Goal: Task Accomplishment & Management: Complete application form

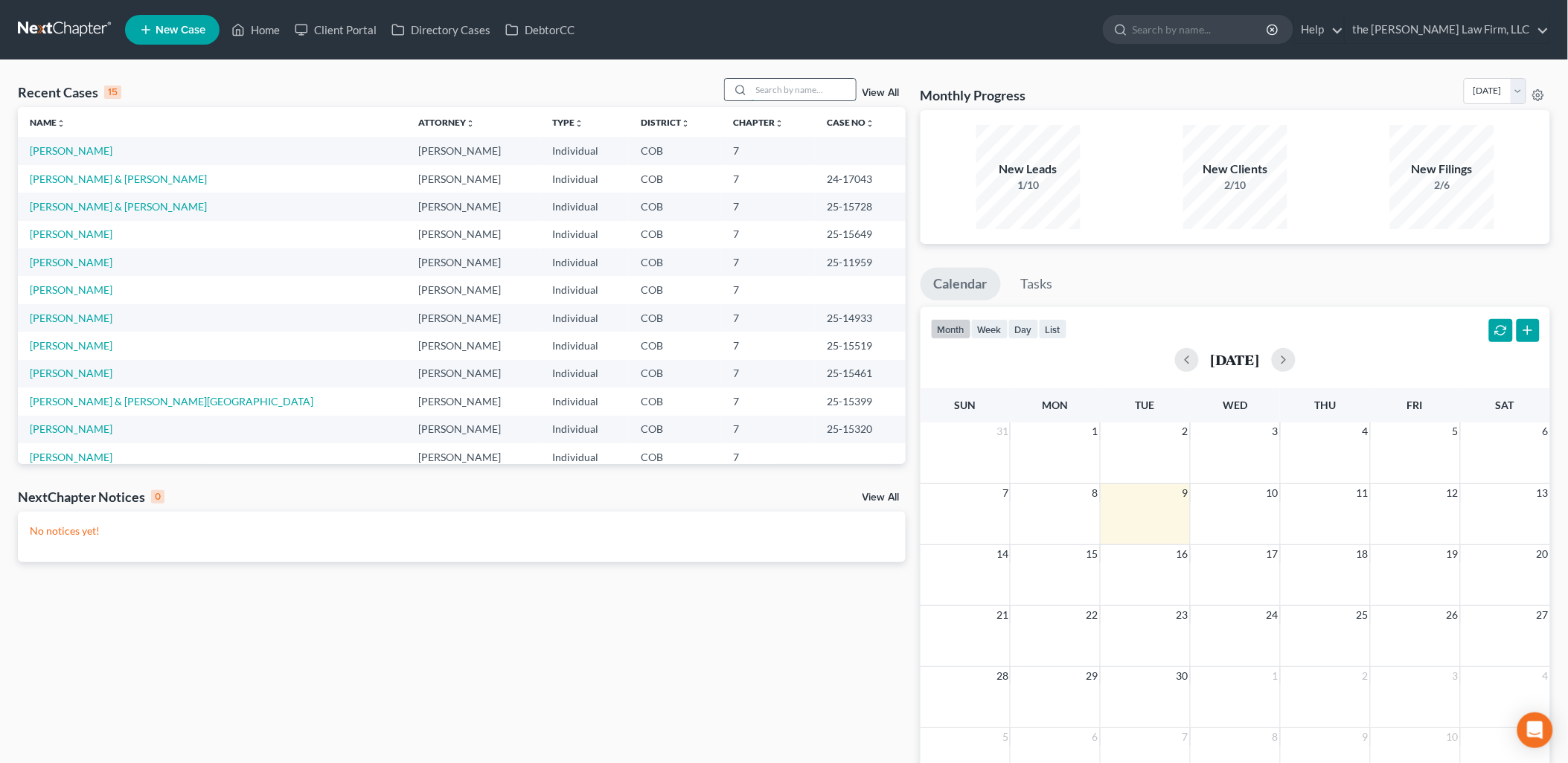
click at [784, 82] on input "search" at bounding box center [803, 89] width 104 height 21
type input "[PERSON_NAME]"
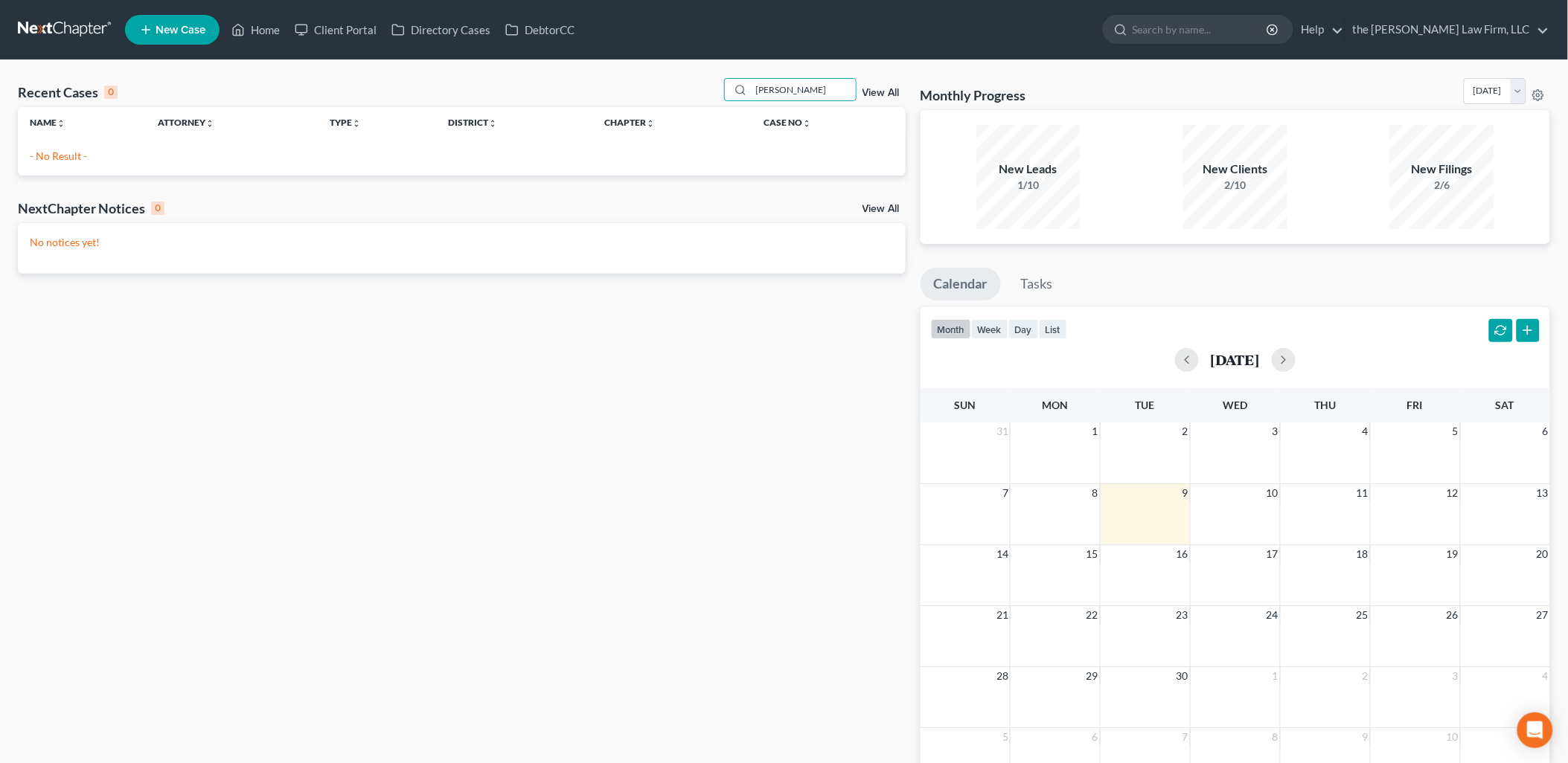
click at [187, 31] on span "New Case" at bounding box center [180, 30] width 50 height 11
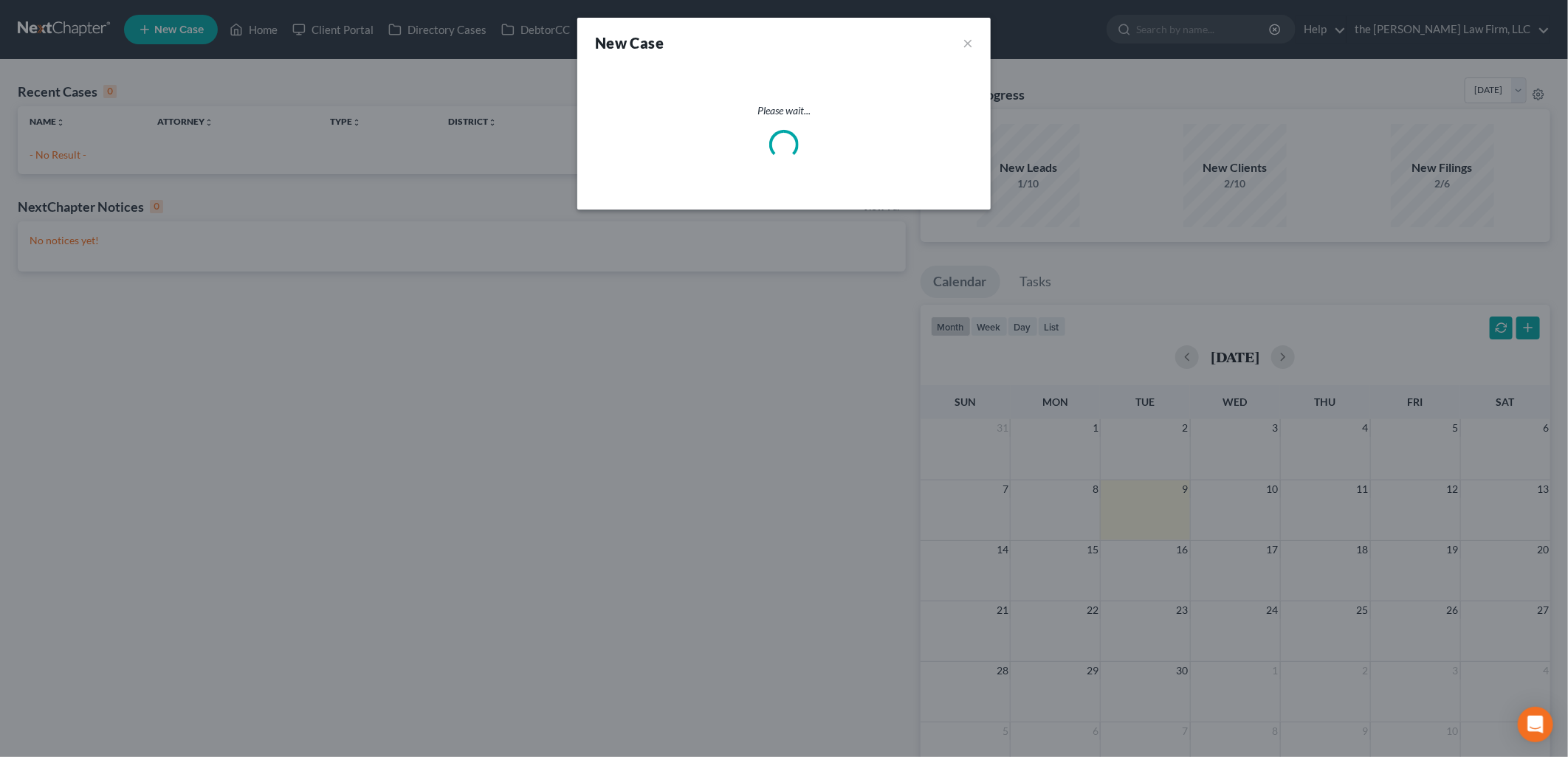
select select "11"
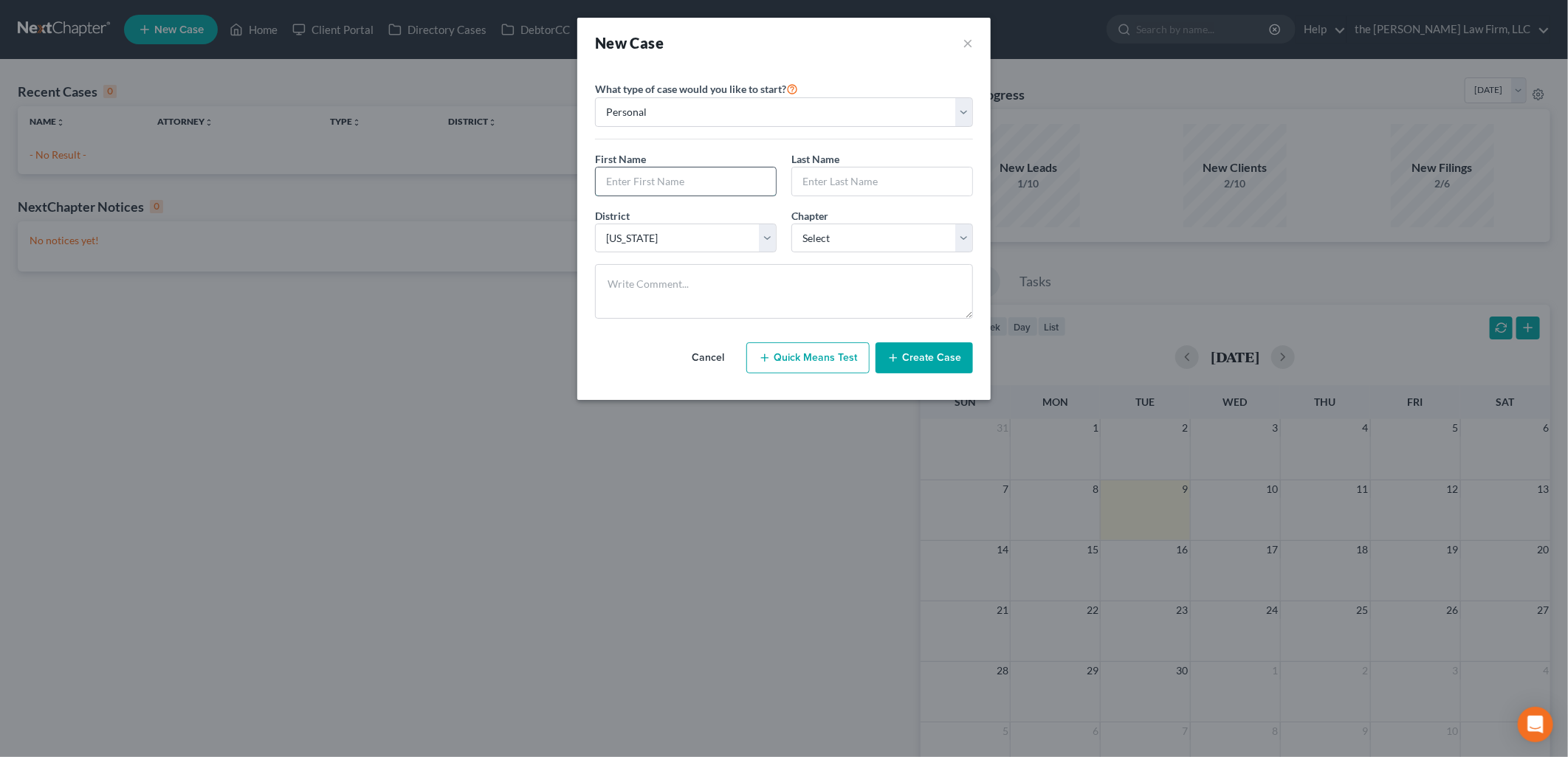
click at [746, 190] on input "text" at bounding box center [685, 181] width 180 height 28
type input "[PERSON_NAME]"
click at [860, 237] on select "Select 7 11 12 13" at bounding box center [882, 238] width 181 height 30
select select "0"
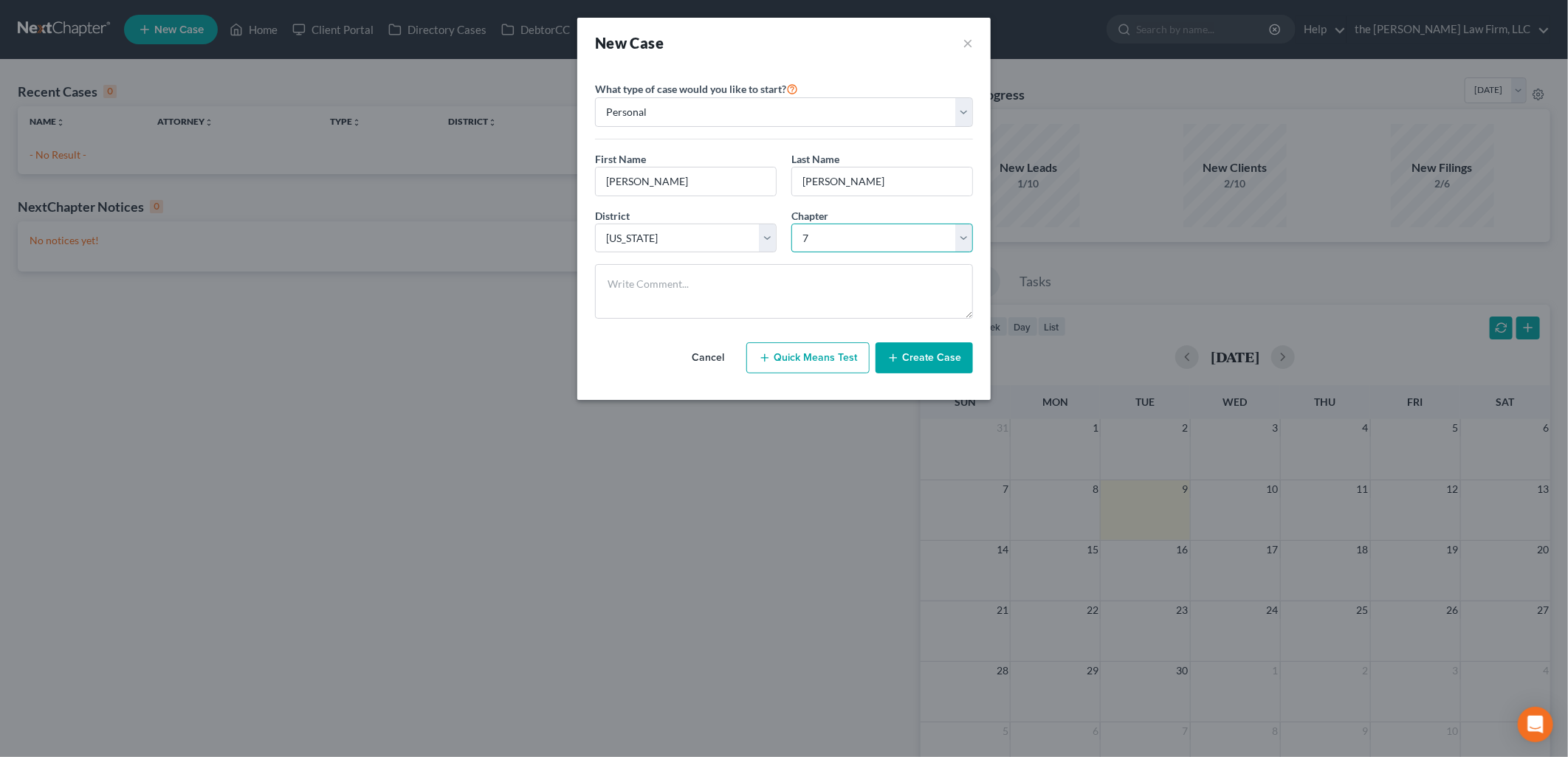
click at [791, 223] on select "Select 7 11 12 13" at bounding box center [882, 238] width 181 height 30
click at [942, 371] on button "Create Case" at bounding box center [924, 358] width 98 height 31
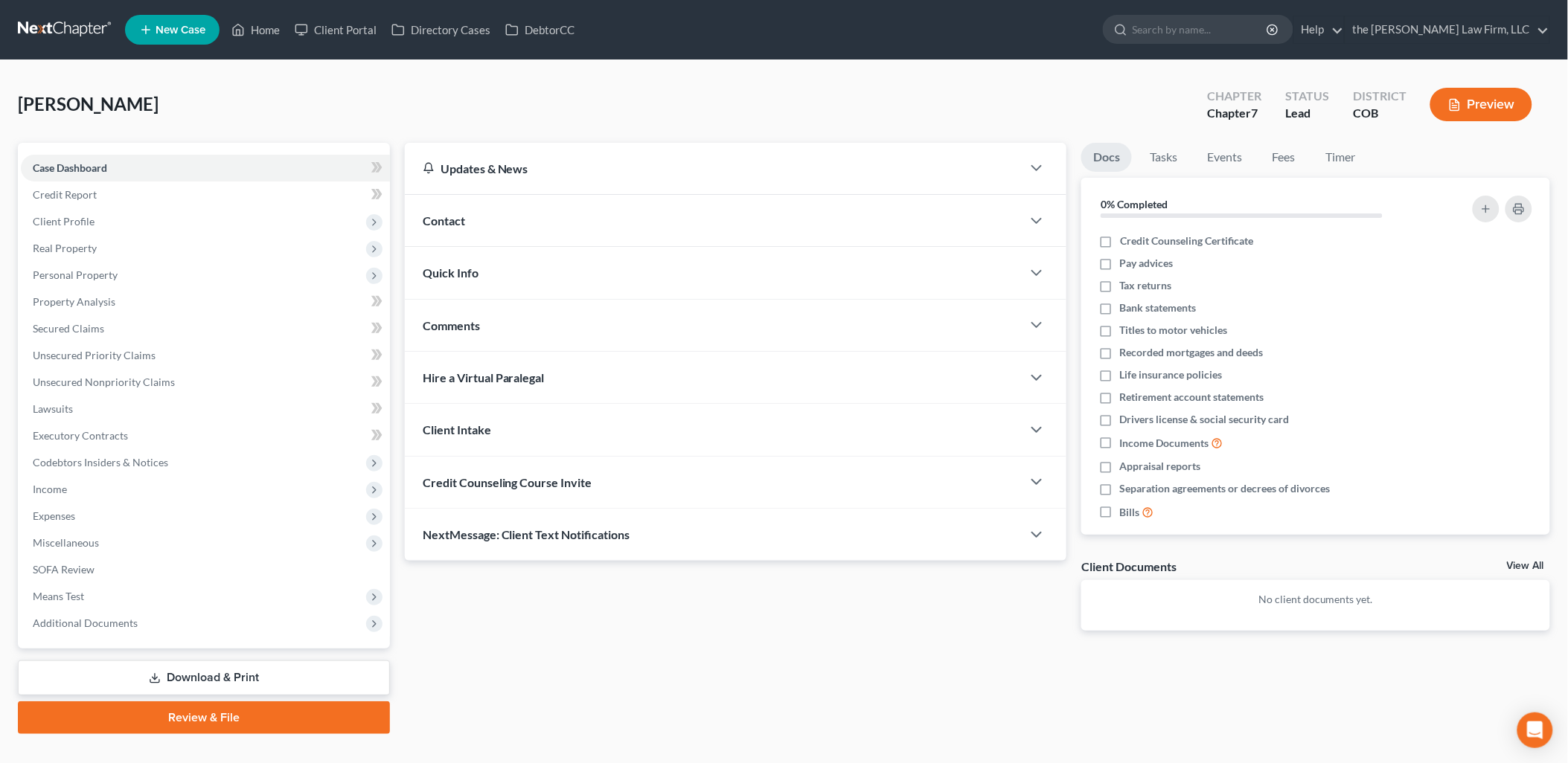
click at [500, 487] on span "Credit Counseling Course Invite" at bounding box center [507, 483] width 169 height 14
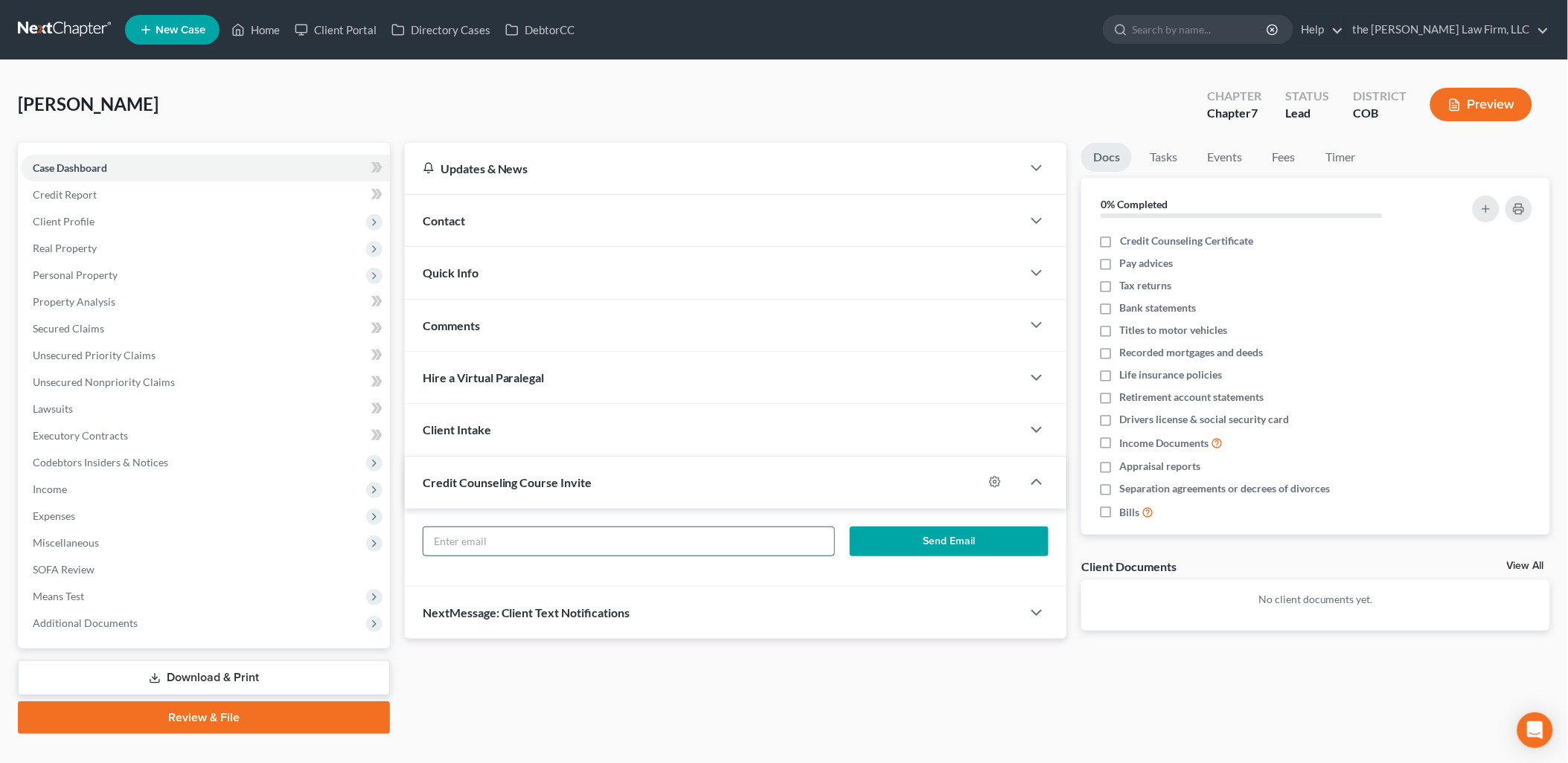
click at [651, 544] on input "text" at bounding box center [629, 542] width 411 height 28
drag, startPoint x: 651, startPoint y: 544, endPoint x: -4, endPoint y: 363, distance: 679.5
click at [0, 363] on html "Home New Case Client Portal Directory Cases DebtorCC the [PERSON_NAME] Law Firm…" at bounding box center [784, 395] width 1568 height 791
type input "[EMAIL_ADDRESS][DOMAIN_NAME]"
click at [1001, 543] on button "Send Email" at bounding box center [949, 542] width 198 height 30
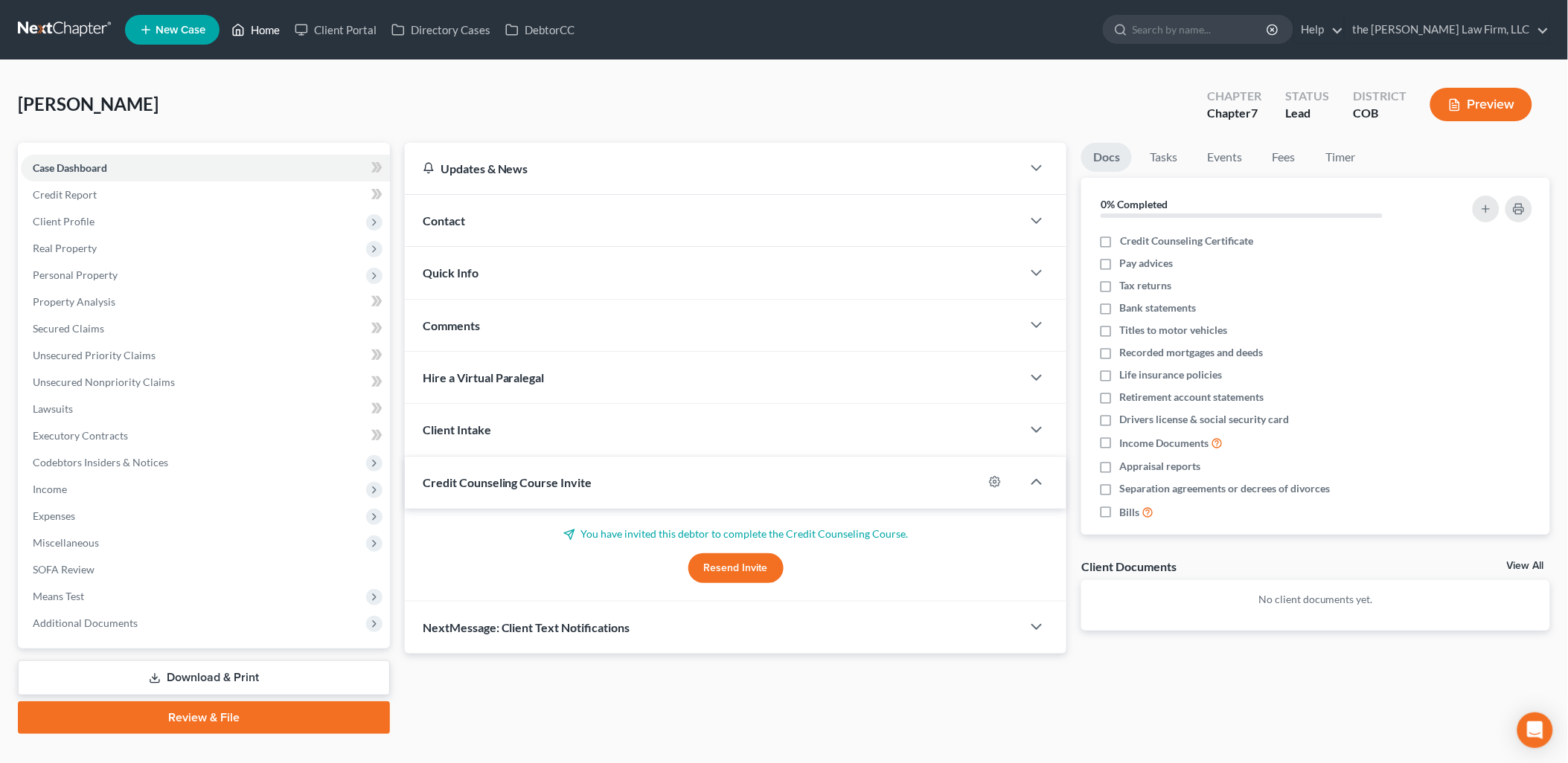
click at [277, 38] on link "Home" at bounding box center [255, 30] width 63 height 27
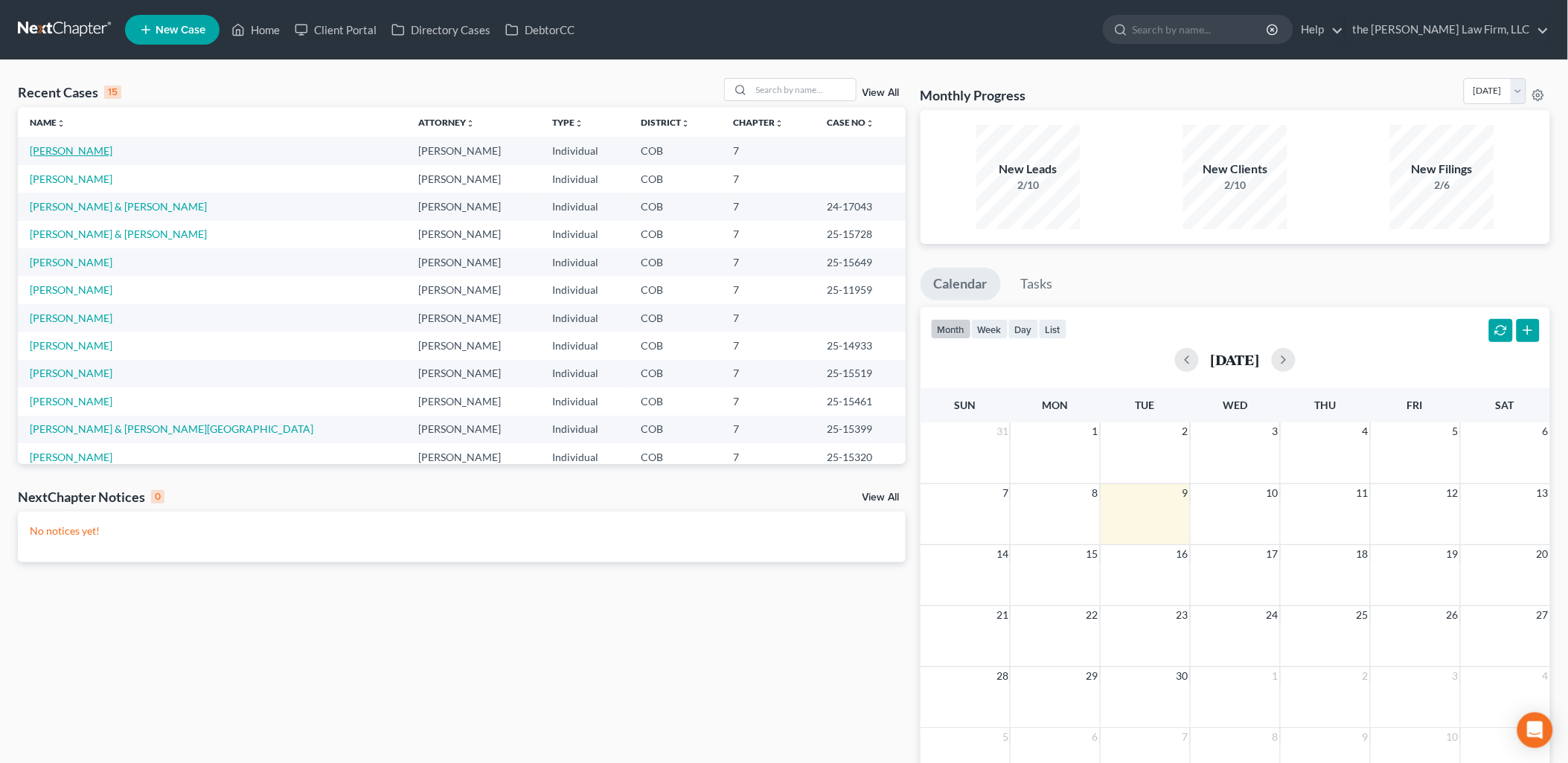
click at [61, 152] on link "[PERSON_NAME]" at bounding box center [71, 150] width 83 height 13
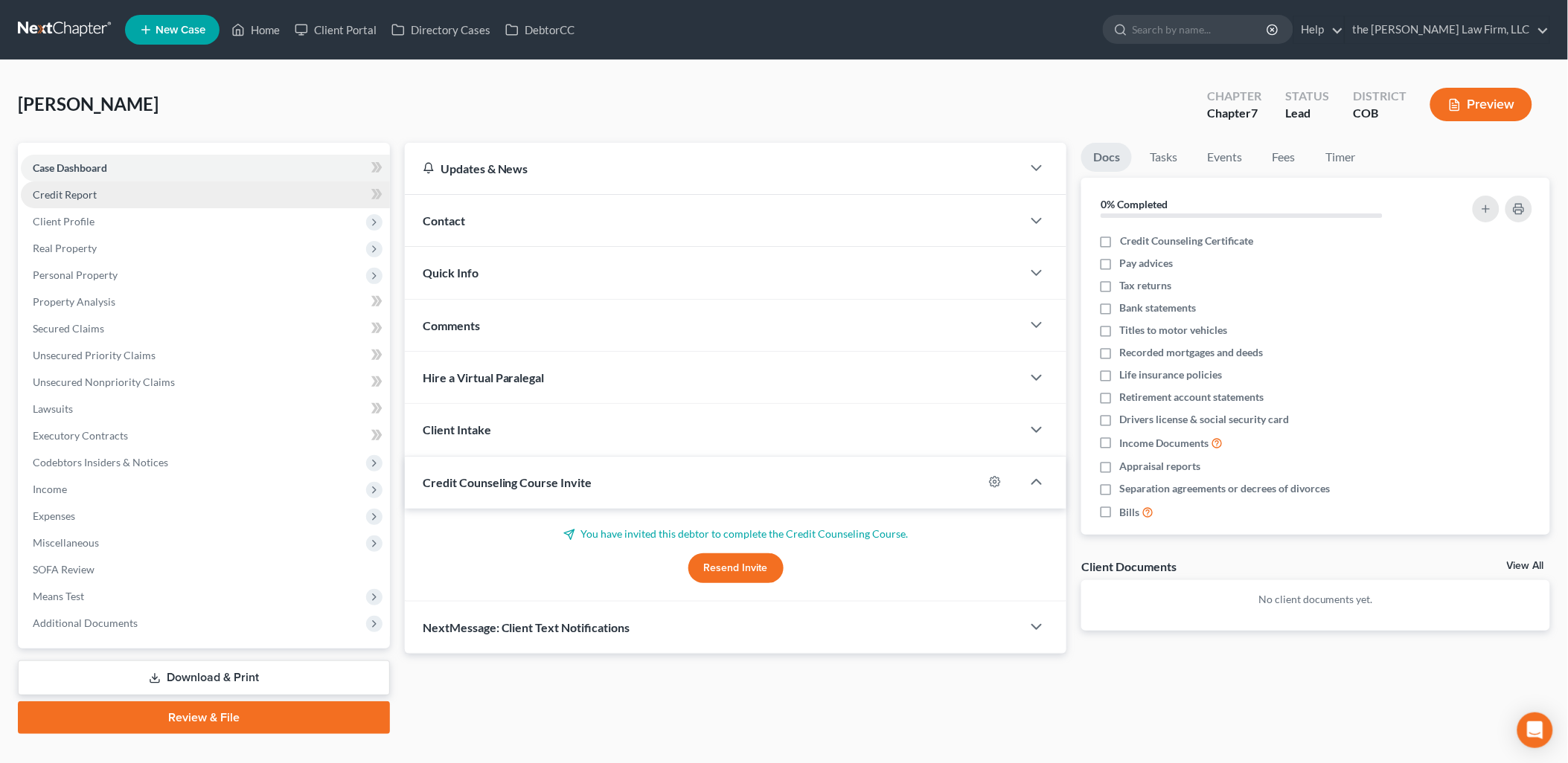
click at [90, 188] on span "Credit Report" at bounding box center [65, 194] width 64 height 13
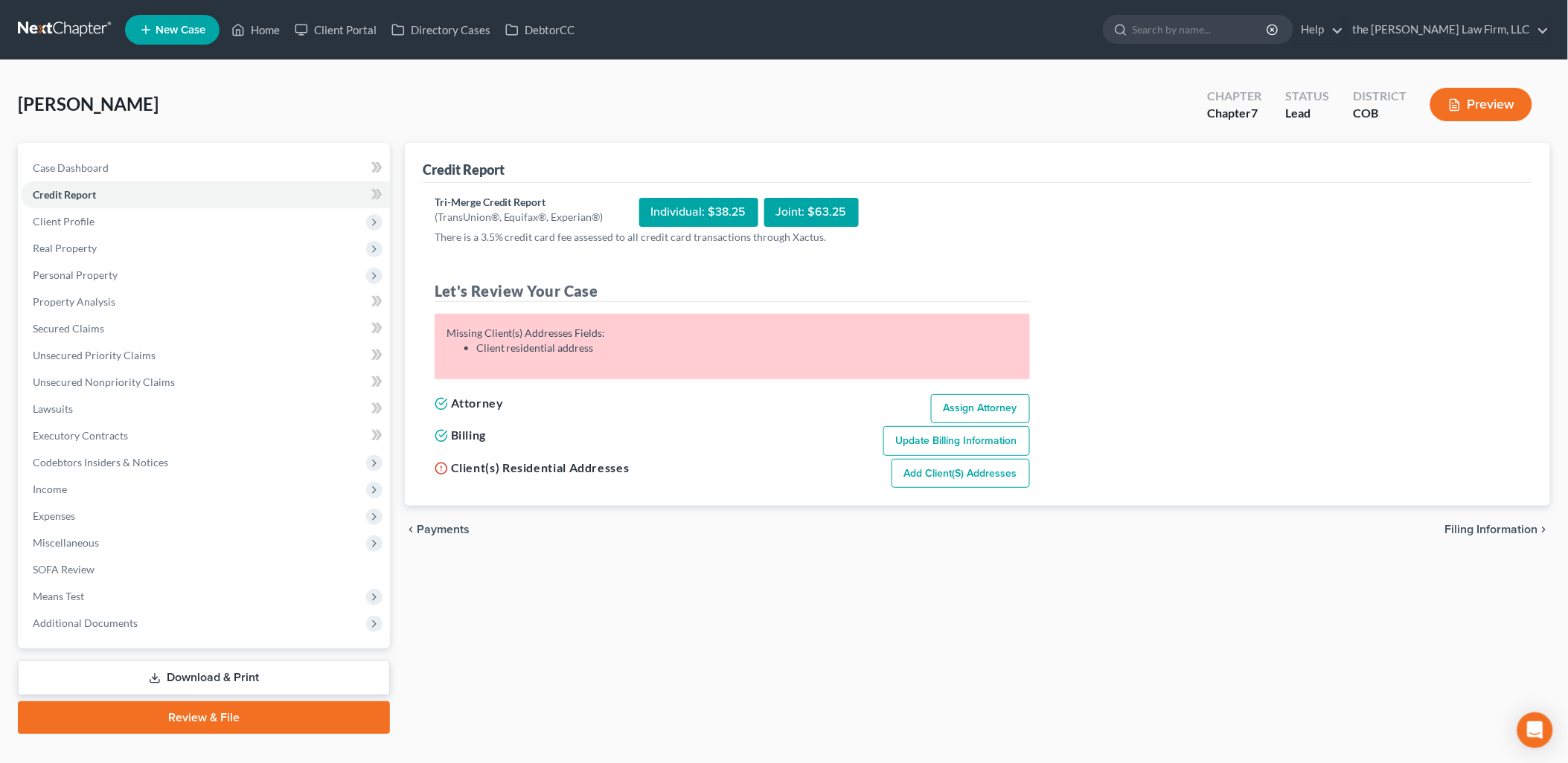
click at [985, 472] on link "Add Client(s) Addresses" at bounding box center [961, 474] width 139 height 30
select select "0"
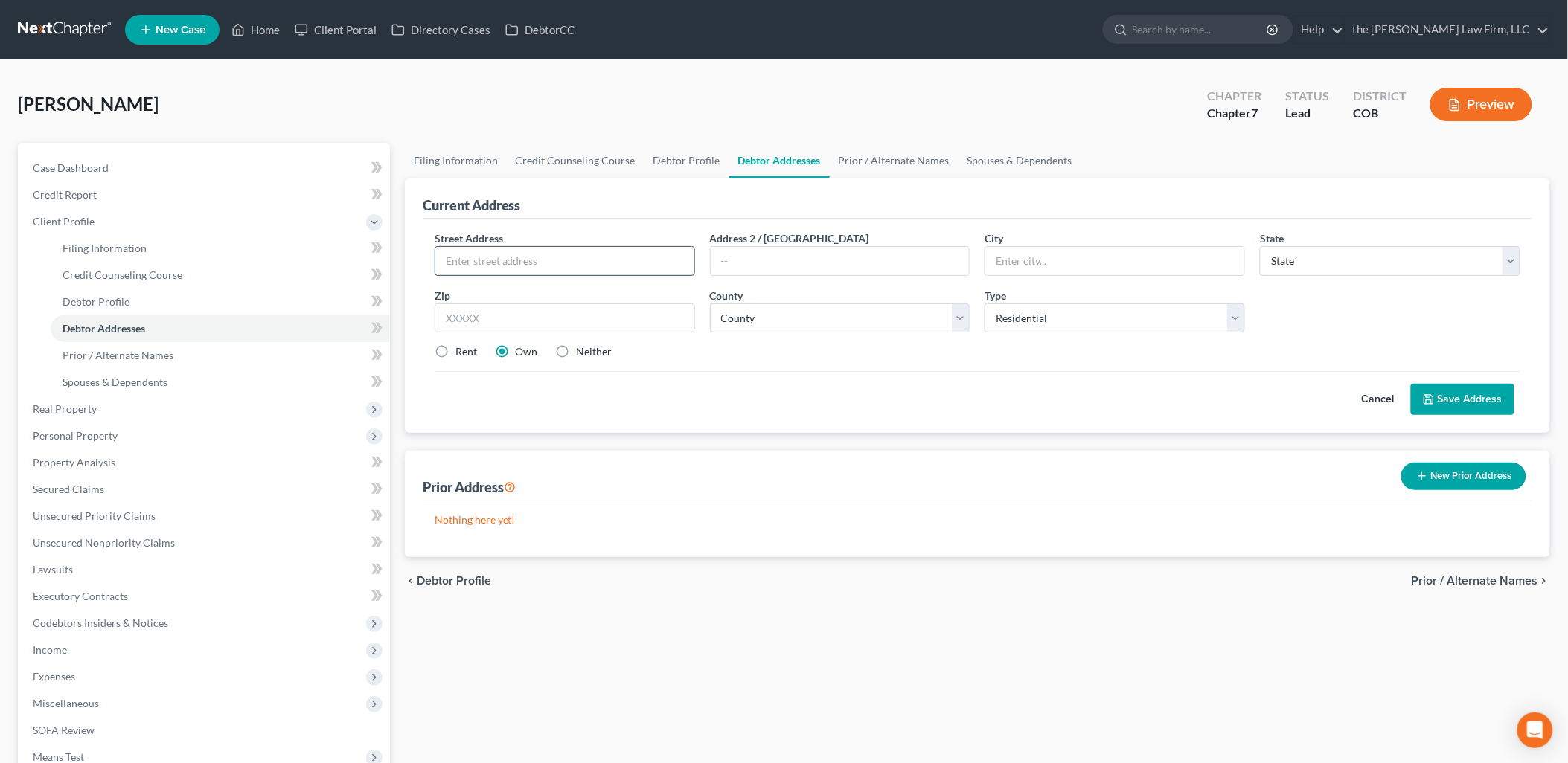
click at [606, 263] on input "text" at bounding box center [565, 261] width 259 height 28
type input "[STREET_ADDRESS][PERSON_NAME]"
type input "[GEOGRAPHIC_DATA]"
select select "5"
type input "80109"
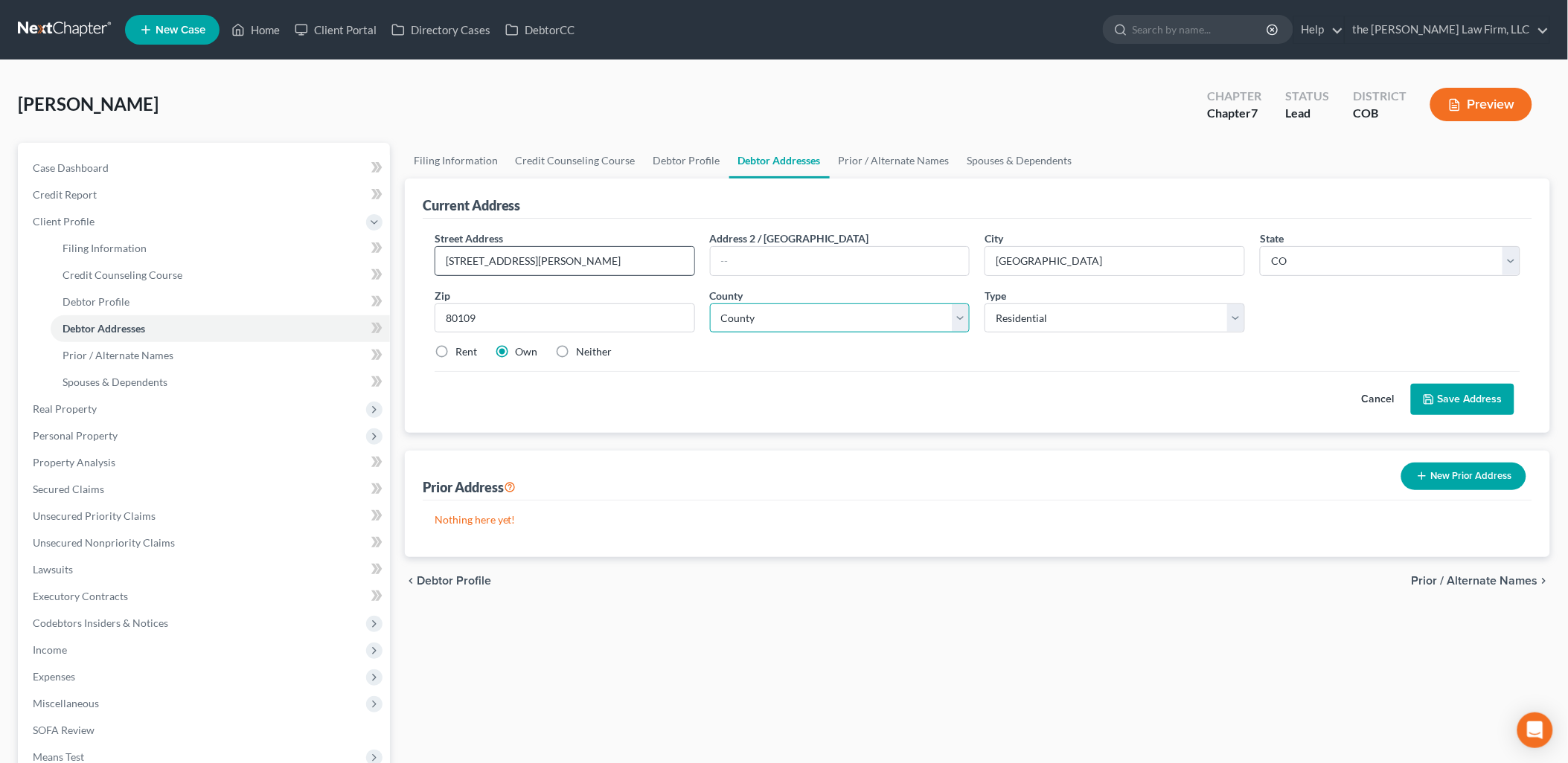
type input "[GEOGRAPHIC_DATA]"
select select "18"
click at [455, 350] on label "Rent" at bounding box center [465, 351] width 21 height 15
click at [462, 350] on input "Rent" at bounding box center [466, 349] width 9 height 9
radio input "true"
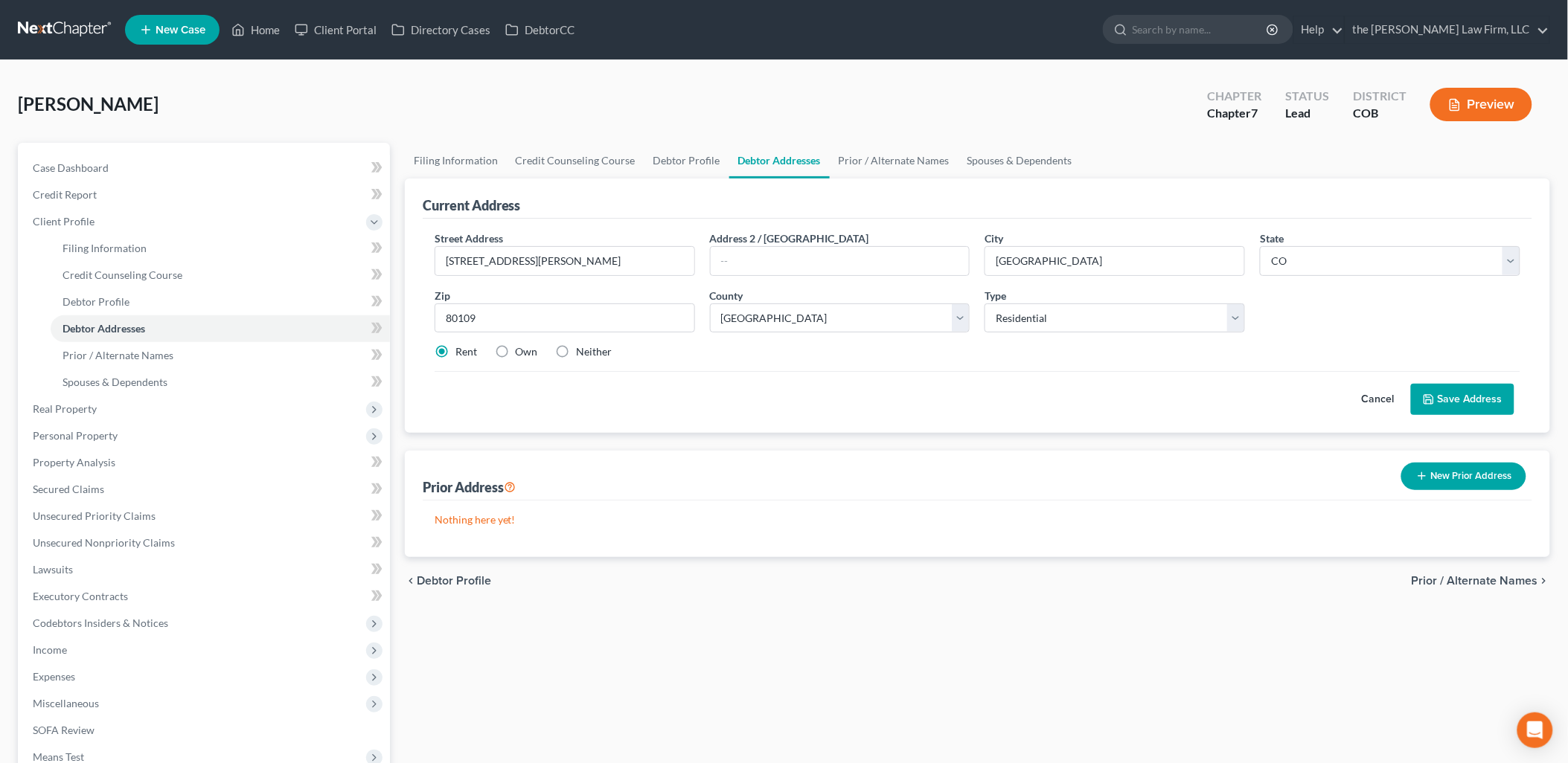
click at [1478, 408] on button "Save Address" at bounding box center [1462, 400] width 103 height 31
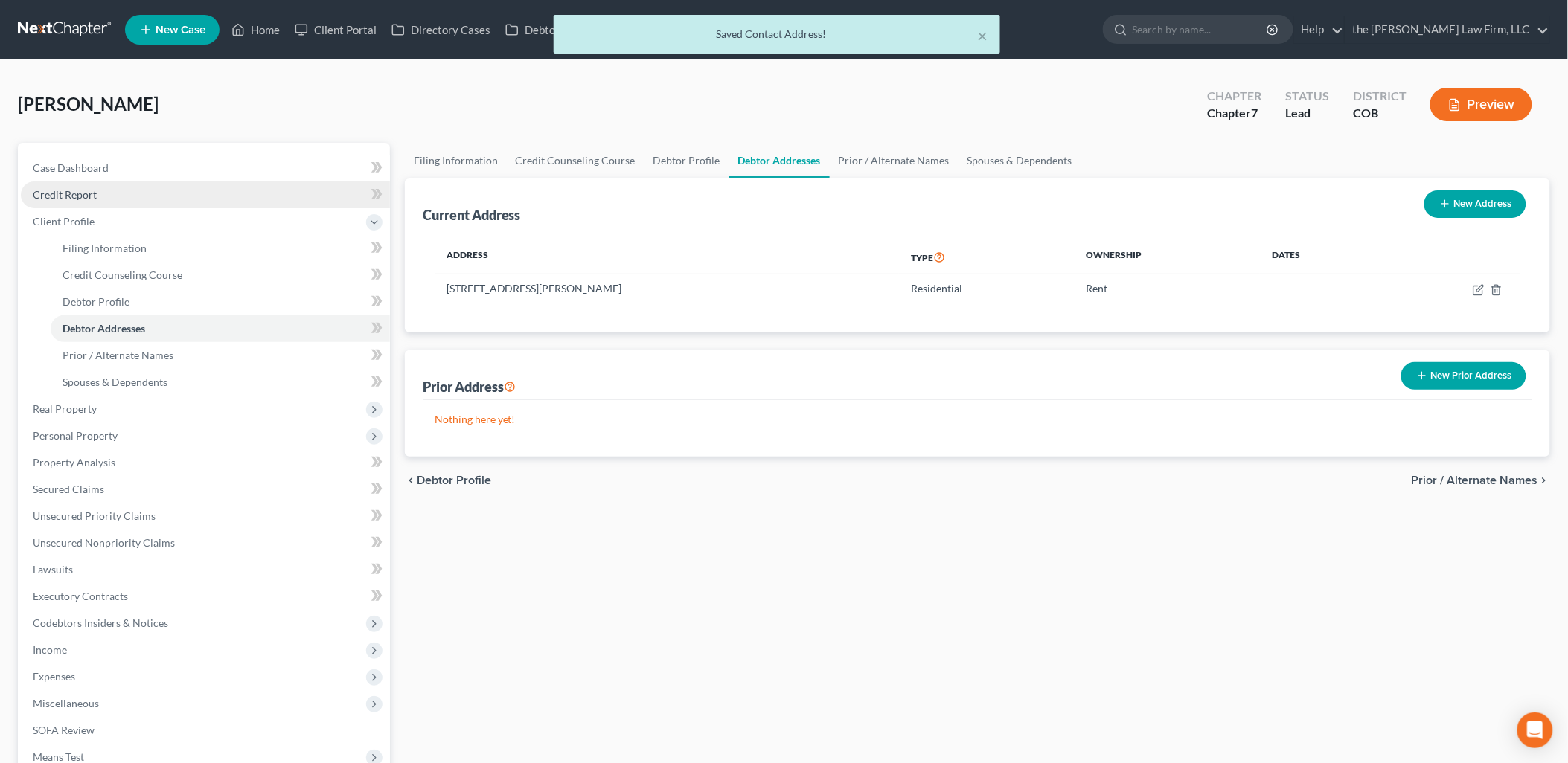
click at [79, 191] on span "Credit Report" at bounding box center [65, 194] width 64 height 13
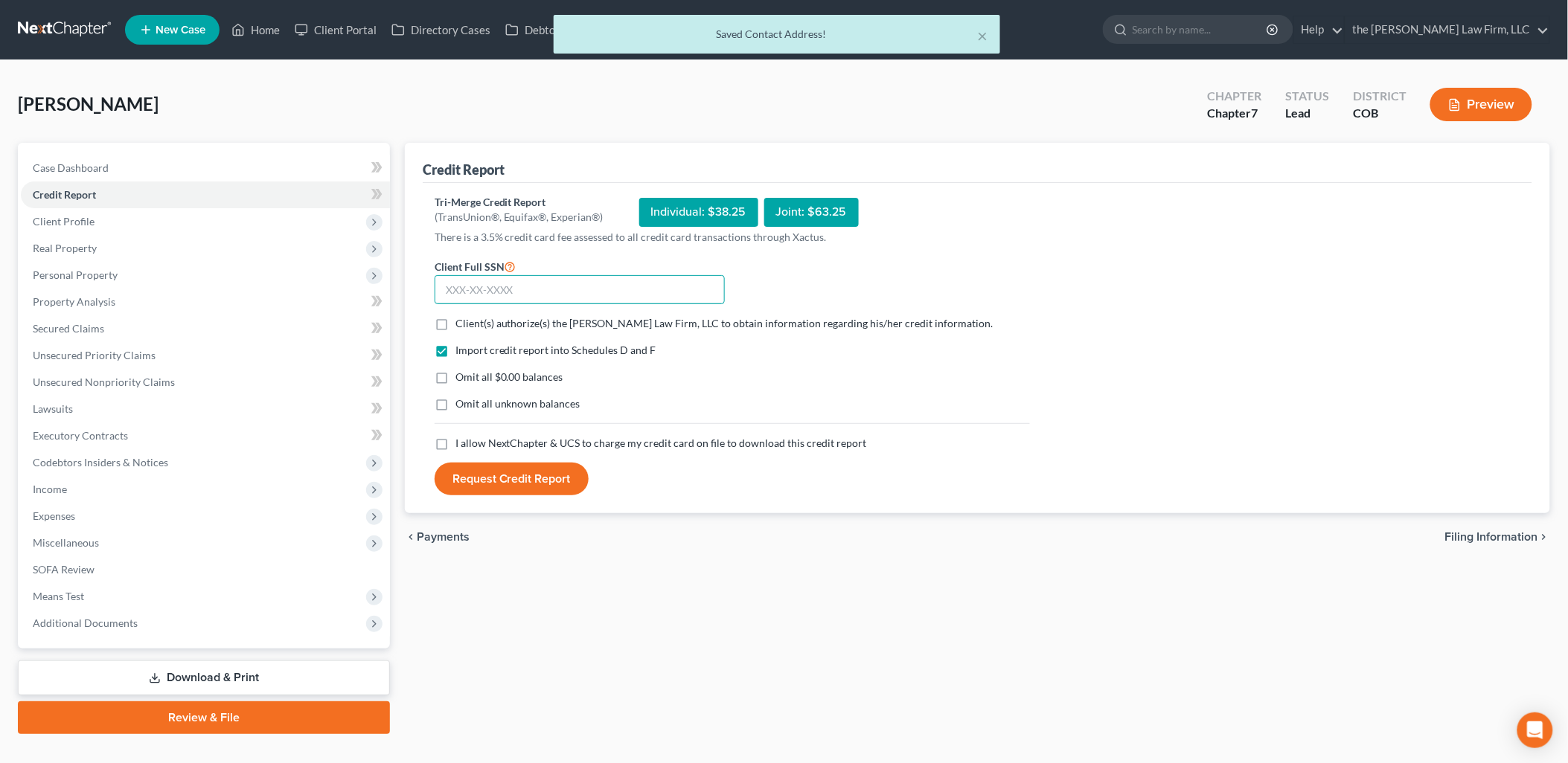
click at [542, 292] on input "text" at bounding box center [580, 291] width 290 height 30
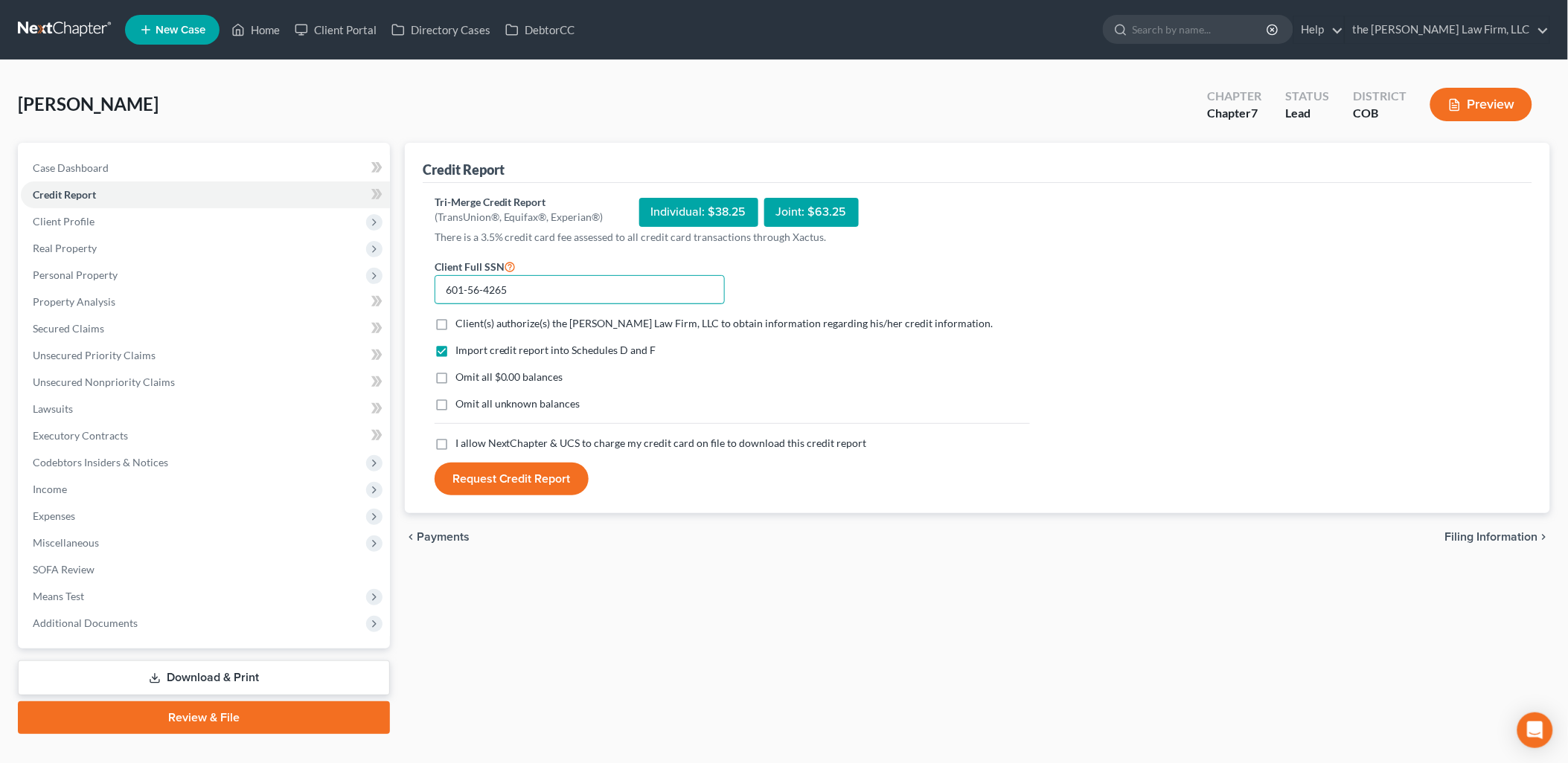
type input "601-56-4265"
click at [455, 320] on label "Client(s) authorize(s) the [PERSON_NAME] Law Firm, LLC to obtain information re…" at bounding box center [724, 324] width 538 height 15
click at [462, 320] on input "Client(s) authorize(s) the [PERSON_NAME] Law Firm, LLC to obtain information re…" at bounding box center [466, 321] width 9 height 9
checkbox input "true"
click at [455, 441] on label "I allow NextChapter & UCS to charge my credit card on file to download this cre…" at bounding box center [661, 443] width 411 height 15
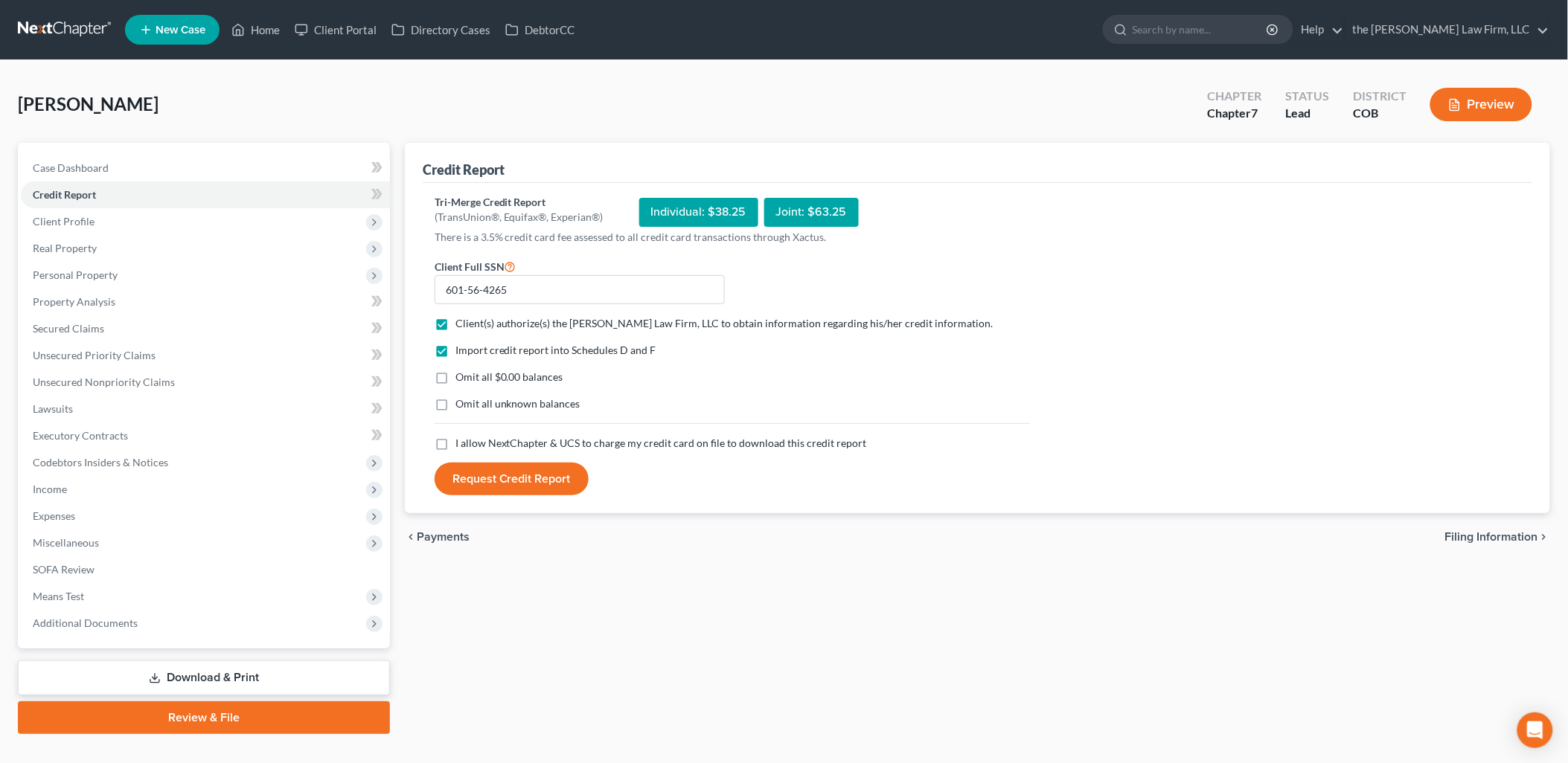
click at [462, 441] on input "I allow NextChapter & UCS to charge my credit card on file to download this cre…" at bounding box center [466, 441] width 9 height 9
checkbox input "true"
click at [499, 479] on button "Request Credit Report" at bounding box center [512, 480] width 154 height 33
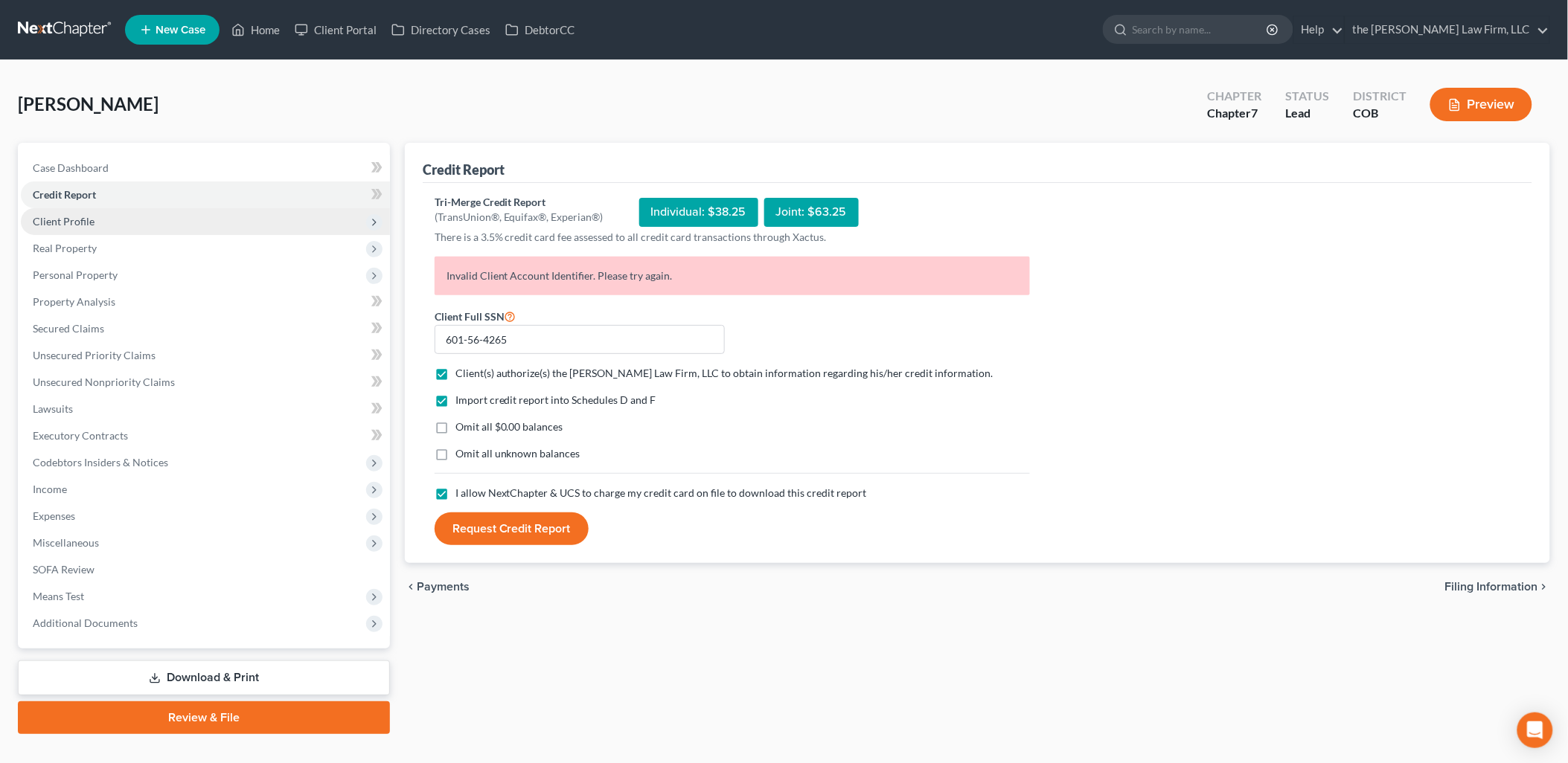
click at [61, 223] on span "Client Profile" at bounding box center [64, 221] width 61 height 13
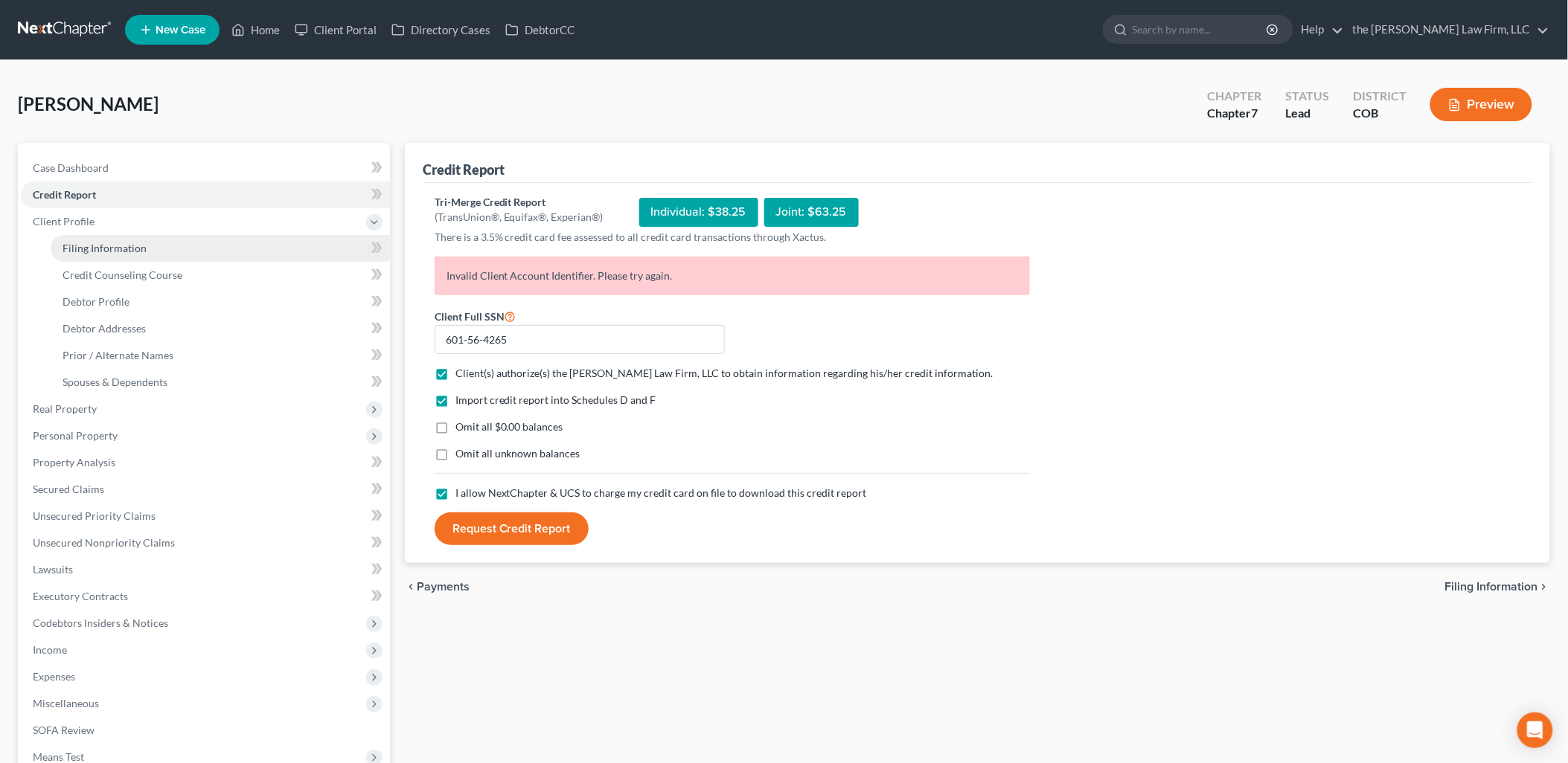
click at [187, 251] on link "Filing Information" at bounding box center [220, 249] width 339 height 27
select select "1"
select select "0"
select select "11"
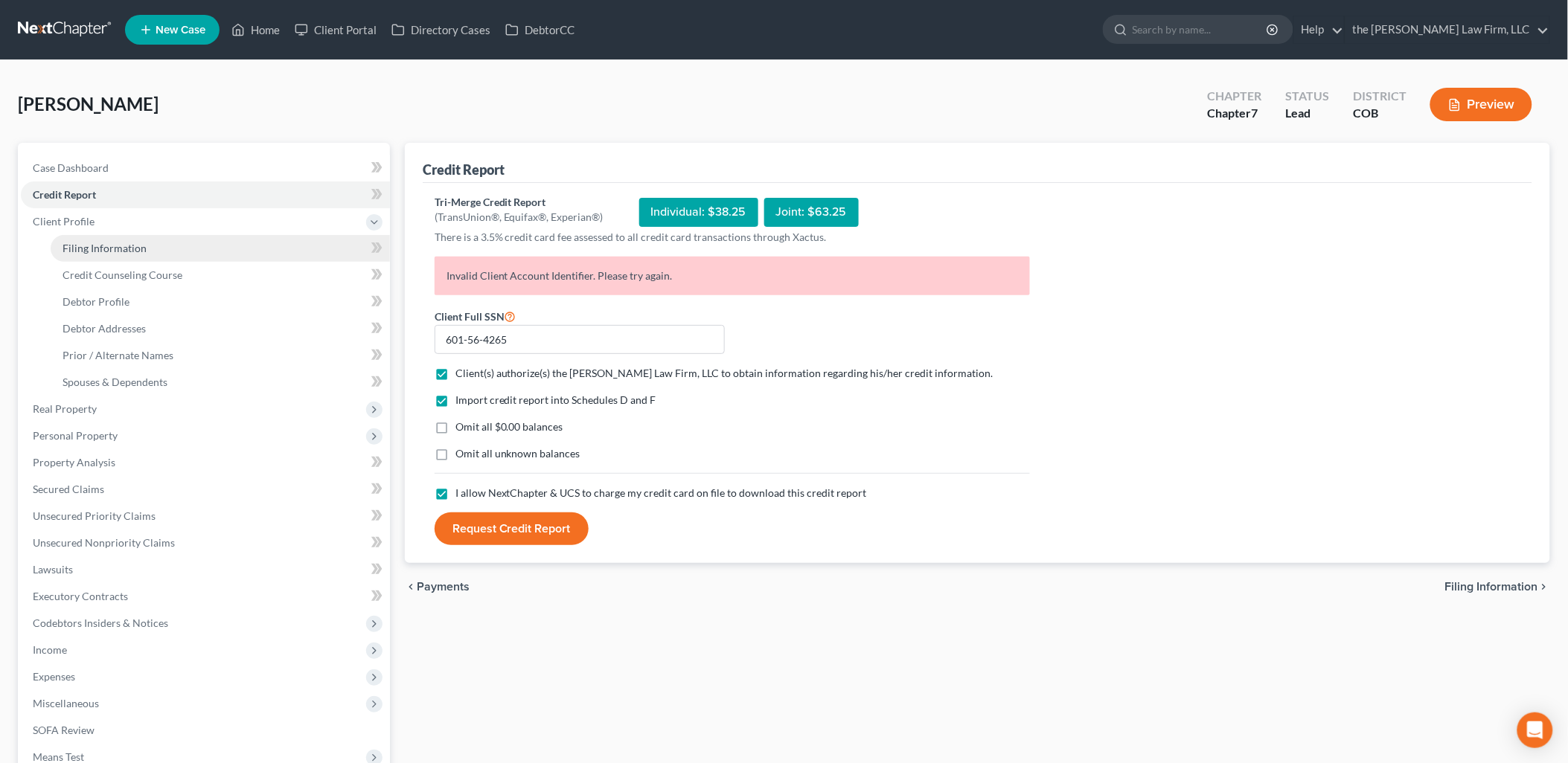
select select "5"
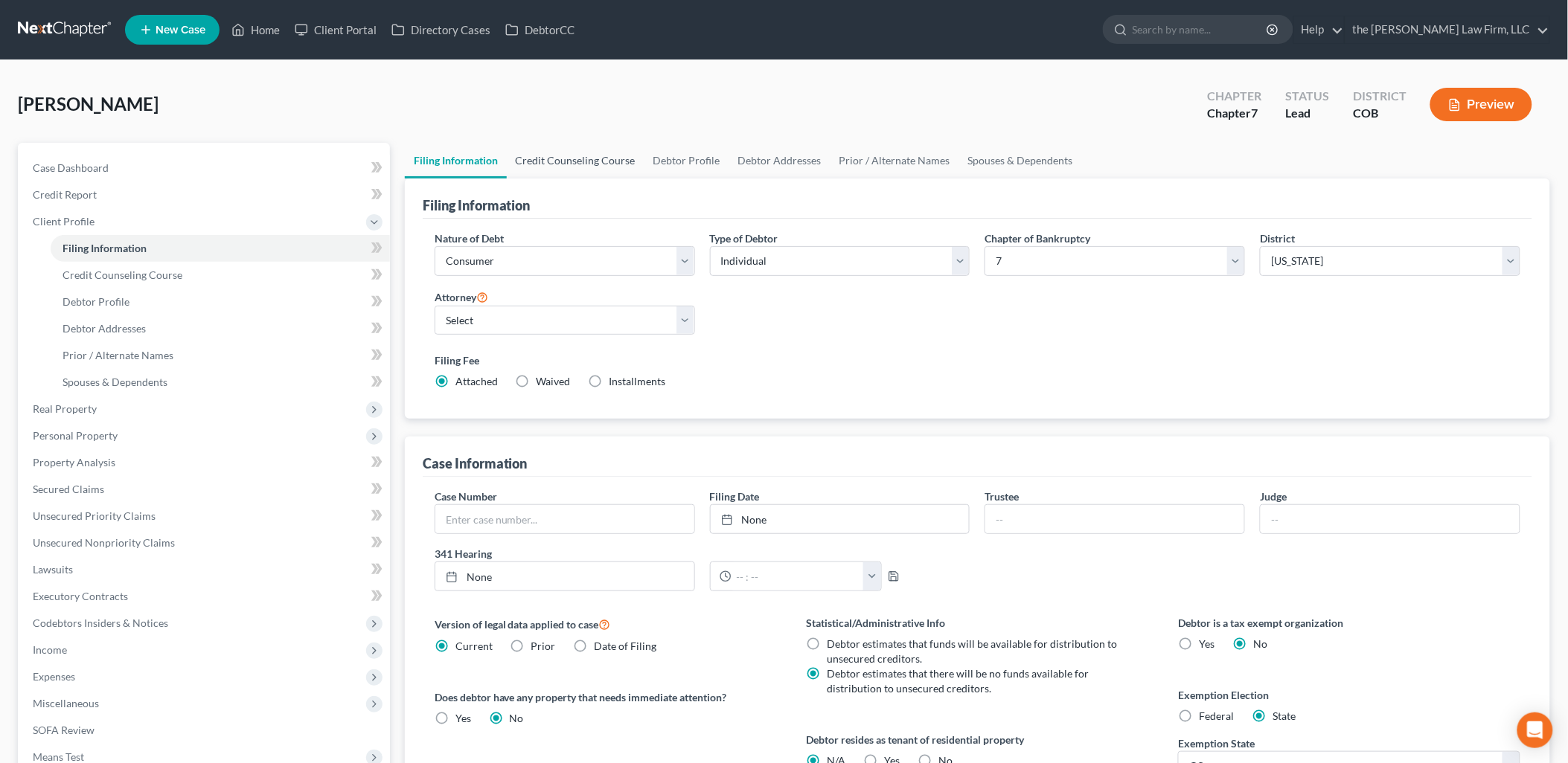
click at [572, 166] on link "Credit Counseling Course" at bounding box center [575, 160] width 138 height 35
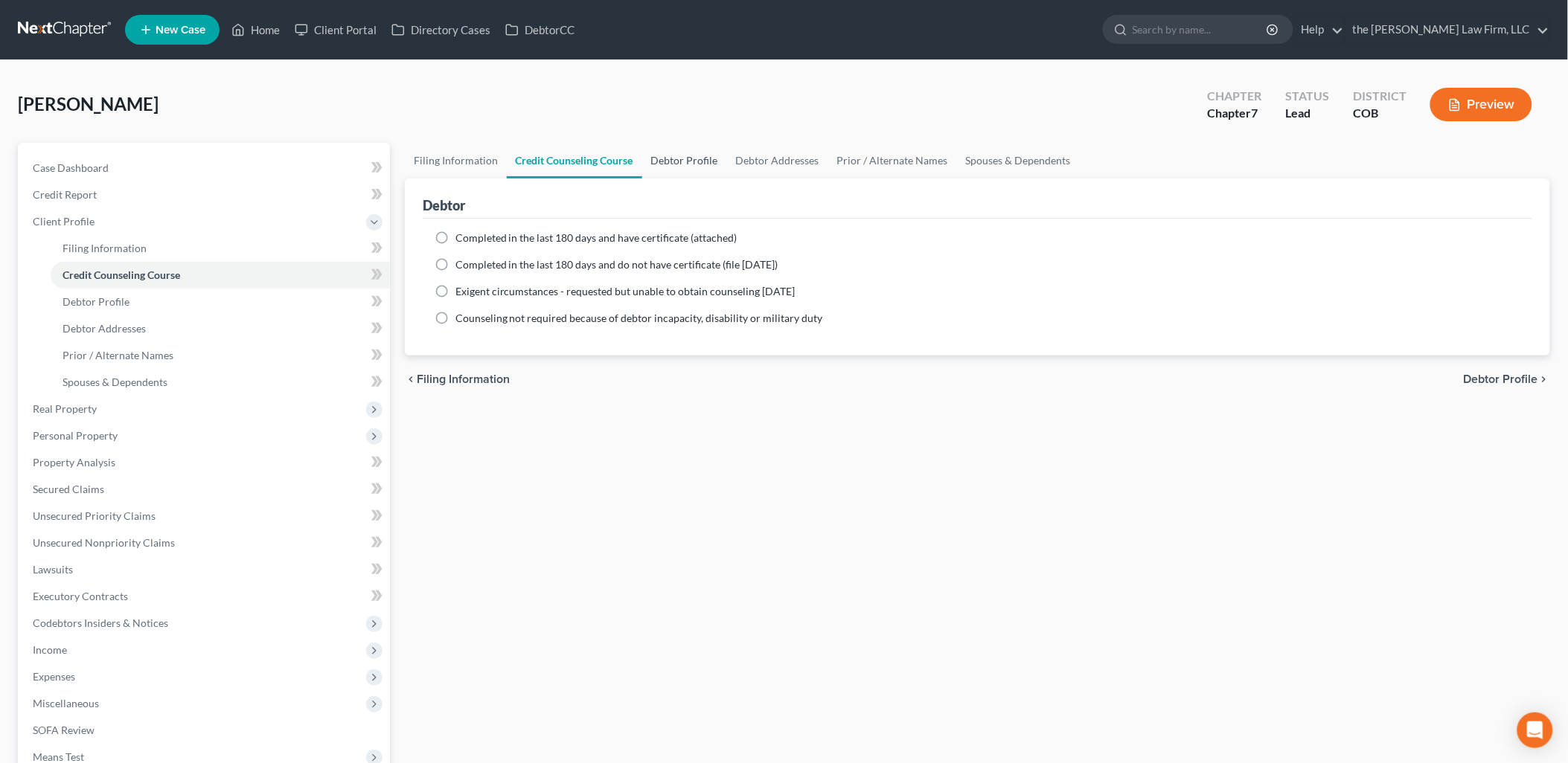
click at [699, 157] on link "Debtor Profile" at bounding box center [684, 160] width 85 height 35
select select "0"
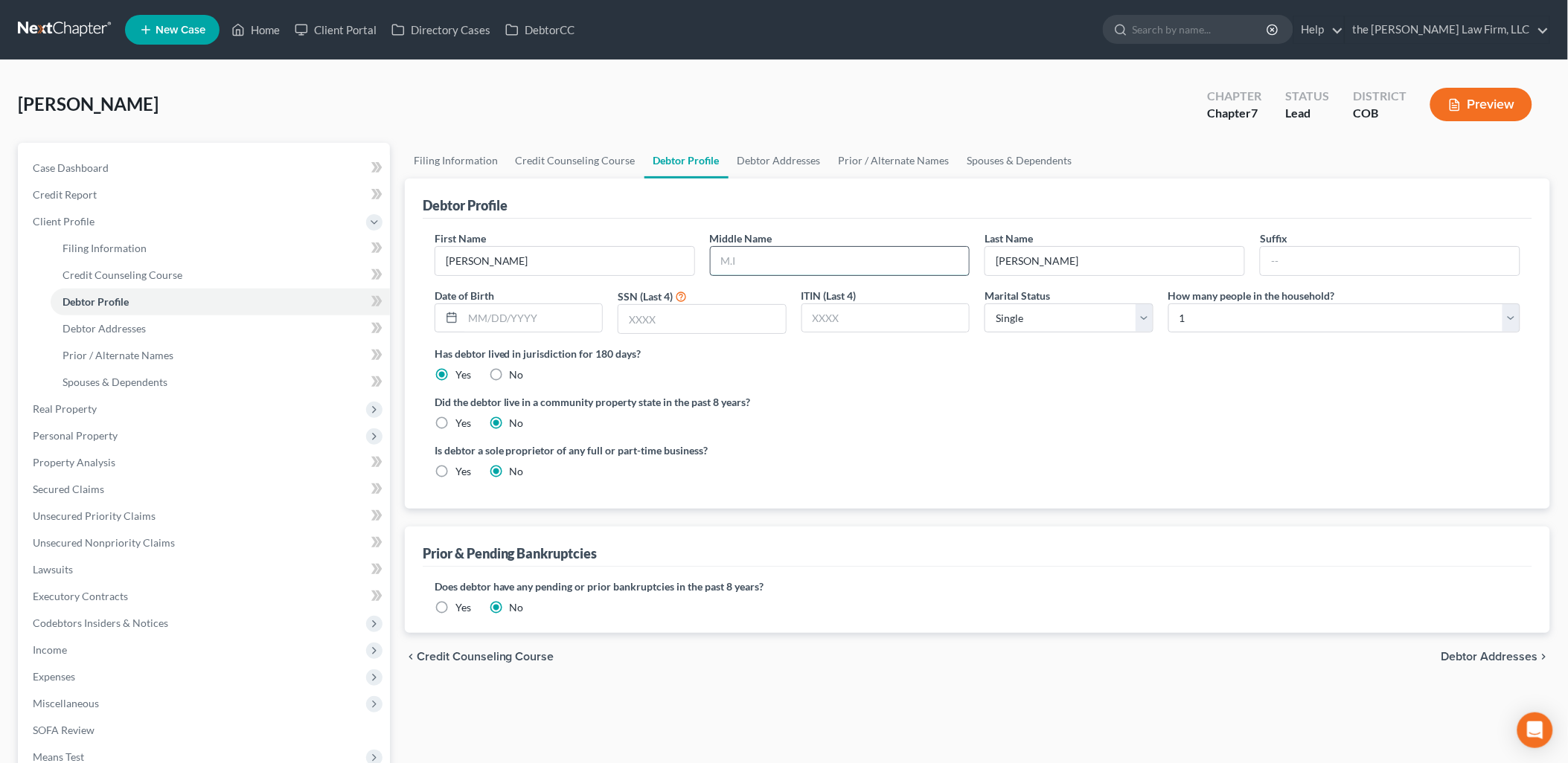
click at [786, 263] on input "text" at bounding box center [840, 261] width 259 height 28
type input "[PERSON_NAME]"
click at [637, 313] on input "text" at bounding box center [702, 319] width 168 height 28
type input "4265"
click at [489, 315] on input "text" at bounding box center [533, 318] width 140 height 28
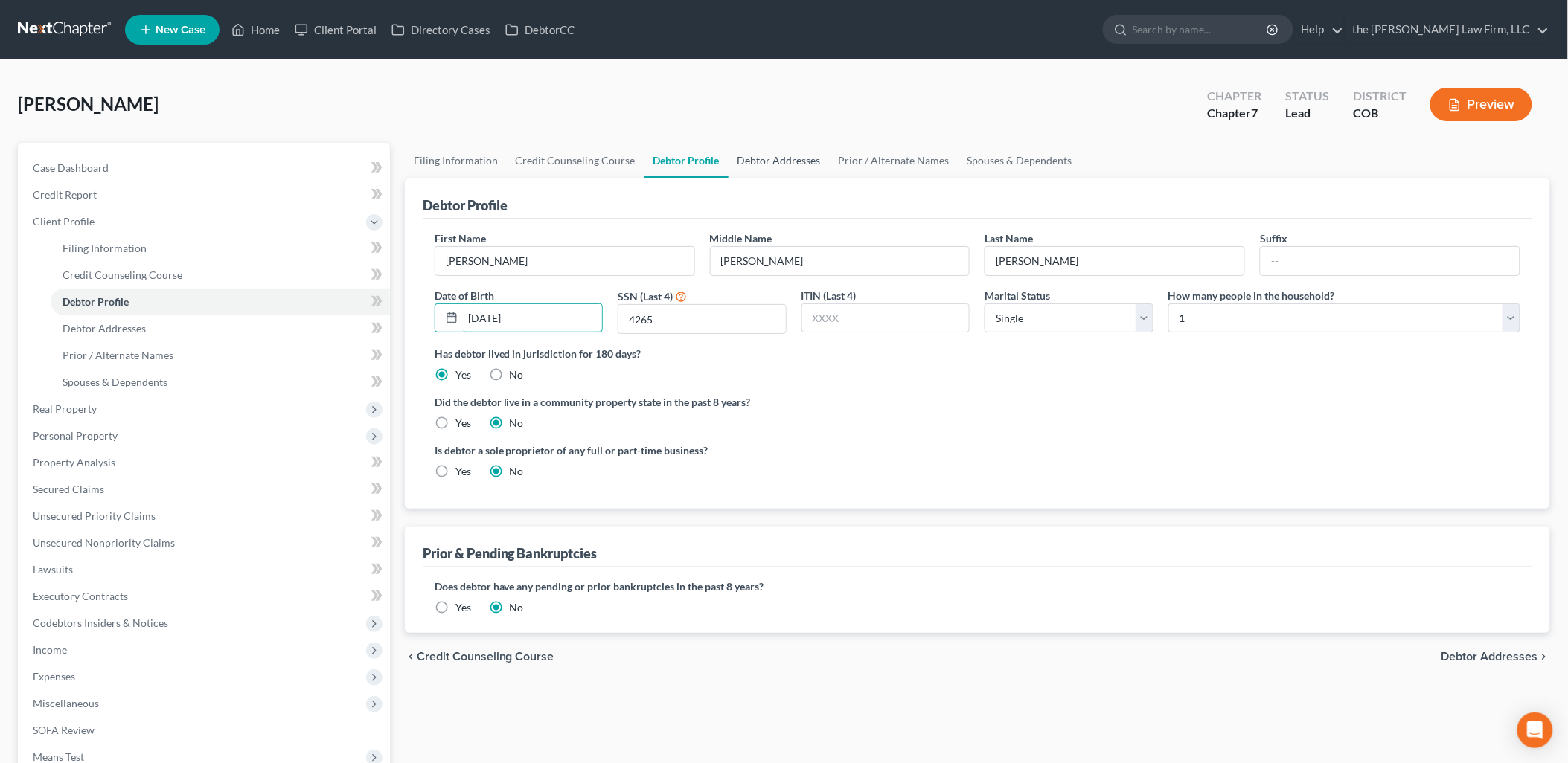
type input "[DATE]"
click at [772, 162] on link "Debtor Addresses" at bounding box center [779, 160] width 101 height 35
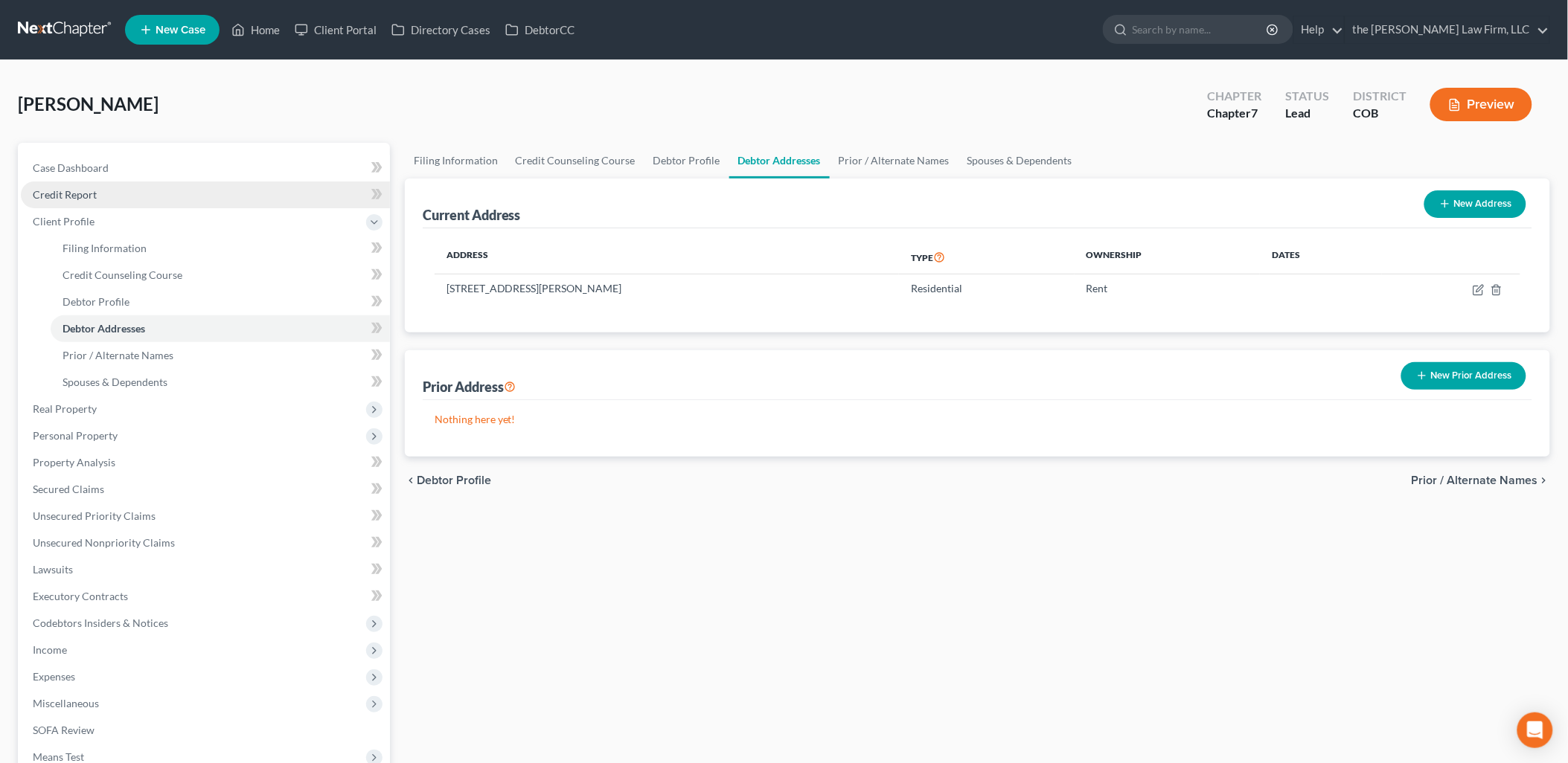
click at [87, 196] on span "Credit Report" at bounding box center [65, 194] width 64 height 13
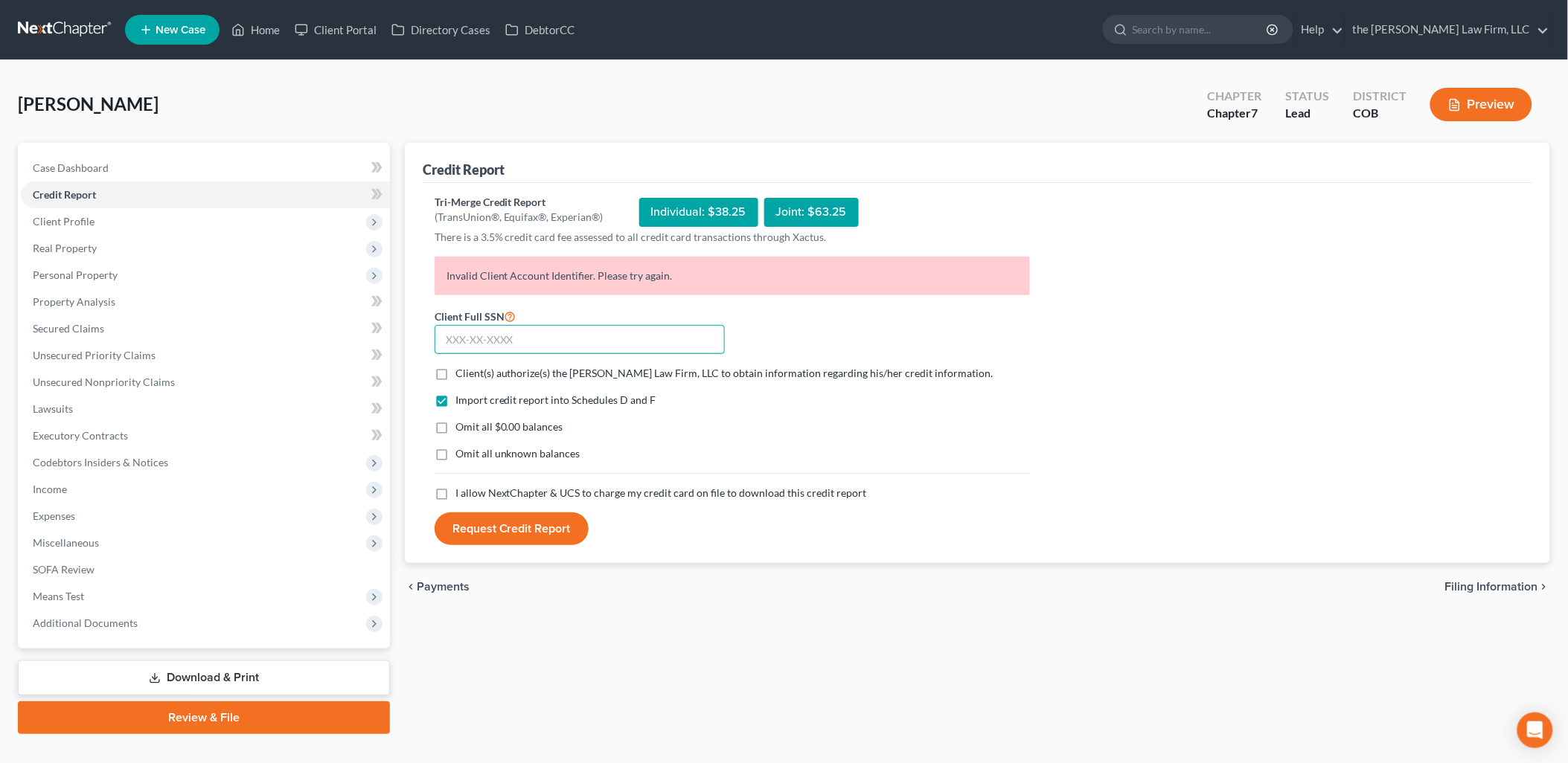
click at [654, 341] on input "text" at bounding box center [580, 340] width 290 height 30
click at [455, 368] on label "Client(s) authorize(s) the [PERSON_NAME] Law Firm, LLC to obtain information re…" at bounding box center [724, 373] width 538 height 15
click at [462, 368] on input "Client(s) authorize(s) the [PERSON_NAME] Law Firm, LLC to obtain information re…" at bounding box center [466, 371] width 9 height 9
checkbox input "true"
click at [455, 492] on label "I allow NextChapter & UCS to charge my credit card on file to download this cre…" at bounding box center [661, 493] width 411 height 15
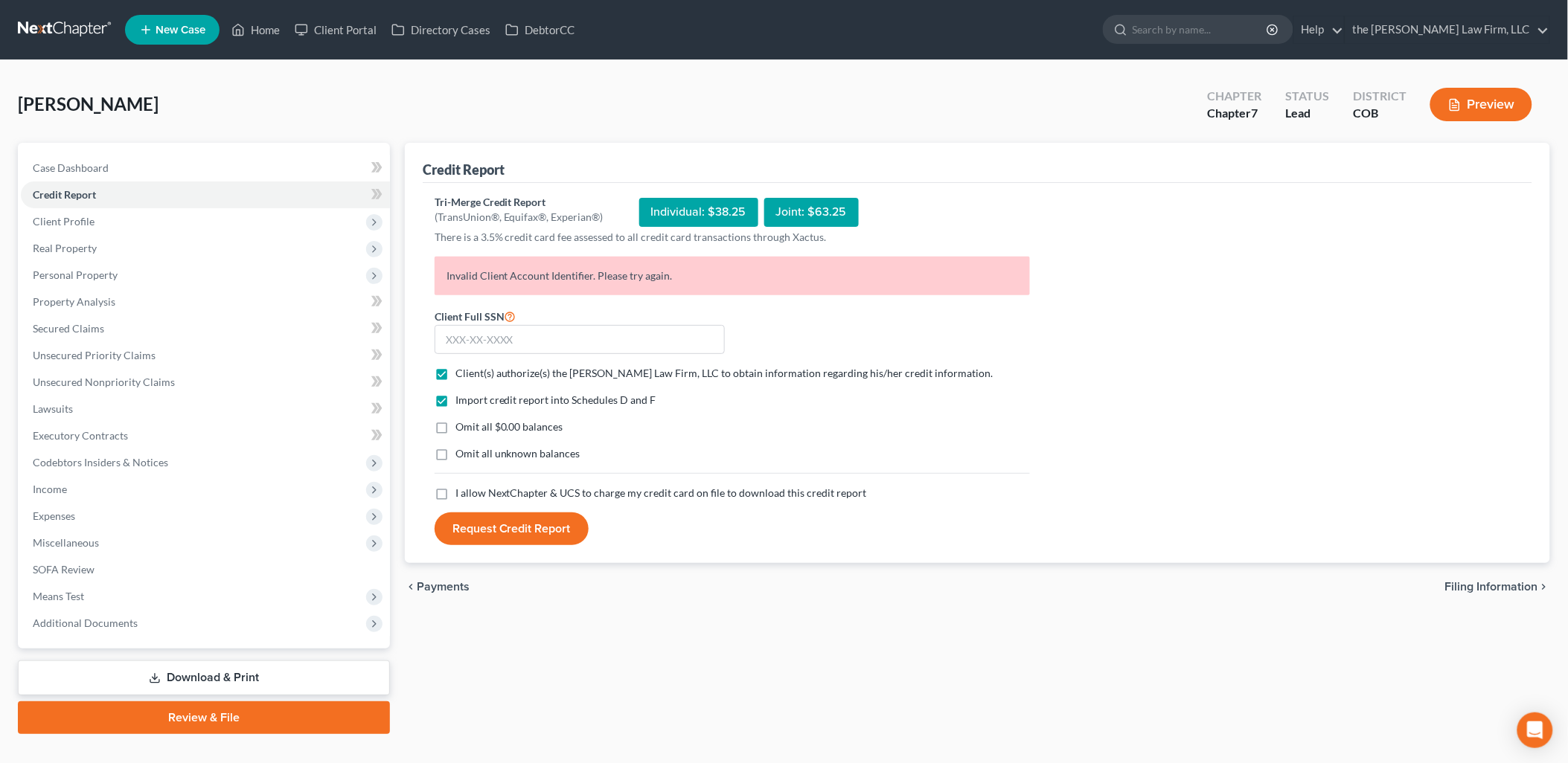
click at [462, 492] on input "I allow NextChapter & UCS to charge my credit card on file to download this cre…" at bounding box center [466, 491] width 9 height 9
checkbox input "true"
click at [495, 339] on input "text" at bounding box center [580, 340] width 290 height 30
type input "601-56-4265"
click at [506, 532] on button "Request Credit Report" at bounding box center [512, 529] width 154 height 33
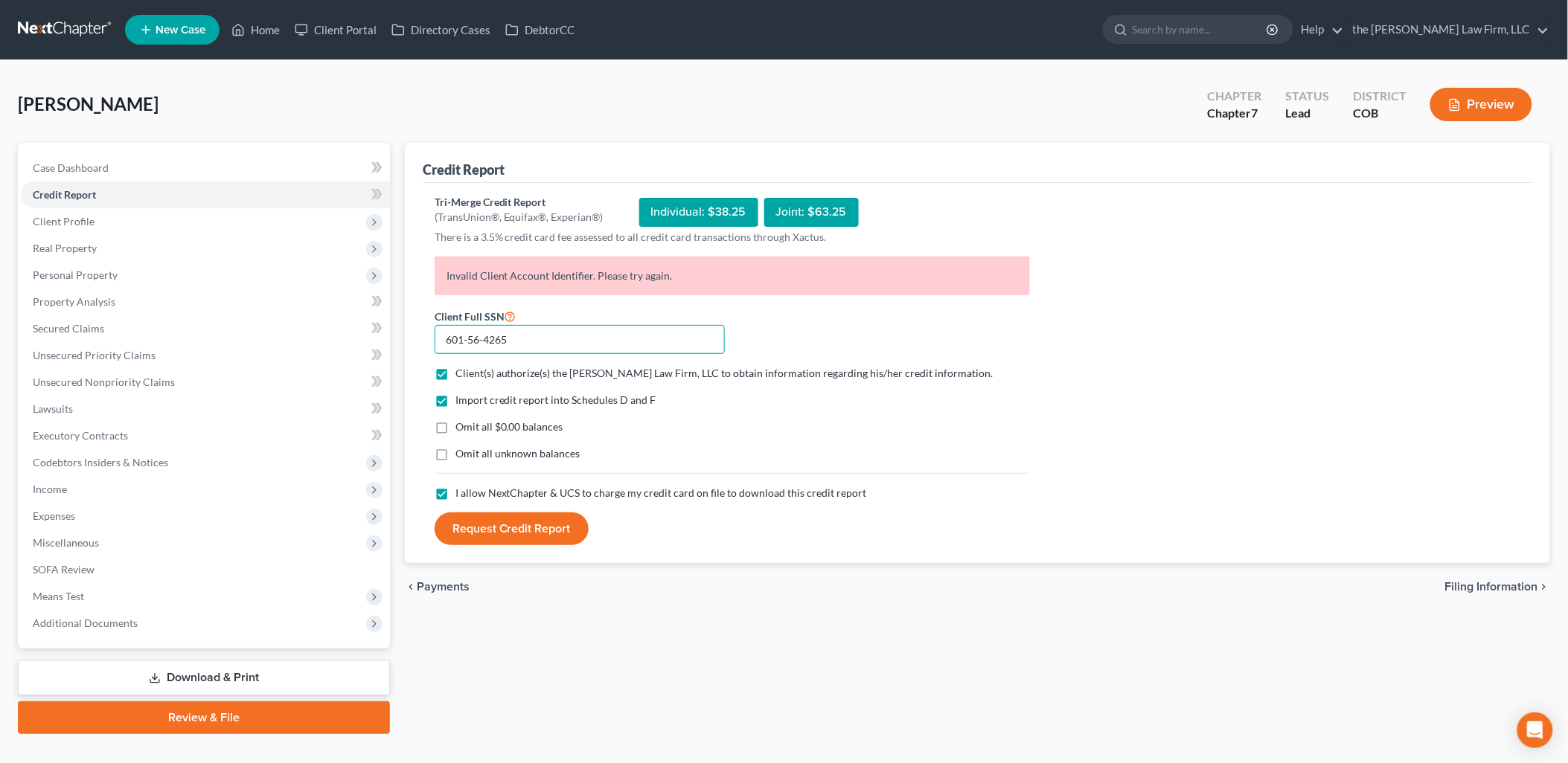
click at [541, 335] on input "601-56-4265" at bounding box center [580, 340] width 290 height 30
click at [128, 223] on span "Client Profile" at bounding box center [205, 222] width 369 height 27
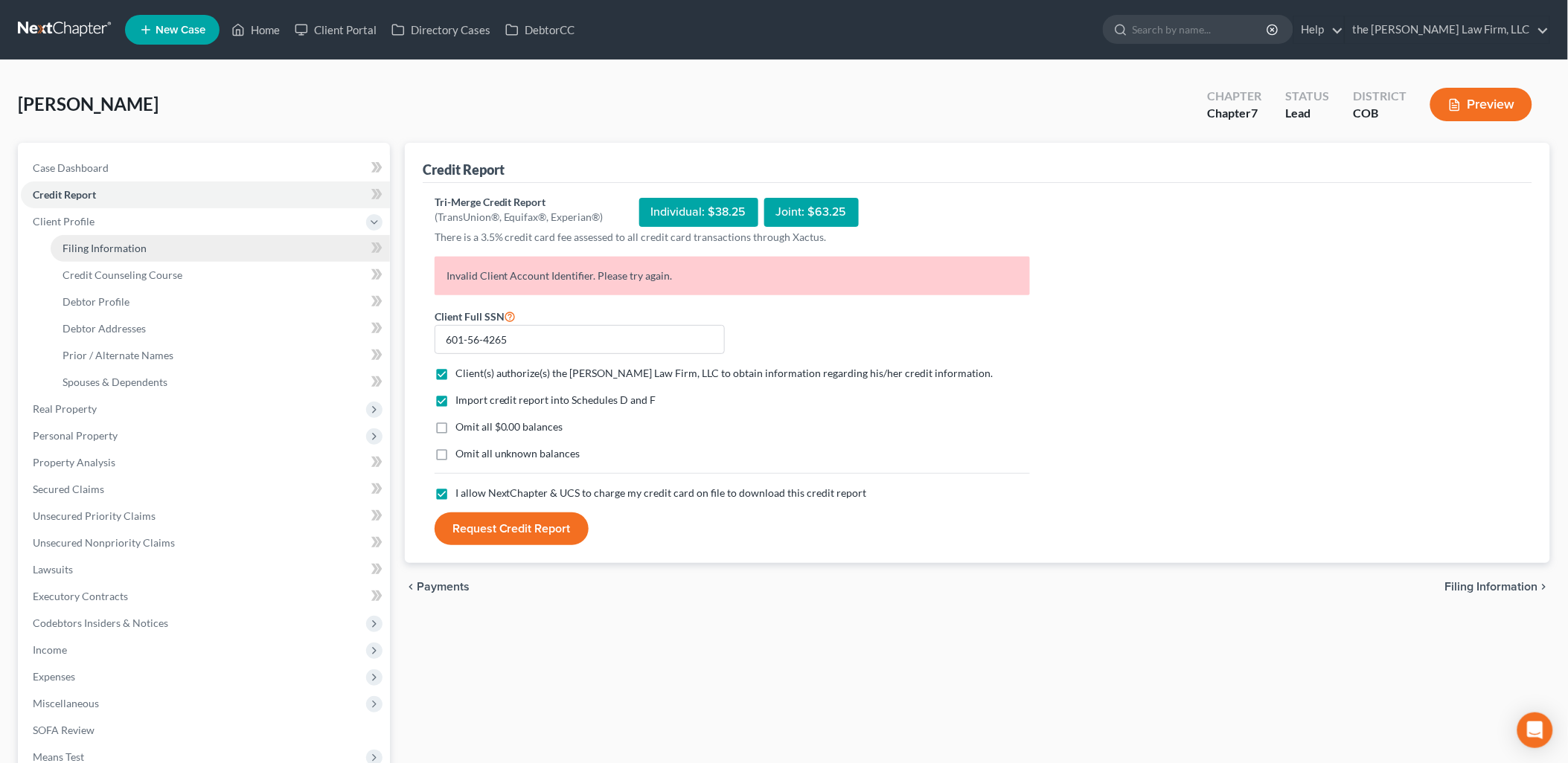
click at [151, 254] on link "Filing Information" at bounding box center [220, 249] width 339 height 27
select select "1"
select select "0"
select select "11"
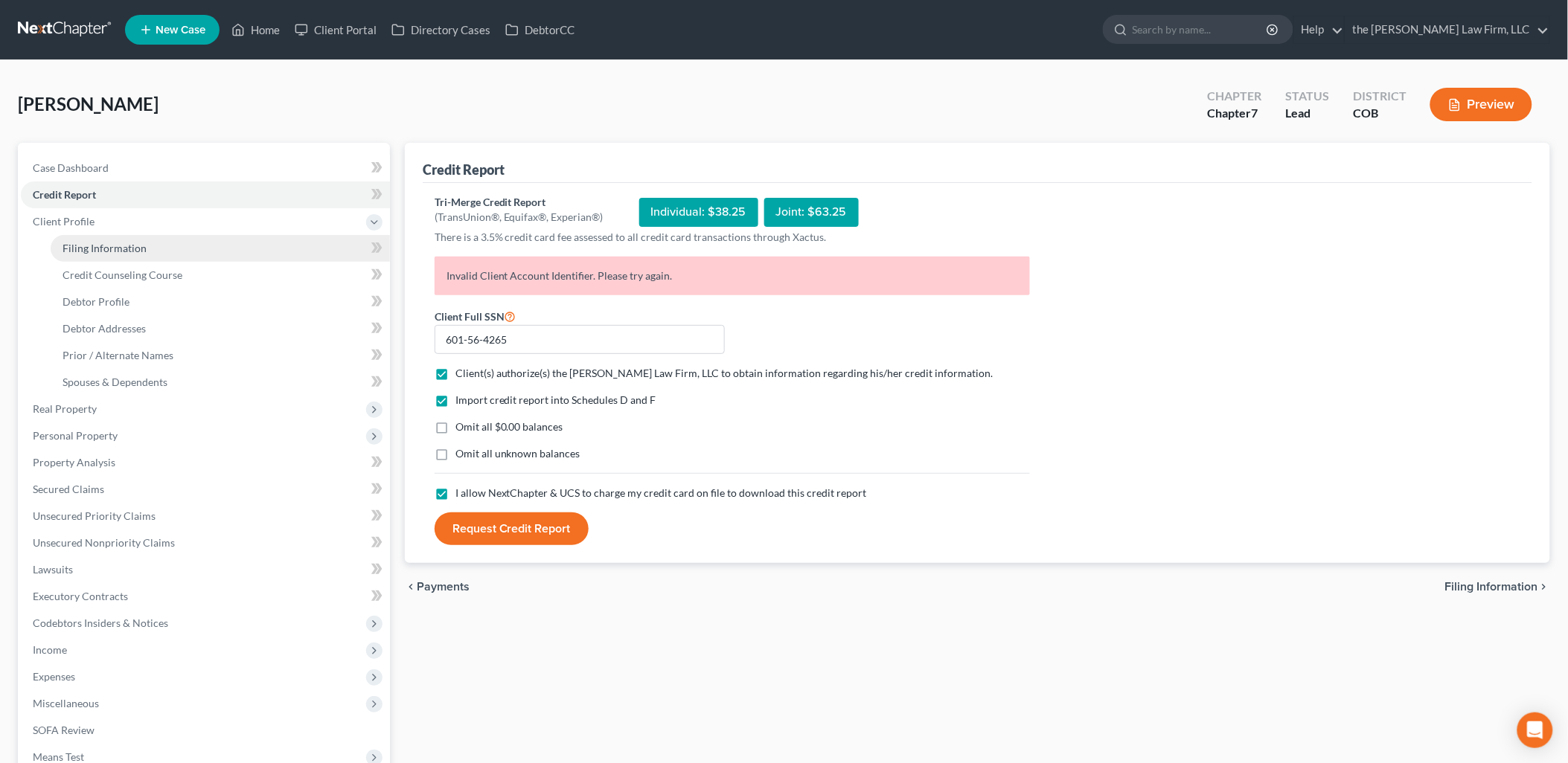
select select "0"
select select "5"
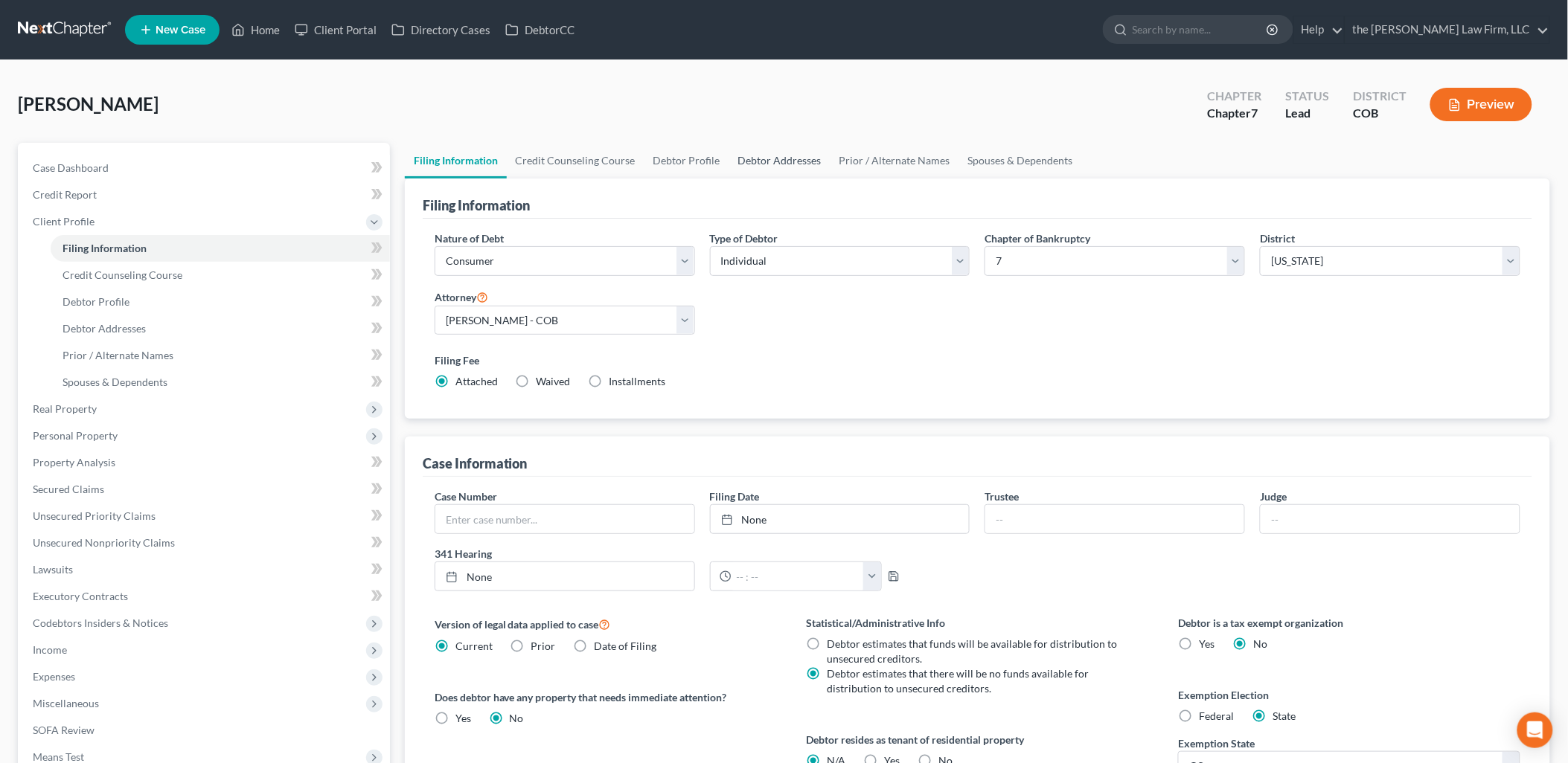
click at [769, 150] on link "Debtor Addresses" at bounding box center [780, 160] width 101 height 35
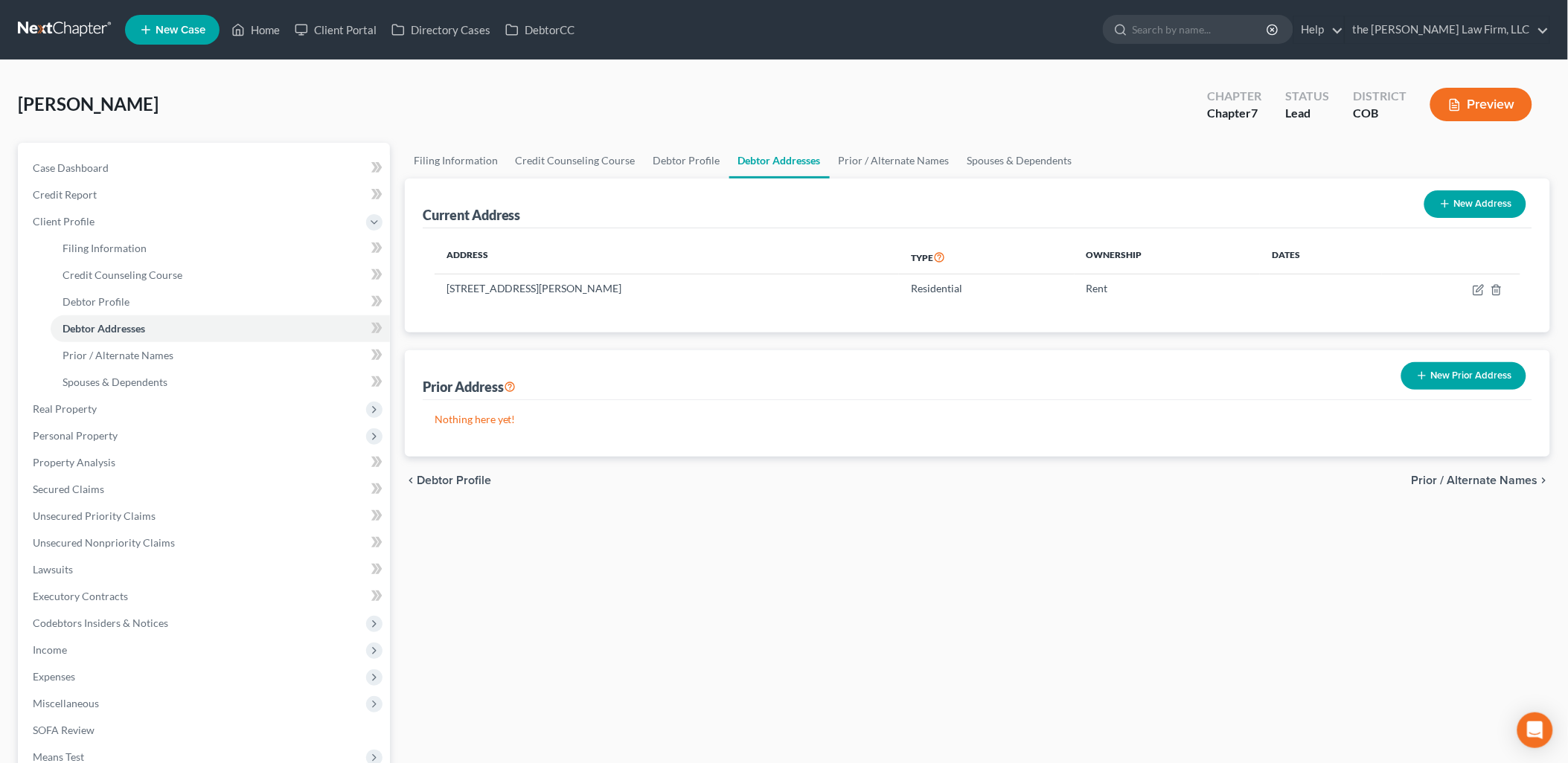
click at [1474, 369] on button "New Prior Address" at bounding box center [1463, 376] width 125 height 28
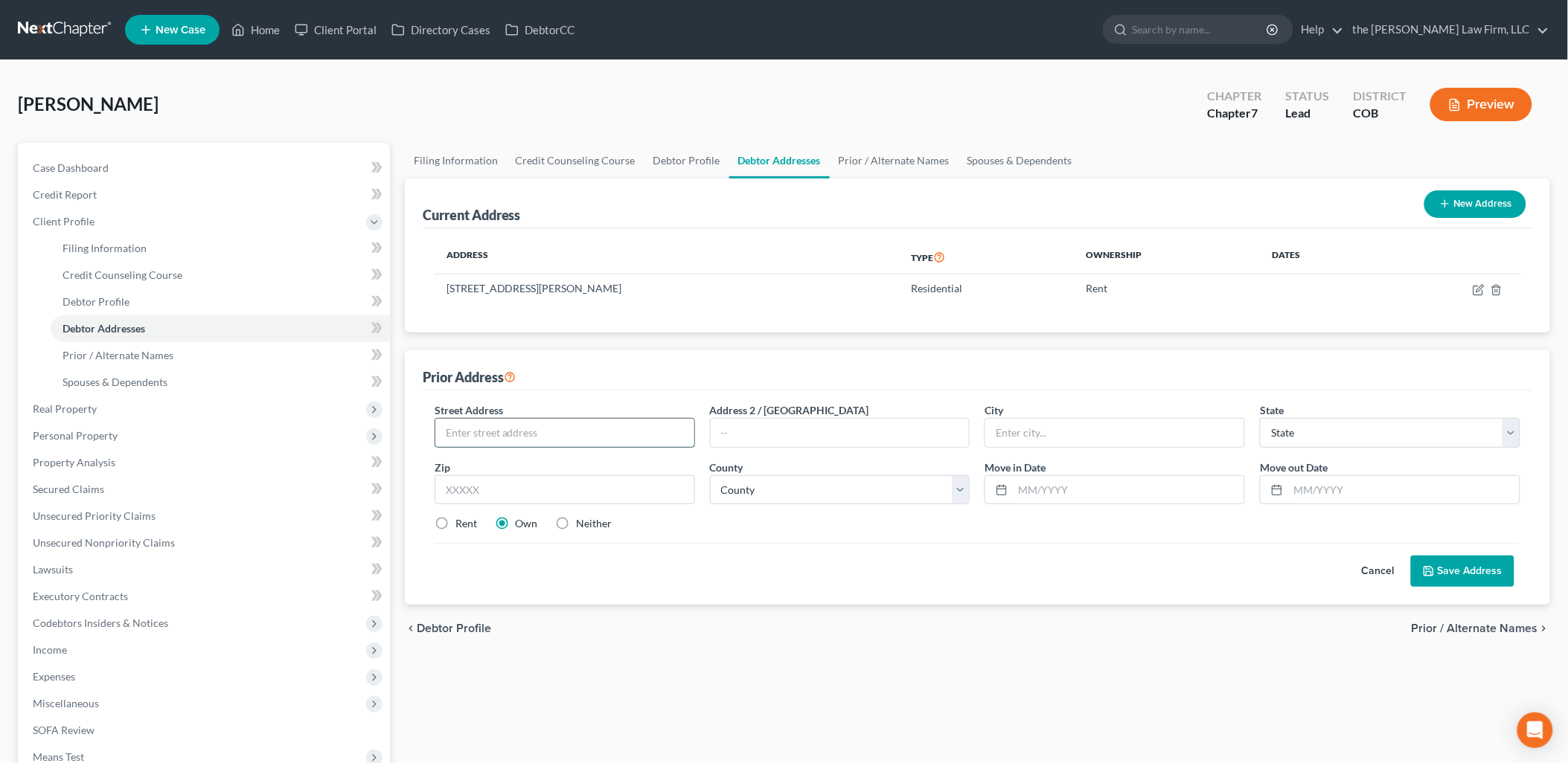
click at [627, 443] on input "text" at bounding box center [565, 433] width 259 height 28
type input "[STREET_ADDRESS][PERSON_NAME]"
type input "[GEOGRAPHIC_DATA]"
select select "5"
type input "80109"
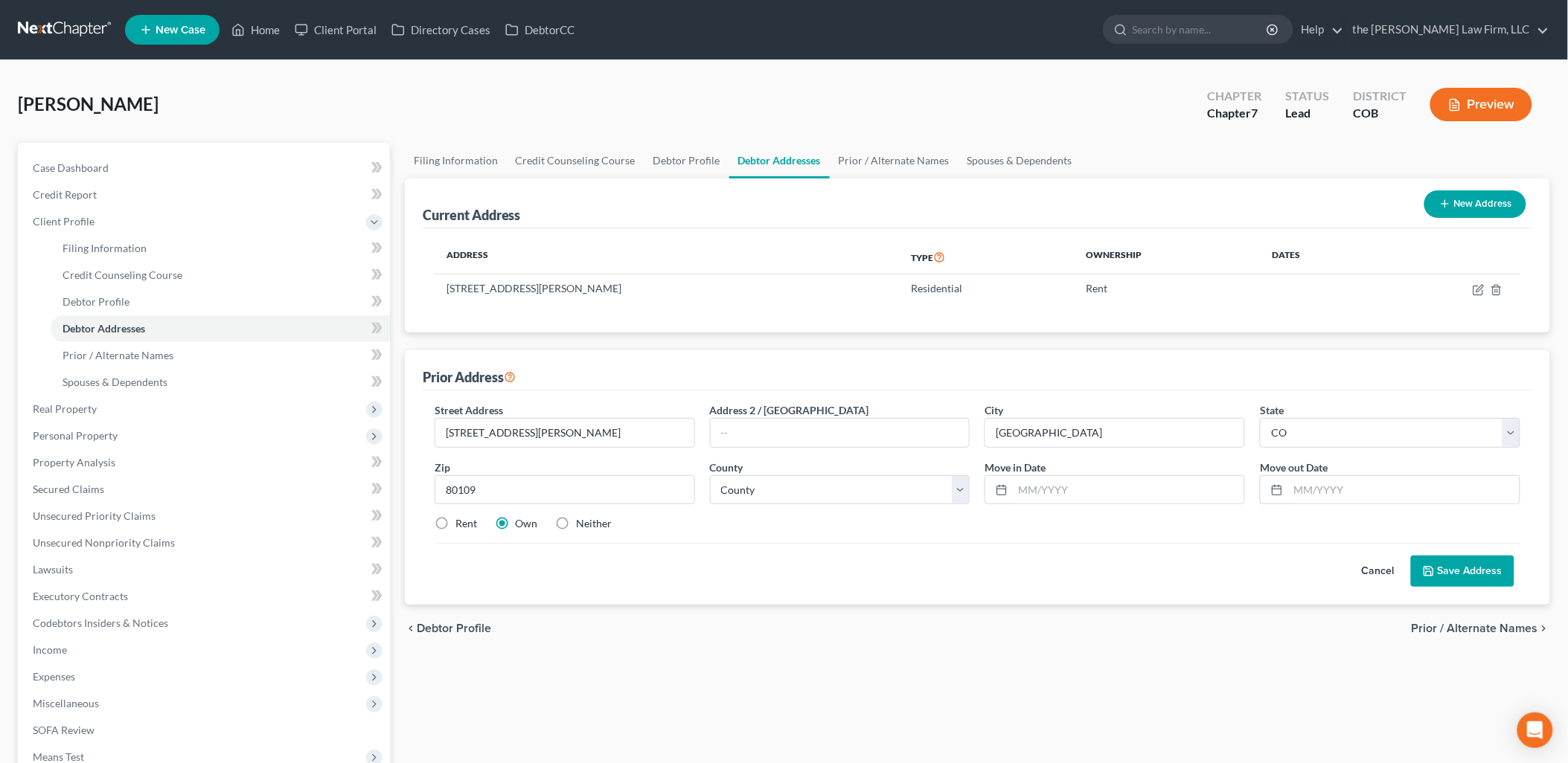
click at [762, 473] on div "County * County [GEOGRAPHIC_DATA] [GEOGRAPHIC_DATA] [GEOGRAPHIC_DATA] [GEOGRAPH…" at bounding box center [840, 483] width 276 height 46
click at [762, 482] on select "County [GEOGRAPHIC_DATA] [GEOGRAPHIC_DATA] [GEOGRAPHIC_DATA] [GEOGRAPHIC_DATA] …" at bounding box center [840, 491] width 261 height 30
select select "18"
click at [710, 476] on select "County [GEOGRAPHIC_DATA] [GEOGRAPHIC_DATA] [GEOGRAPHIC_DATA] [GEOGRAPHIC_DATA] …" at bounding box center [840, 491] width 261 height 30
click at [1066, 488] on input "text" at bounding box center [1129, 491] width 232 height 28
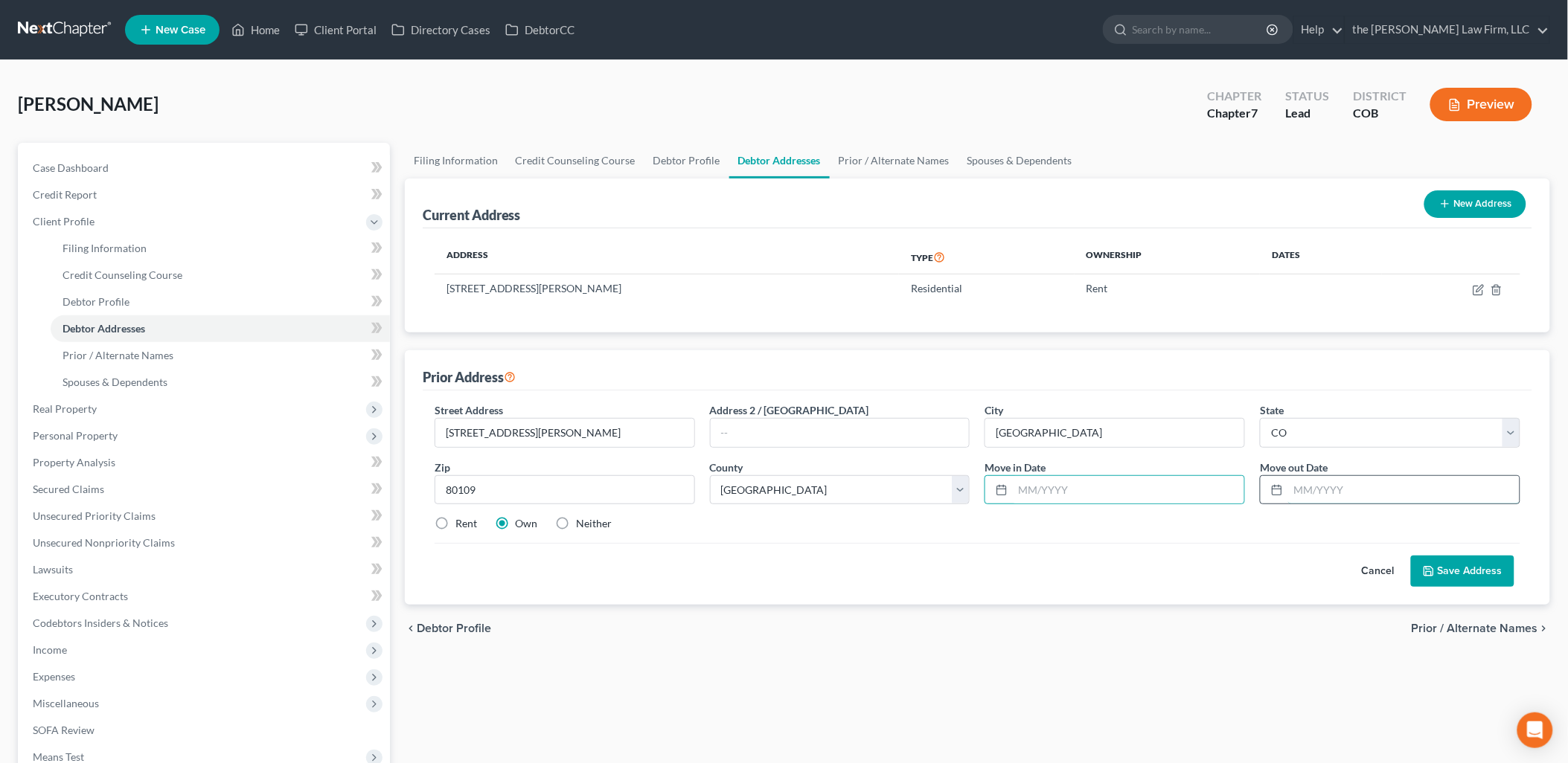
click at [1373, 488] on input "text" at bounding box center [1404, 491] width 232 height 28
type input "[DATE]"
click at [1154, 485] on input "text" at bounding box center [1129, 491] width 232 height 28
type input "6"
type input "[DATE]"
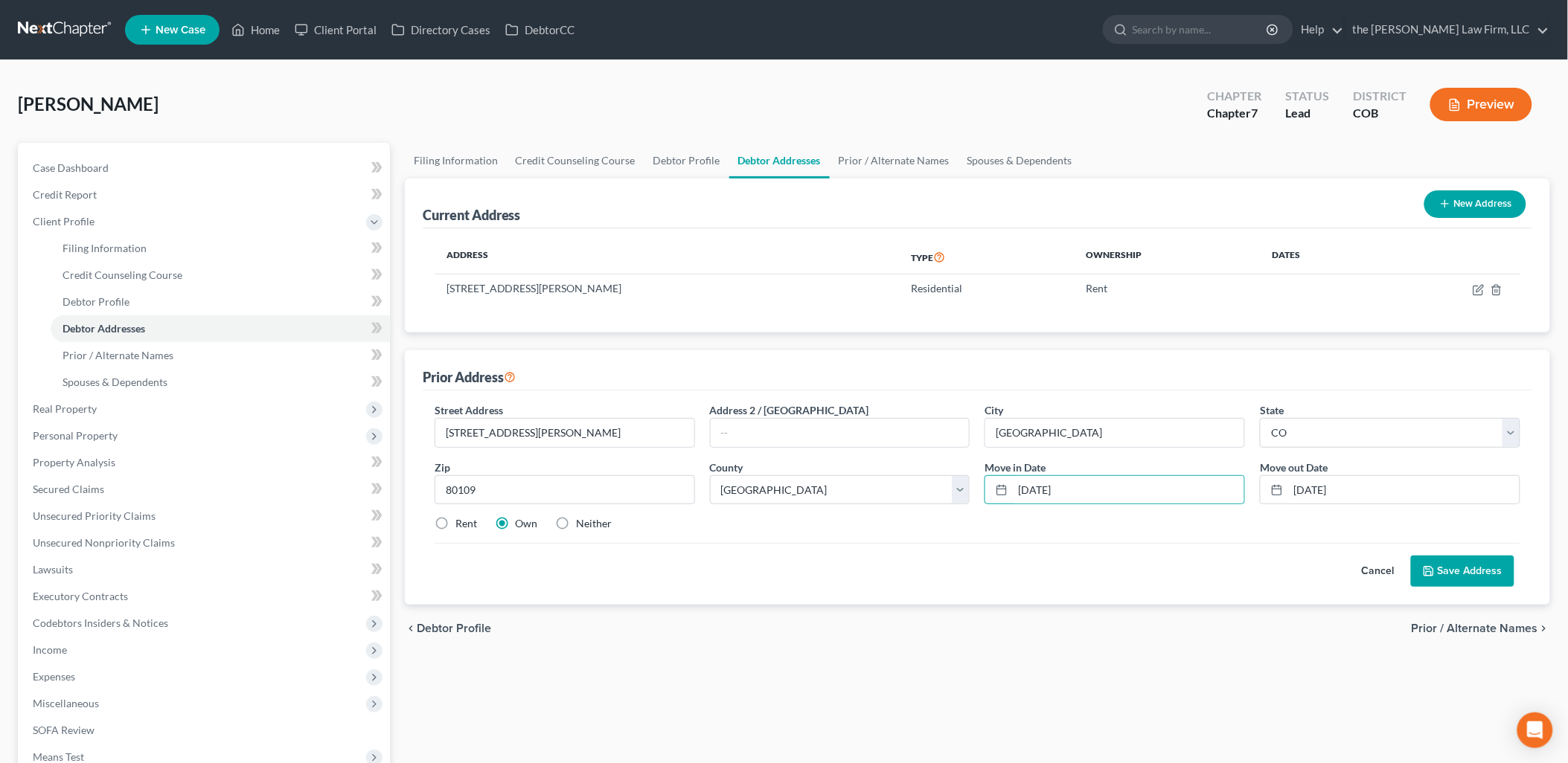
click at [1470, 582] on button "Save Address" at bounding box center [1462, 572] width 103 height 31
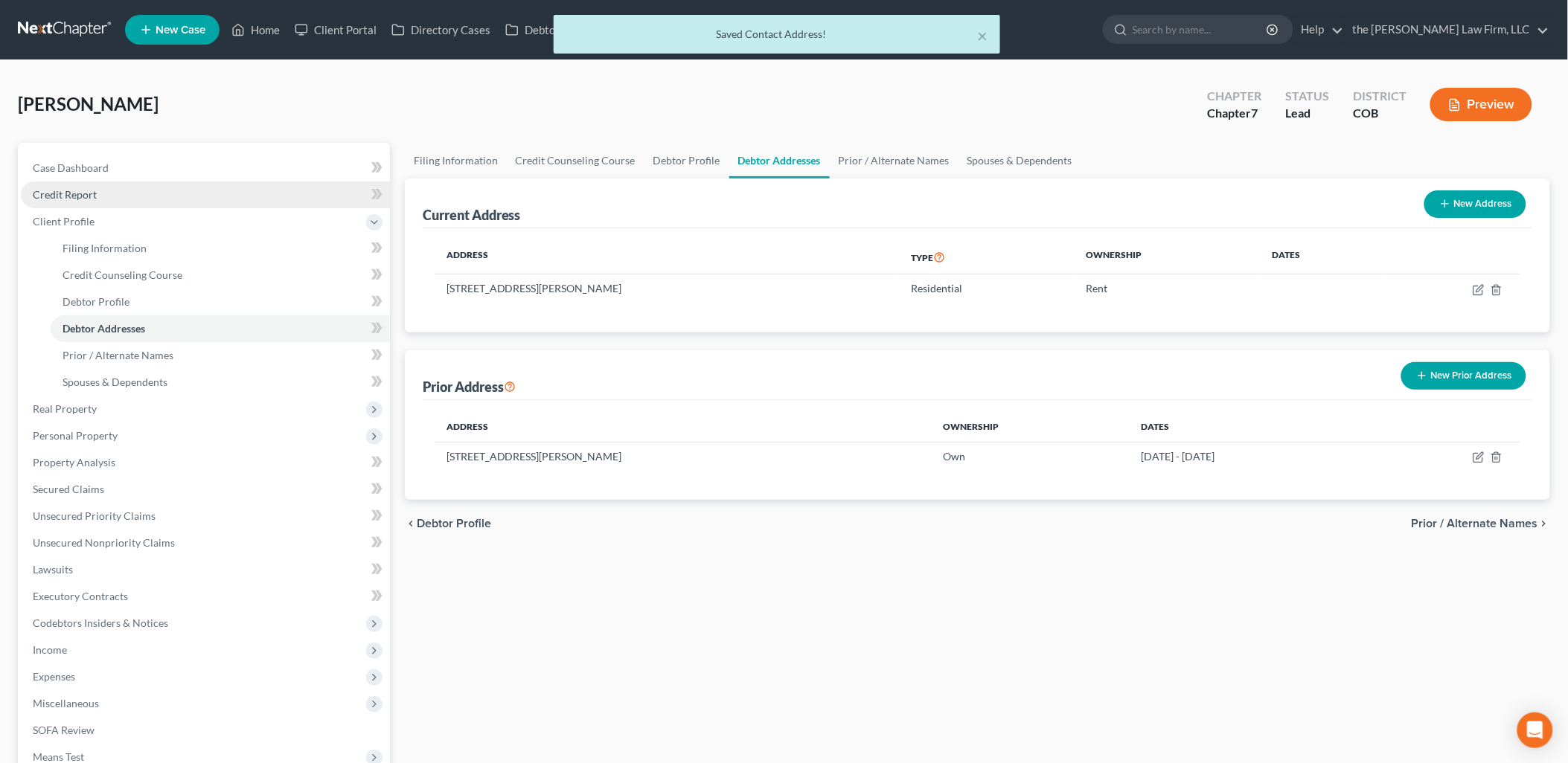
click at [105, 183] on link "Credit Report" at bounding box center [205, 195] width 369 height 27
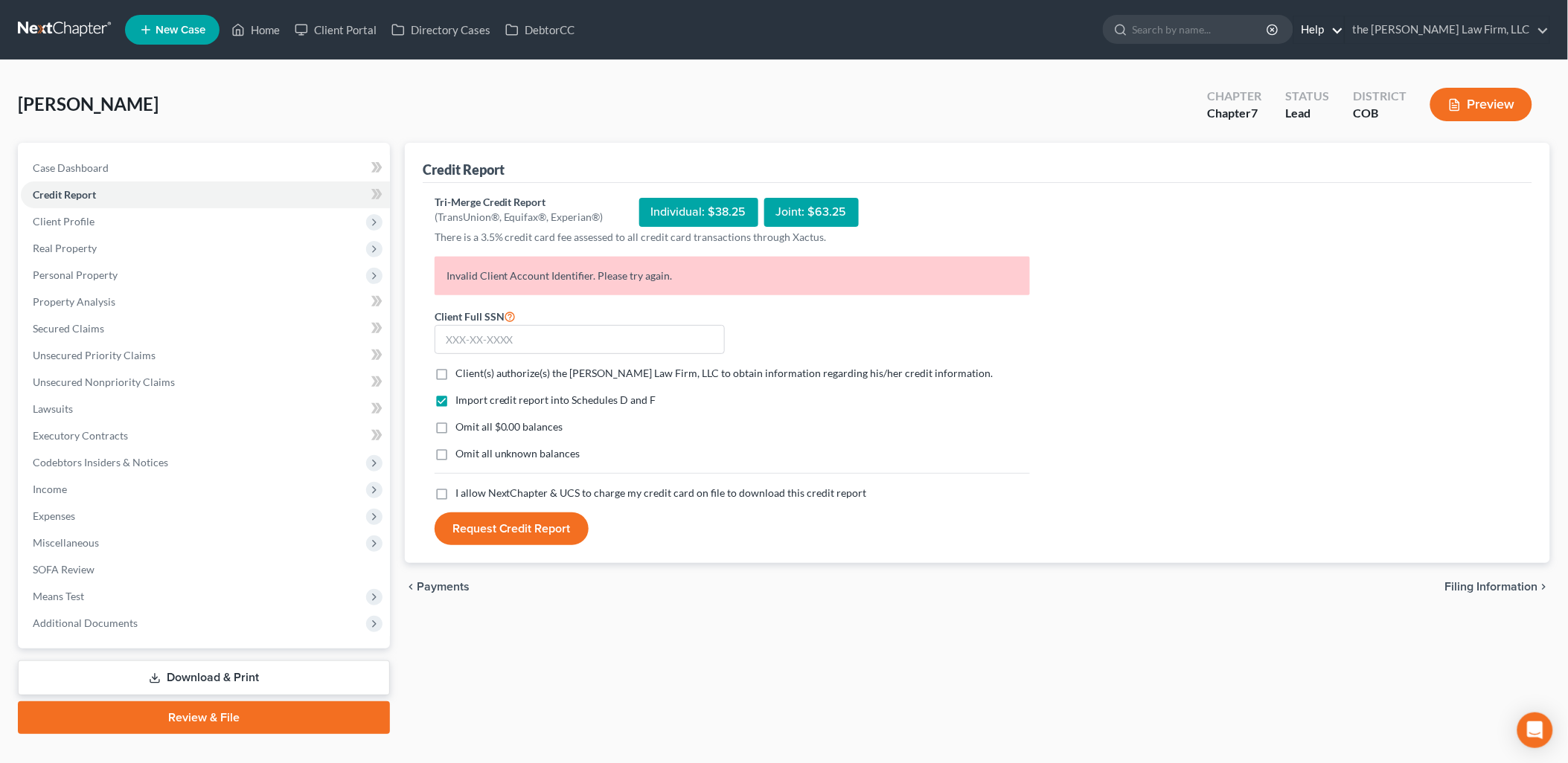
click at [1344, 31] on link "Help" at bounding box center [1318, 30] width 50 height 27
click at [591, 489] on span "I allow NextChapter & UCS to charge my credit card on file to download this cre…" at bounding box center [661, 493] width 411 height 13
click at [471, 489] on input "I allow NextChapter & UCS to charge my credit card on file to download this cre…" at bounding box center [466, 491] width 9 height 9
checkbox input "true"
click at [455, 375] on label "Client(s) authorize(s) the [PERSON_NAME] Law Firm, LLC to obtain information re…" at bounding box center [724, 373] width 538 height 15
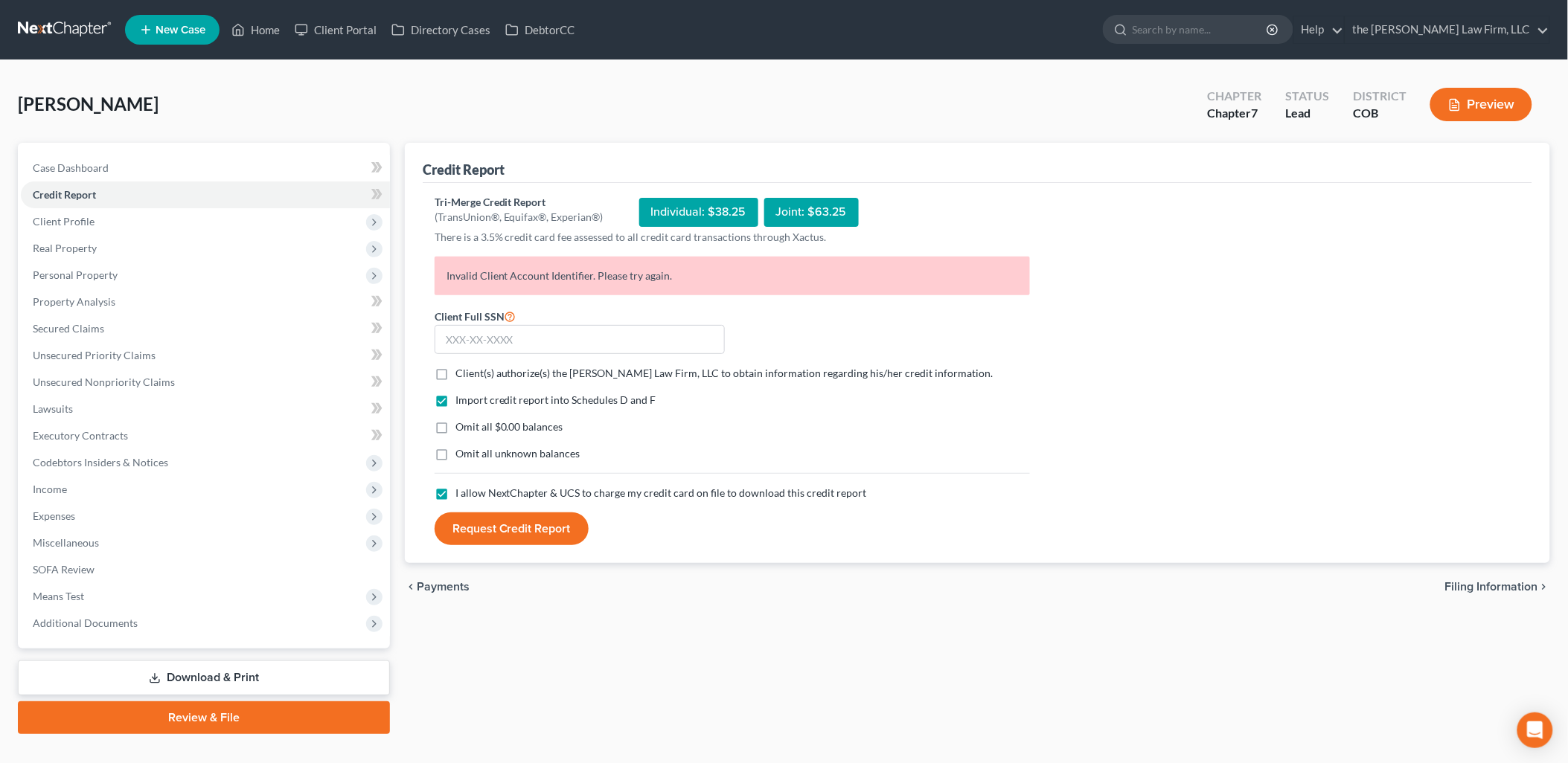
click at [462, 375] on input "Client(s) authorize(s) the [PERSON_NAME] Law Firm, LLC to obtain information re…" at bounding box center [466, 371] width 9 height 9
checkbox input "true"
drag, startPoint x: 475, startPoint y: 272, endPoint x: 680, endPoint y: 280, distance: 205.2
click at [680, 280] on p "Invalid Client Account Identifier. Please try again." at bounding box center [732, 276] width 595 height 39
click at [1344, 34] on link "Help" at bounding box center [1318, 30] width 50 height 27
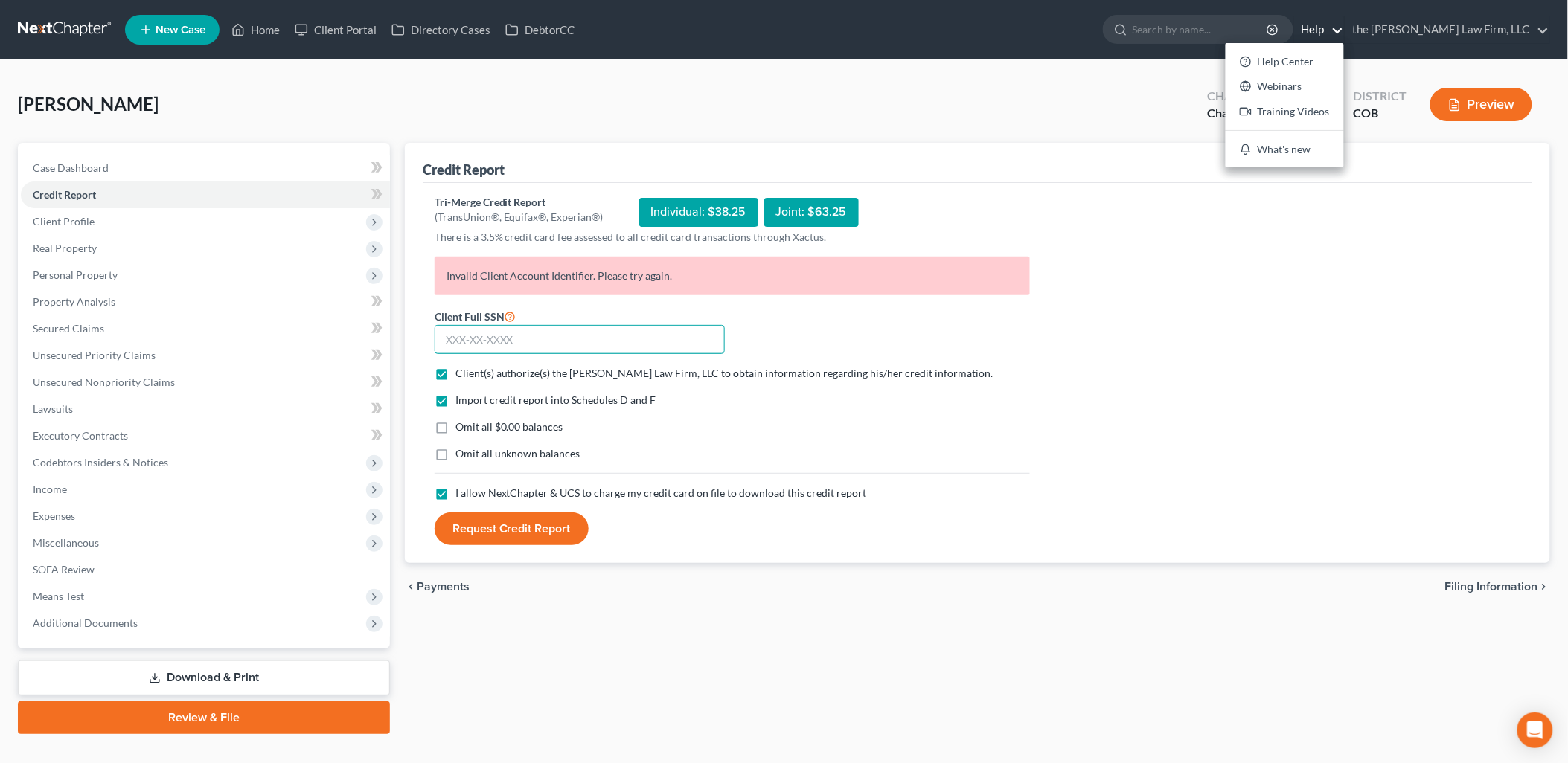
click at [546, 341] on input "text" at bounding box center [580, 340] width 290 height 30
type input "601-56-4265"
click at [529, 528] on button "Request Credit Report" at bounding box center [512, 529] width 154 height 33
click at [1344, 28] on link "Help" at bounding box center [1318, 30] width 50 height 27
click at [1552, 739] on body "Home New Case Client Portal Directory Cases DebtorCC the [PERSON_NAME] Law Firm…" at bounding box center [784, 395] width 1568 height 791
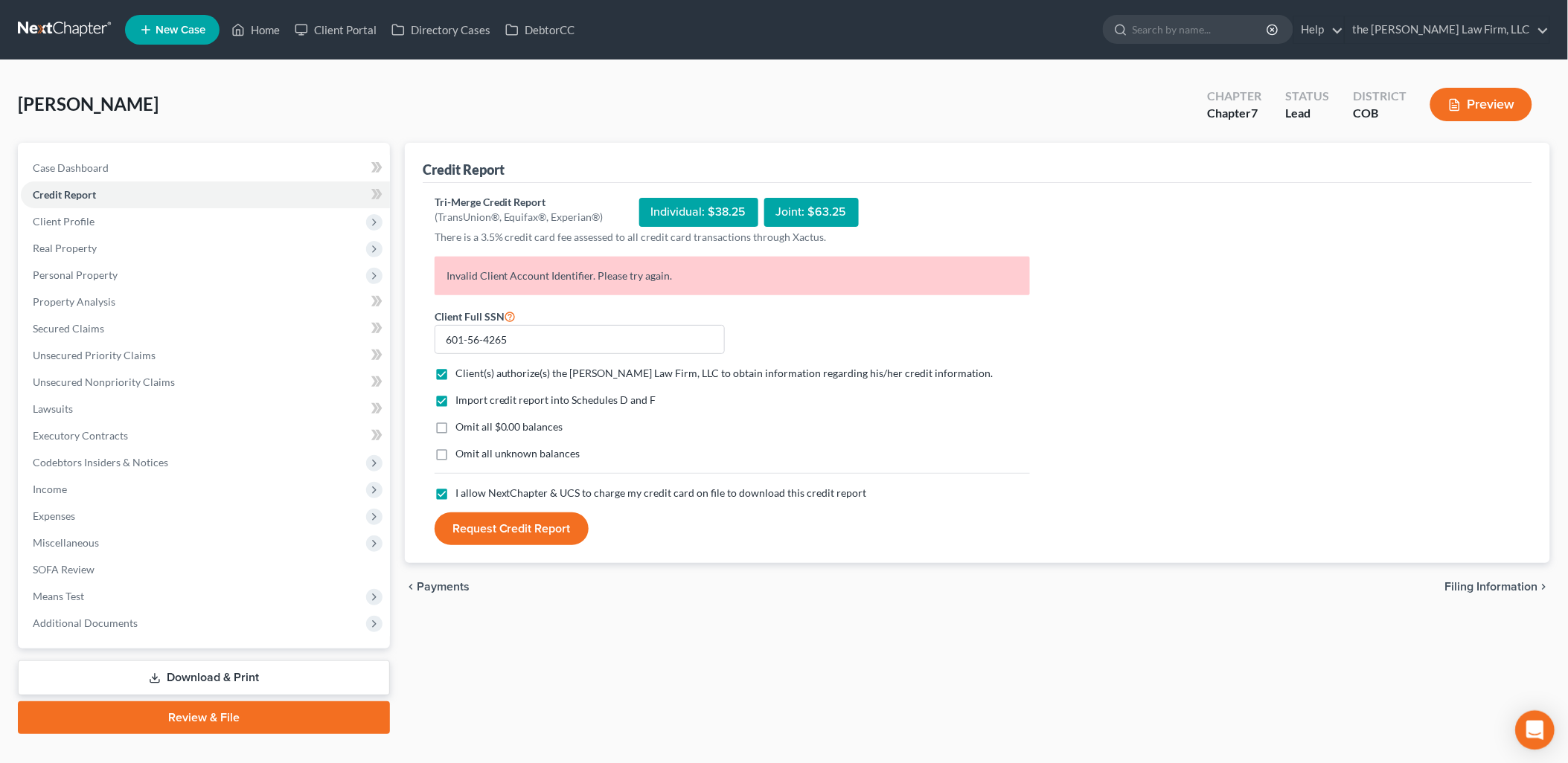
click at [1544, 744] on div "Open Intercom Messenger" at bounding box center [1536, 731] width 39 height 39
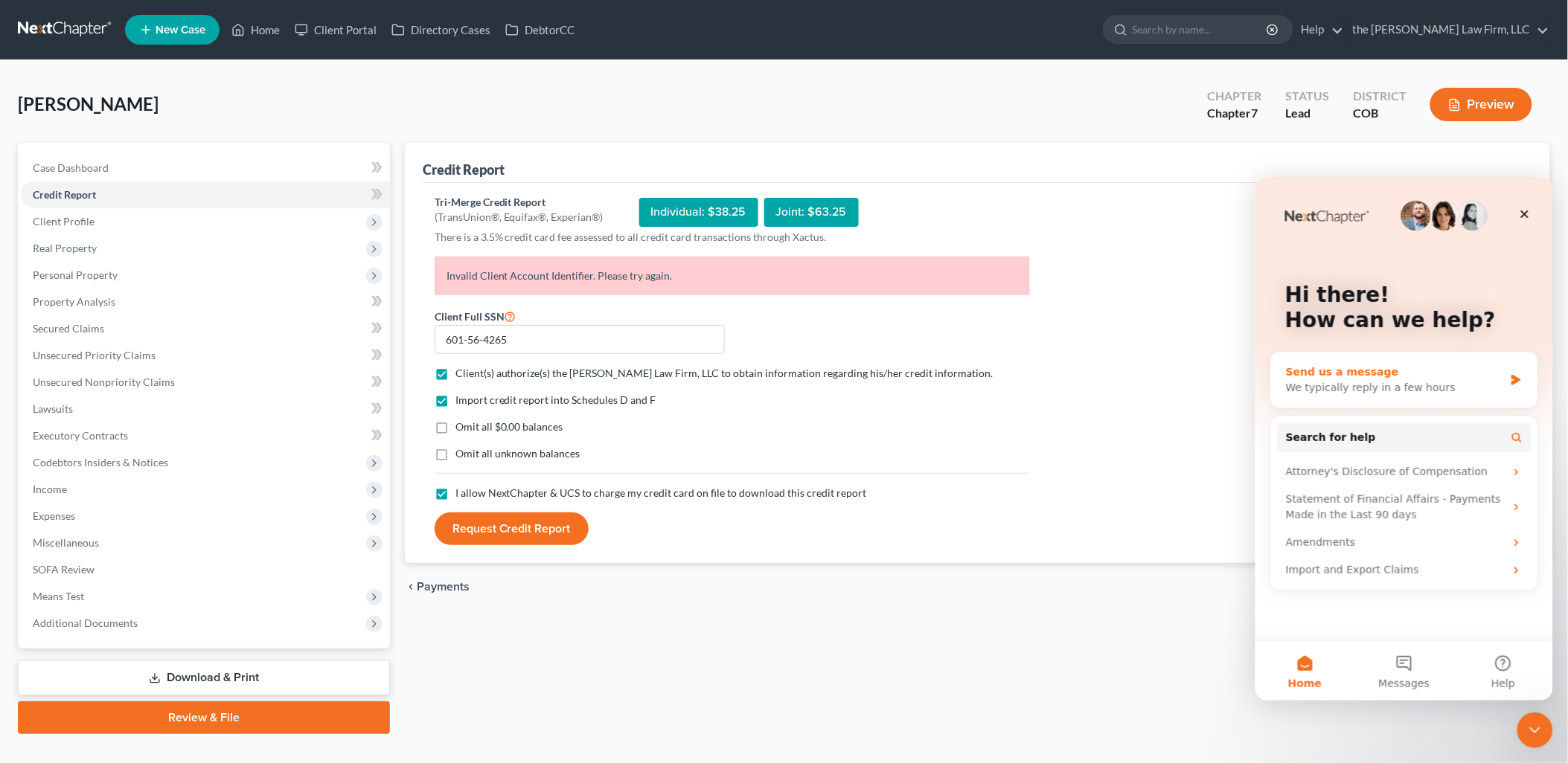
click at [1408, 372] on div "Send us a message" at bounding box center [1394, 372] width 218 height 16
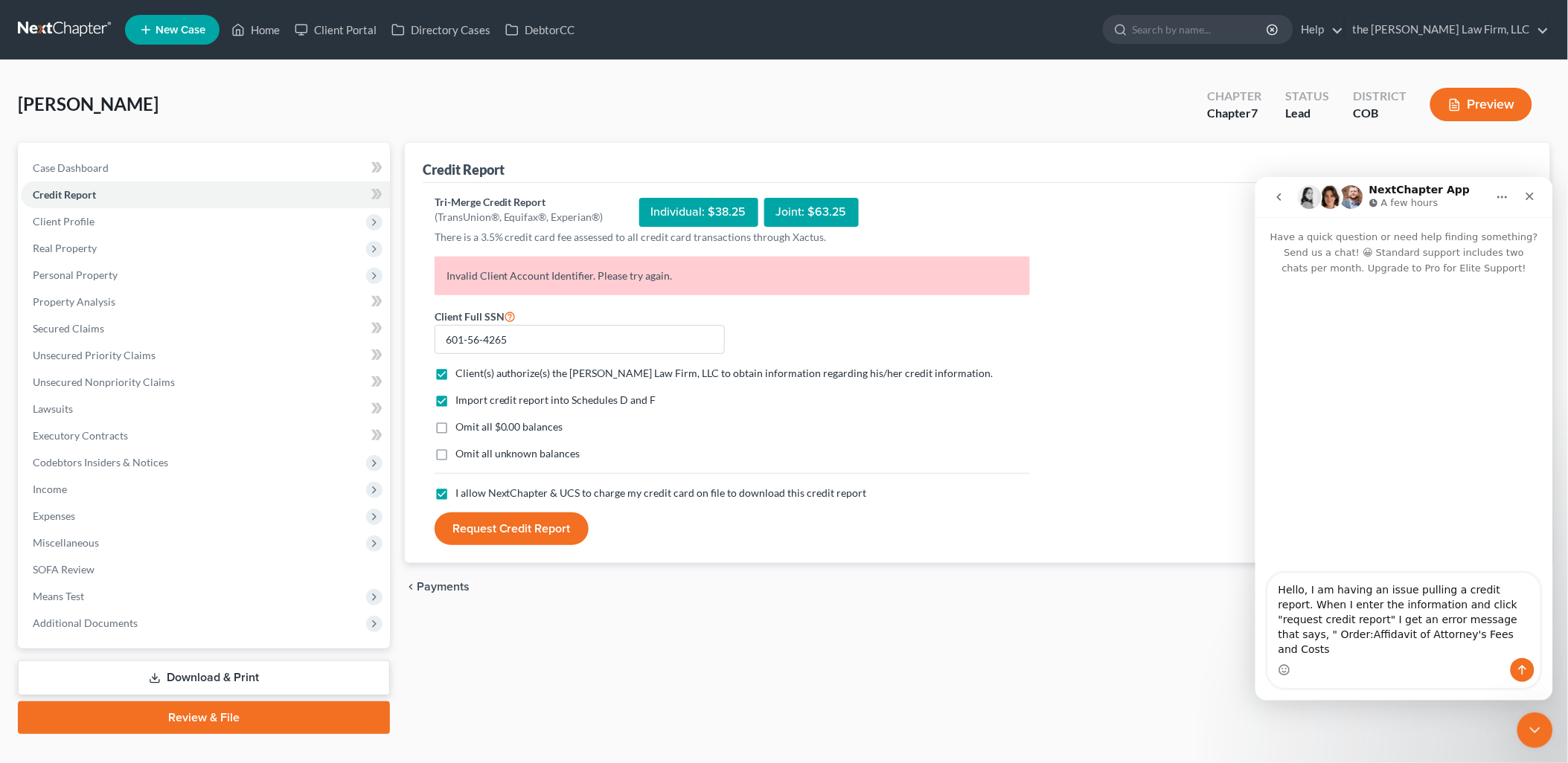
click at [1451, 657] on textarea "Hello, I am having an issue pulling a credit report. When I enter the informati…" at bounding box center [1403, 616] width 272 height 85
drag, startPoint x: 1429, startPoint y: 649, endPoint x: 1286, endPoint y: 656, distance: 143.2
click at [1286, 656] on textarea "Hello, I am having an issue pulling a credit report. When I enter the informati…" at bounding box center [1403, 616] width 272 height 85
drag, startPoint x: 679, startPoint y: 277, endPoint x: 447, endPoint y: 274, distance: 232.0
click at [447, 274] on p "Invalid Client Account Identifier. Please try again." at bounding box center [732, 276] width 595 height 39
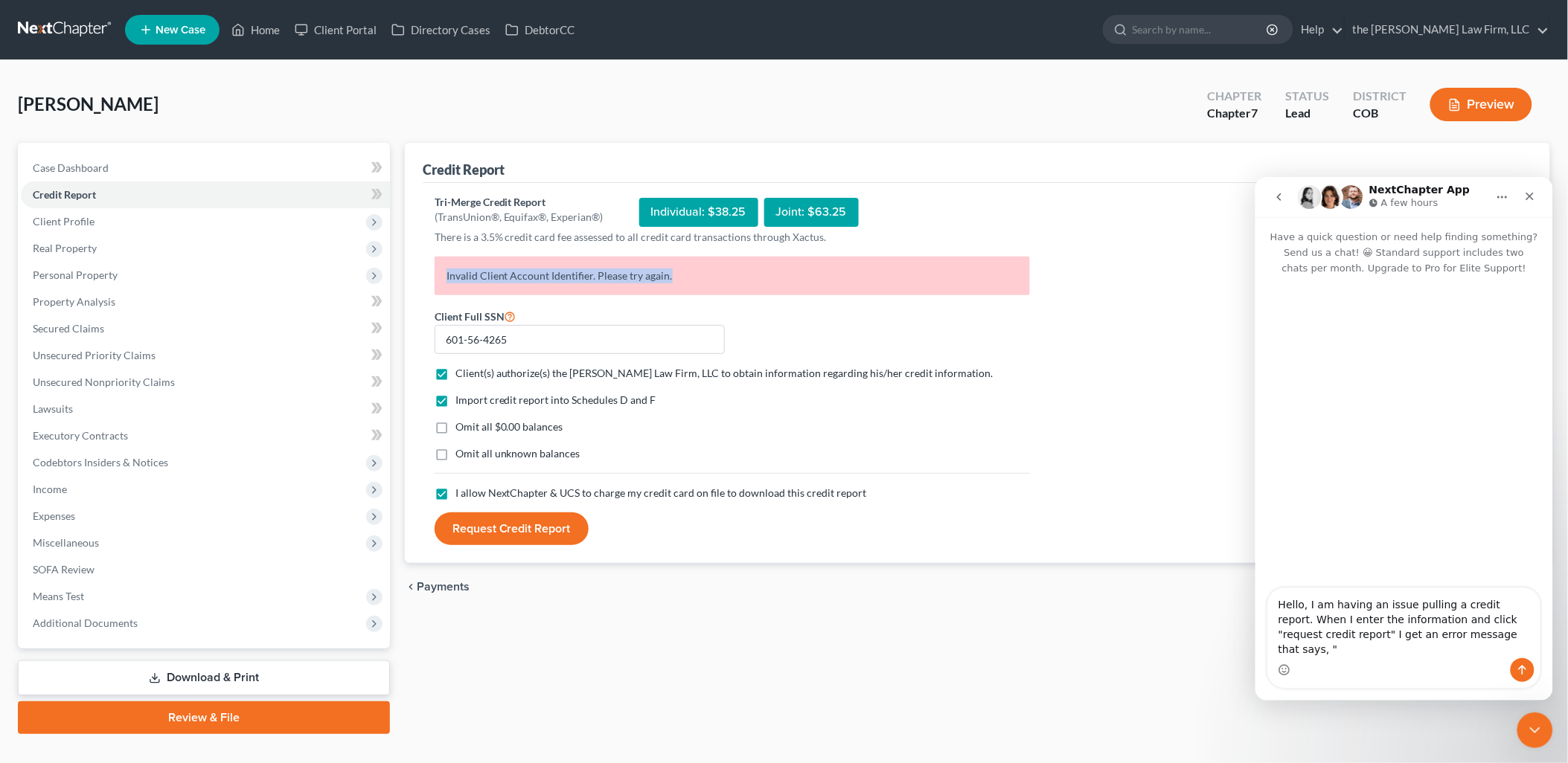
drag, startPoint x: 447, startPoint y: 274, endPoint x: 456, endPoint y: 276, distance: 9.2
copy p "Invalid Client Account Identifier. Please try again."
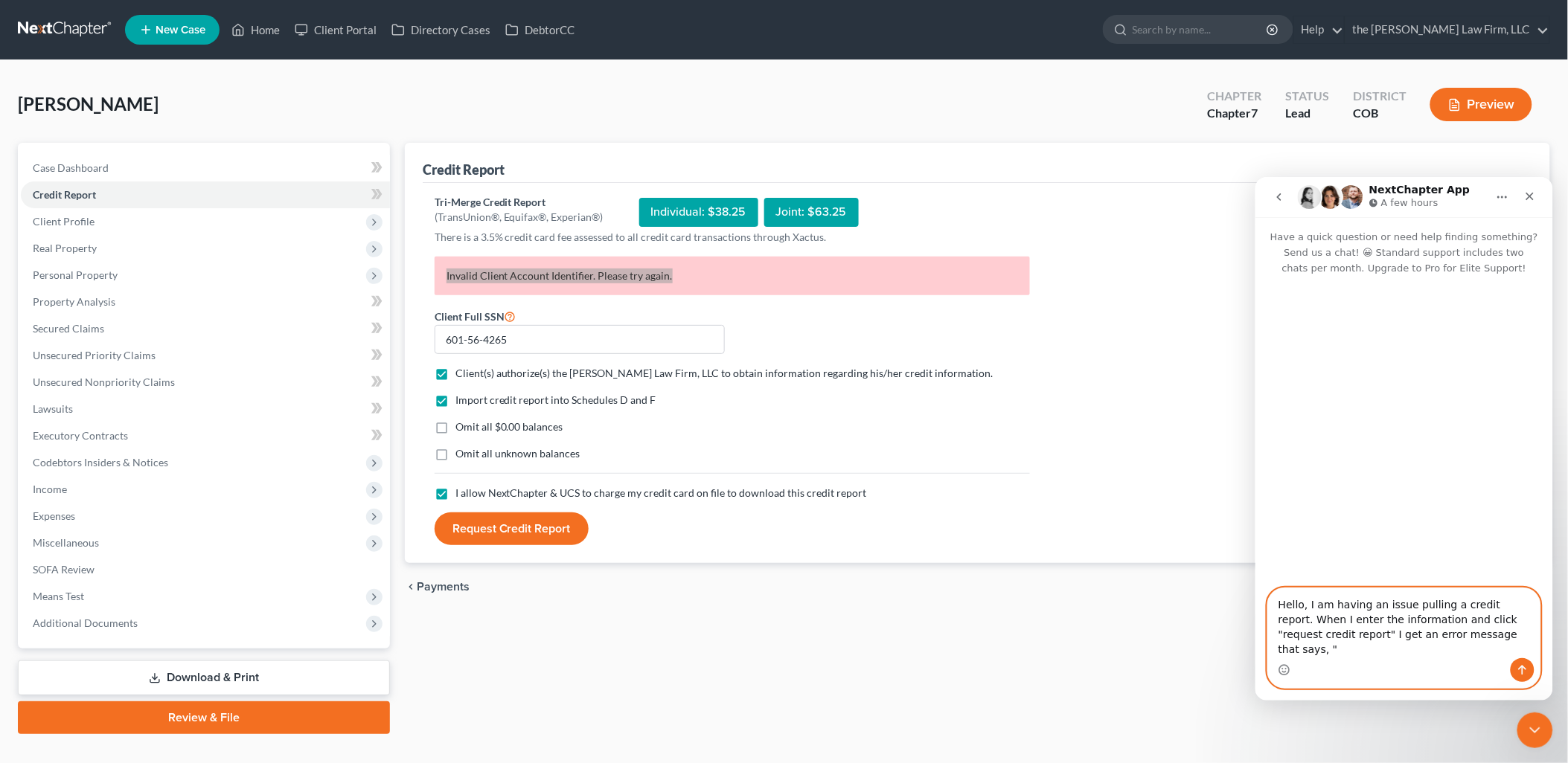
click at [1491, 654] on textarea "Hello, I am having an issue pulling a credit report. When I enter the informati…" at bounding box center [1403, 622] width 272 height 70
paste textarea "Invalid Client Account Identifier. Please try again."
type textarea "Hello, I am having an issue pulling a credit report. When I enter the informati…"
click at [1513, 668] on button "Send a message…" at bounding box center [1522, 669] width 24 height 24
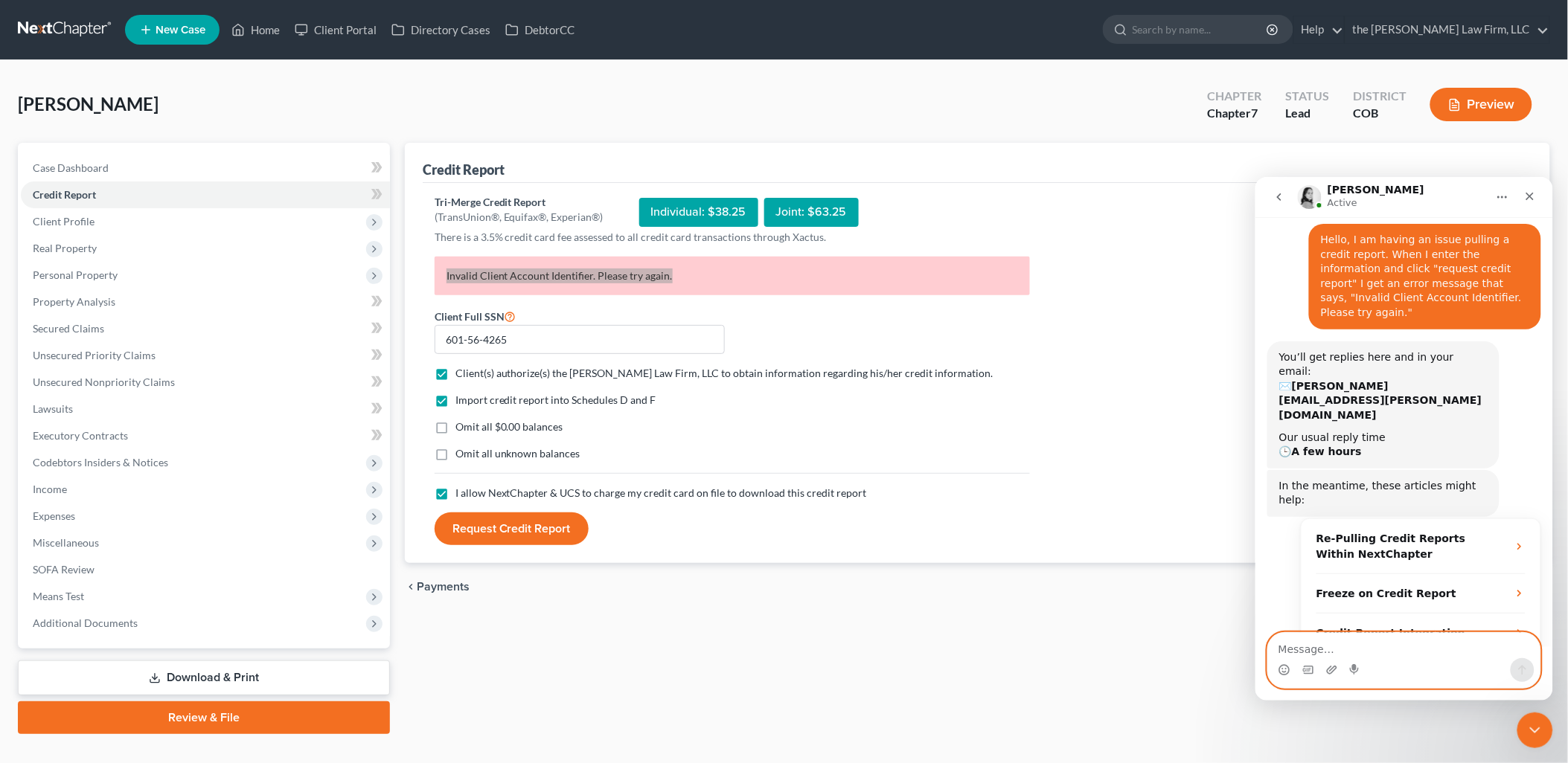
scroll to position [194, 0]
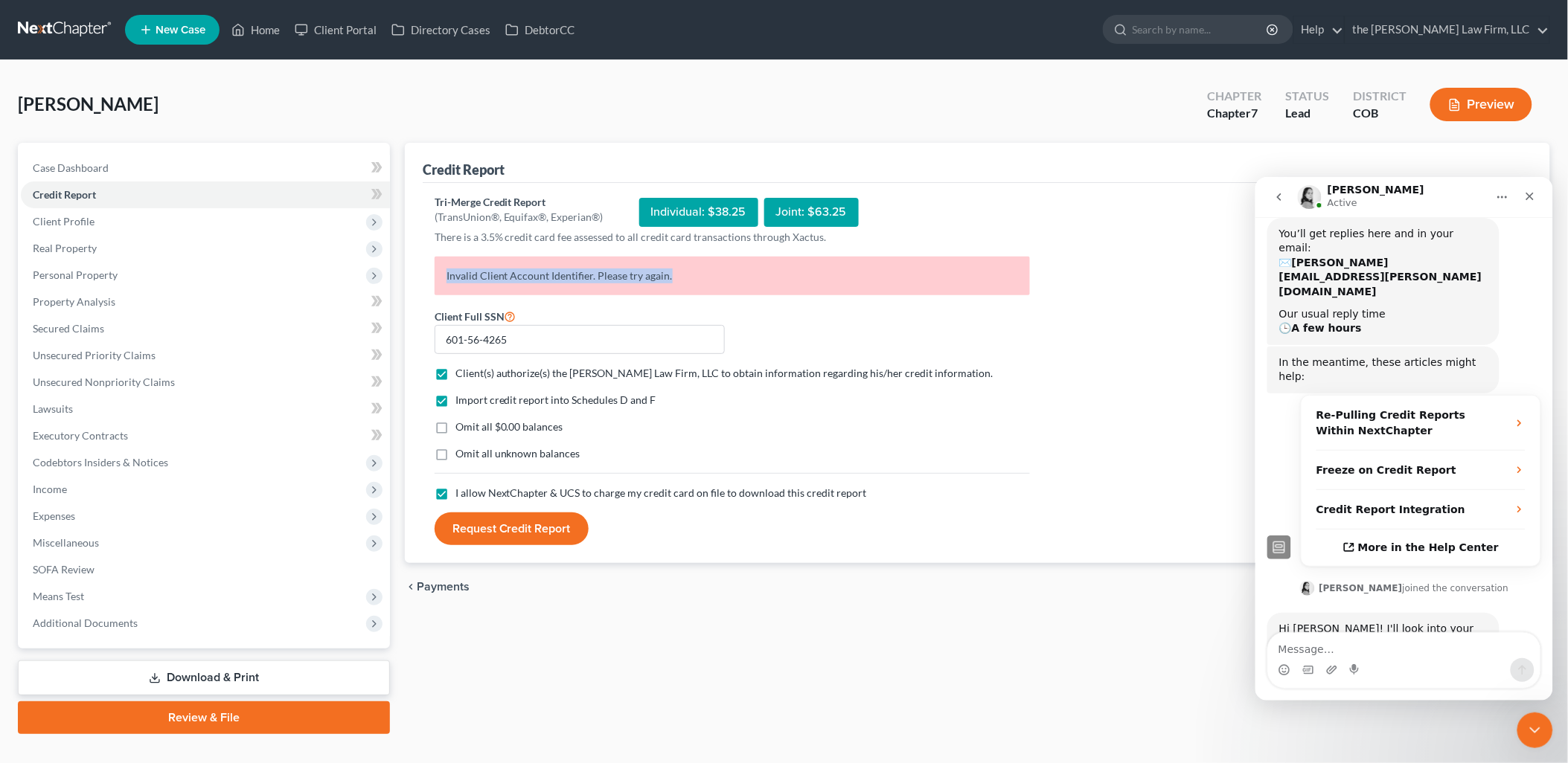
click at [512, 533] on button "Request Credit Report" at bounding box center [512, 529] width 154 height 33
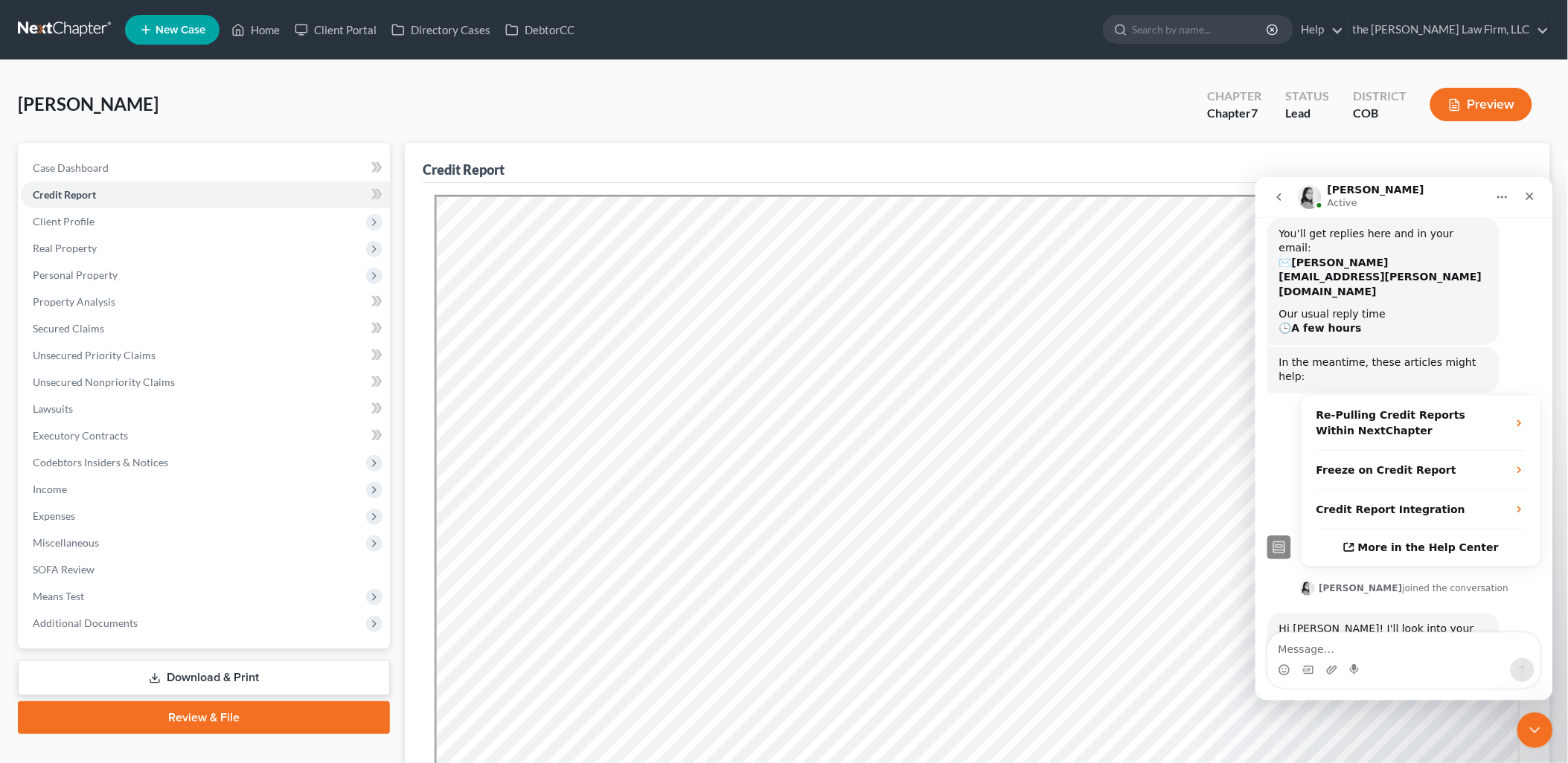
scroll to position [0, 0]
click at [1532, 198] on icon "Close" at bounding box center [1529, 196] width 8 height 8
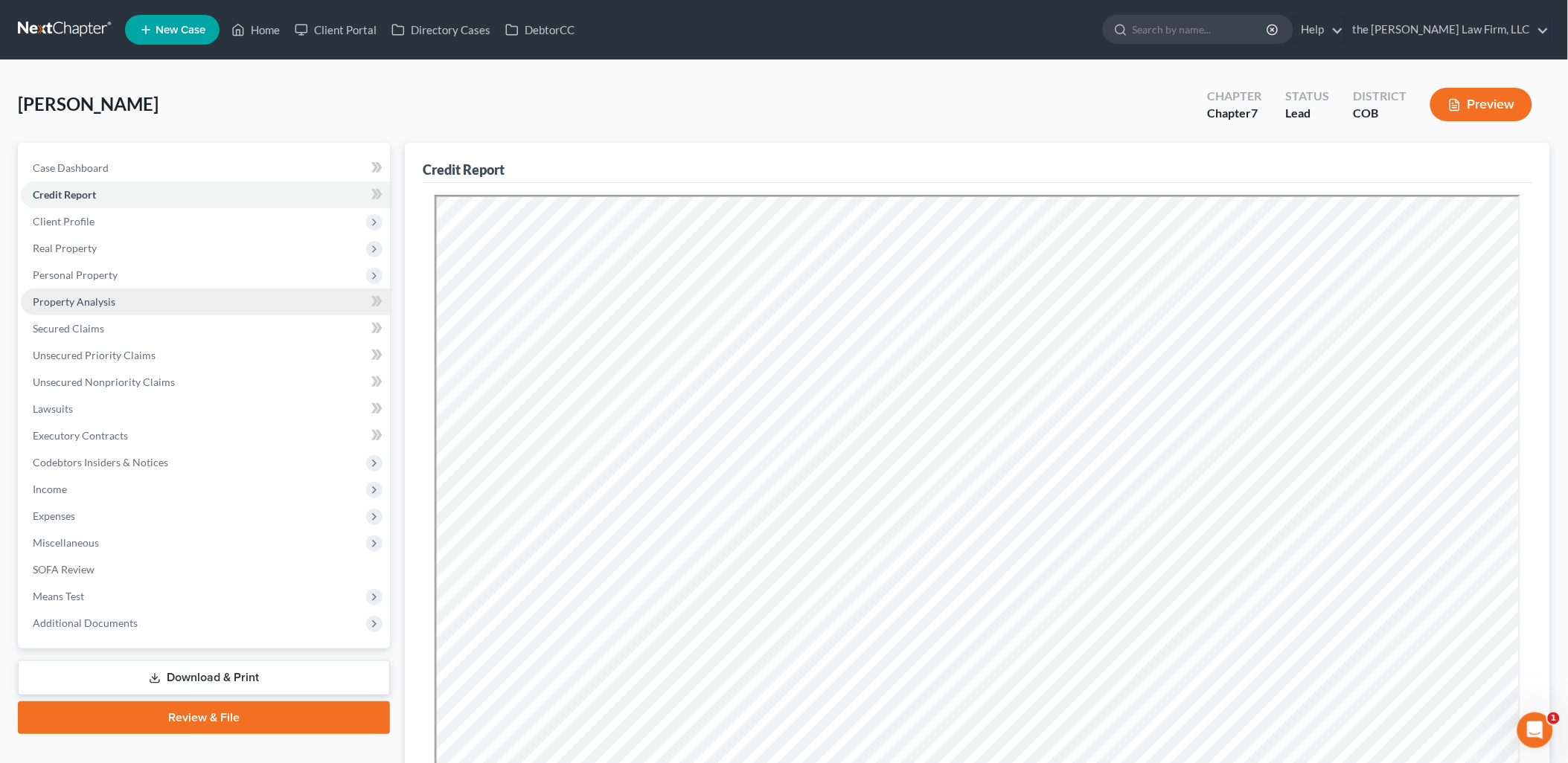
scroll to position [192, 0]
click at [269, 35] on link "Home" at bounding box center [255, 30] width 63 height 27
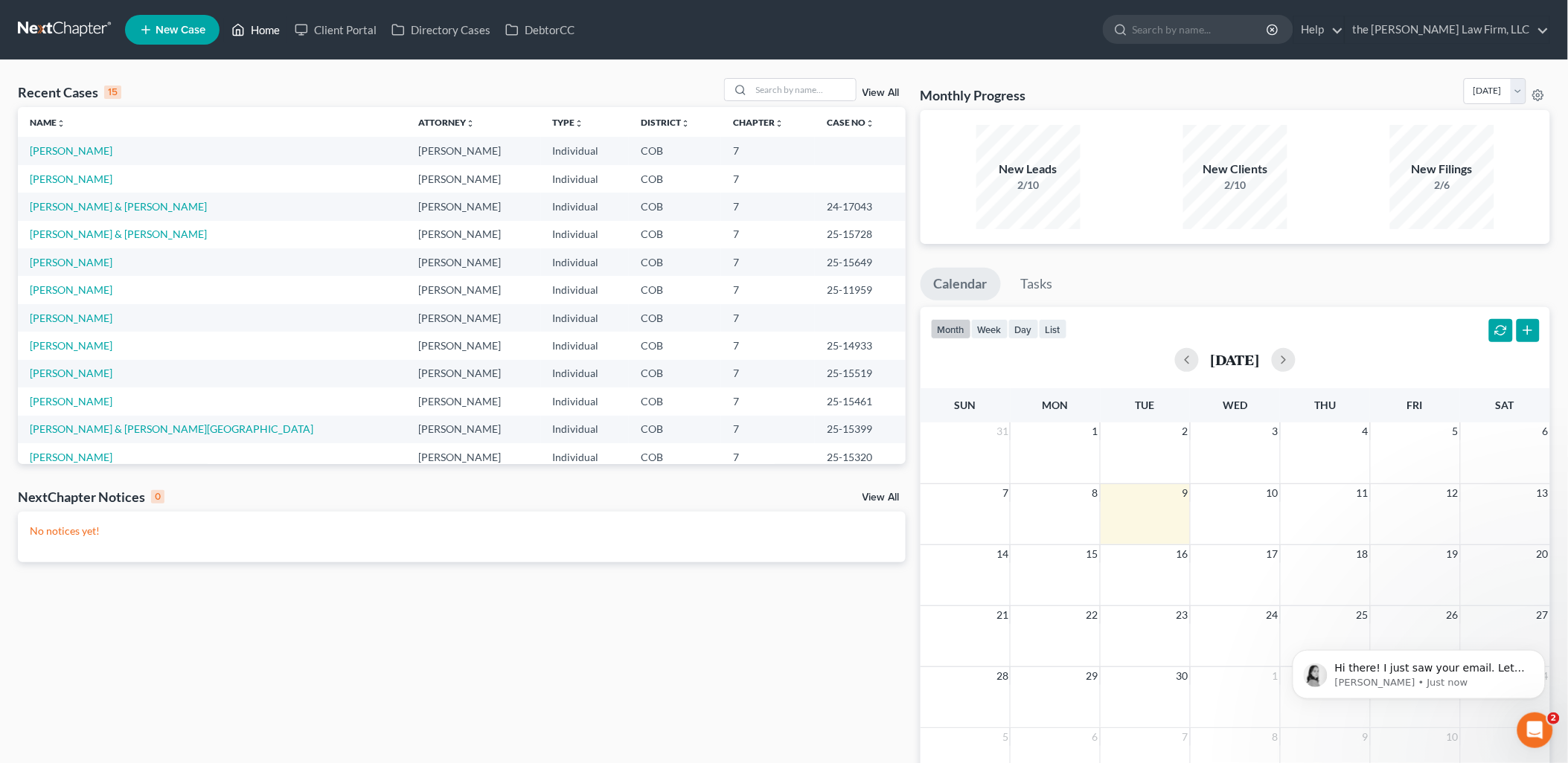
scroll to position [256, 0]
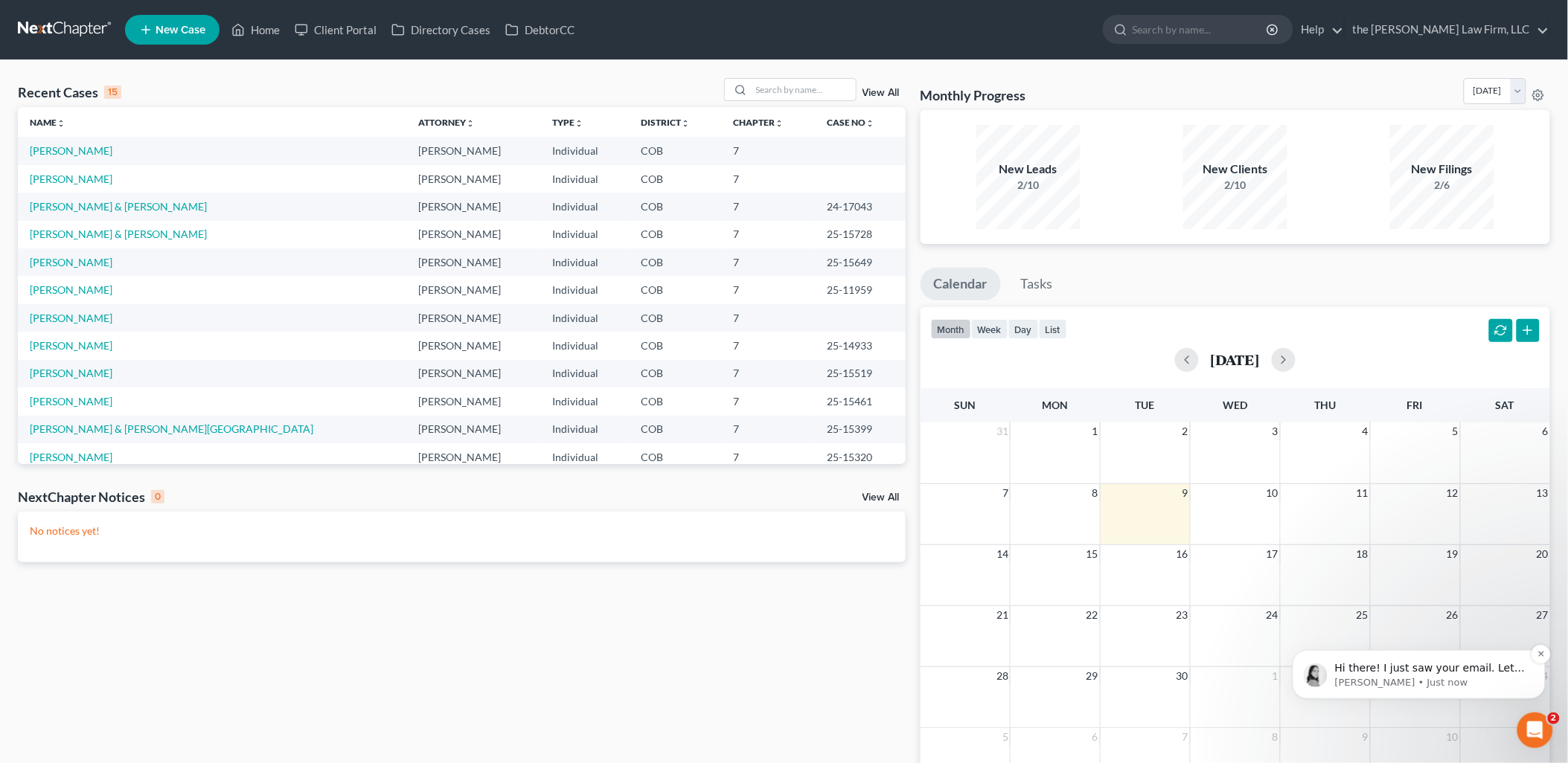
click at [1407, 682] on p "[PERSON_NAME] • Just now" at bounding box center [1430, 682] width 192 height 13
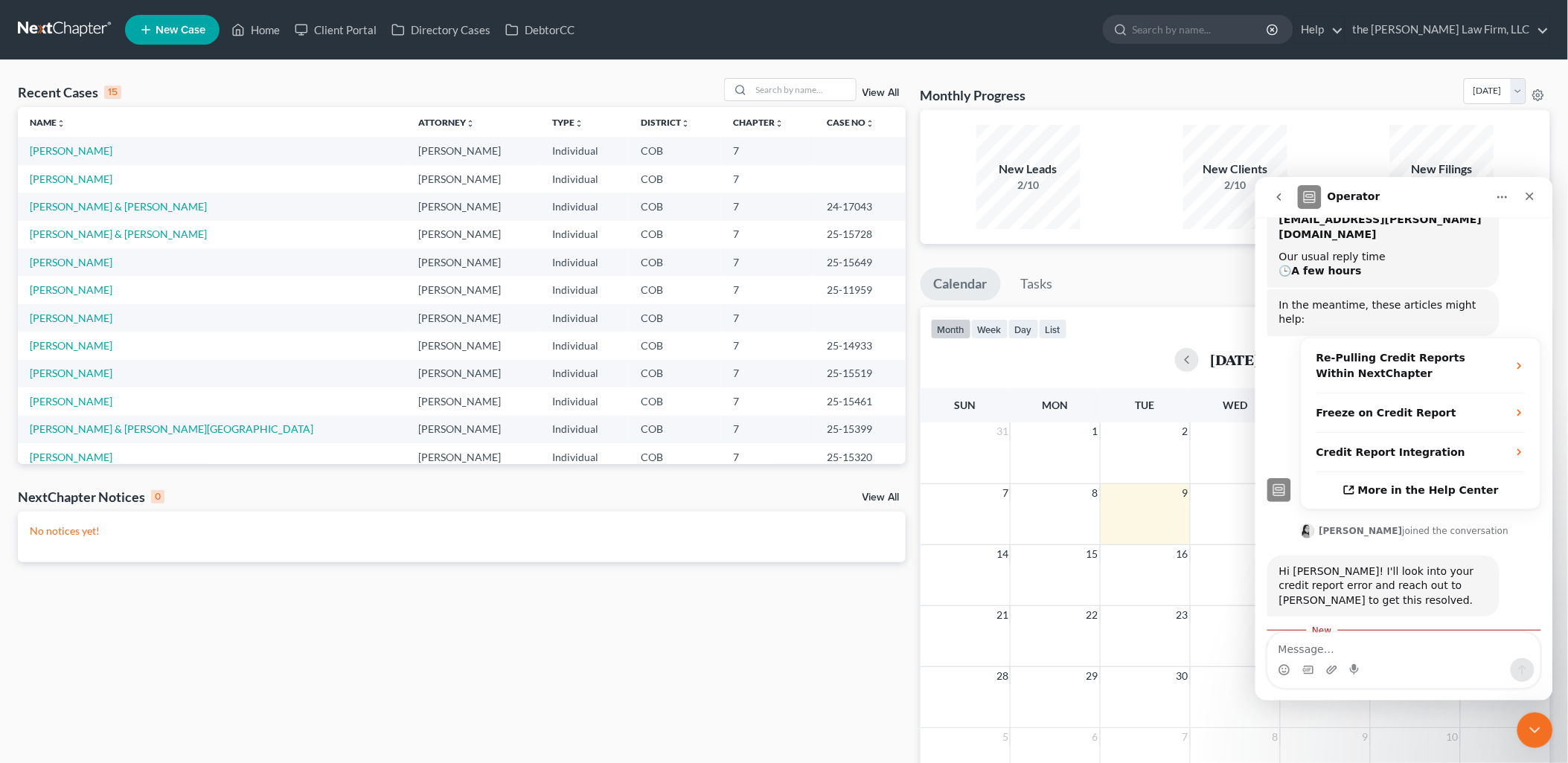
scroll to position [280, 0]
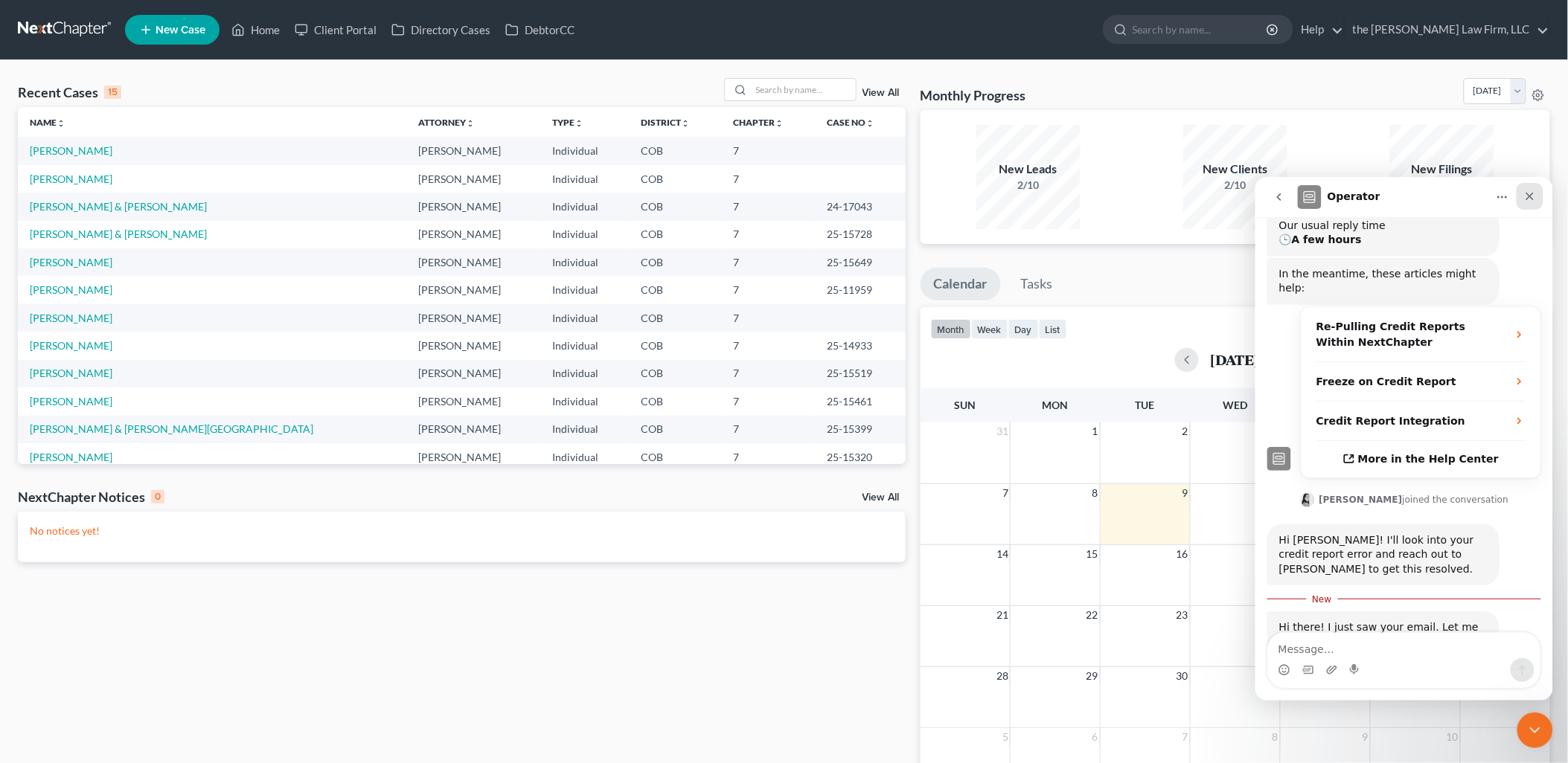
click at [1529, 198] on icon "Close" at bounding box center [1529, 195] width 12 height 12
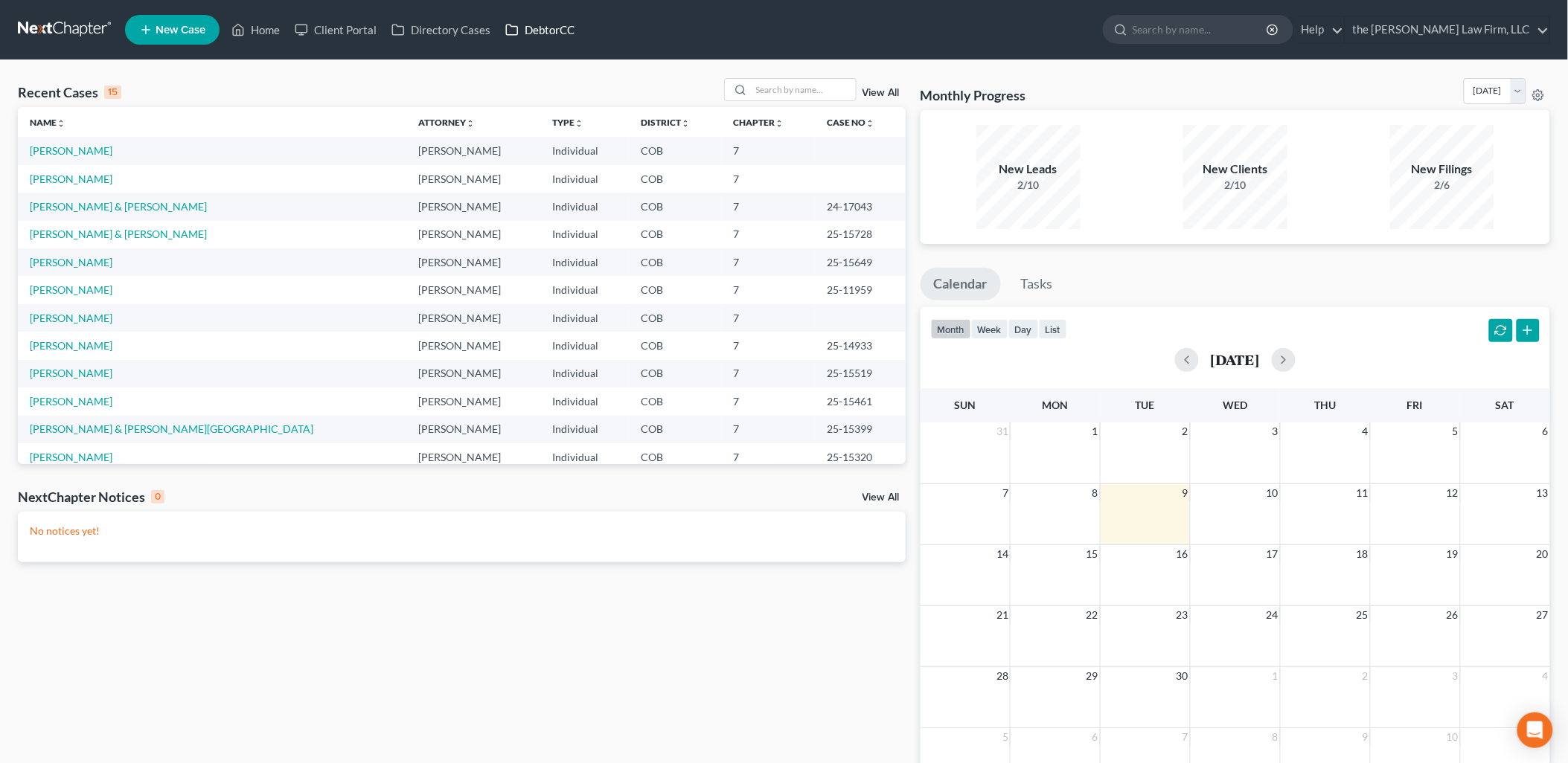
click at [533, 19] on link "DebtorCC" at bounding box center [539, 30] width 84 height 27
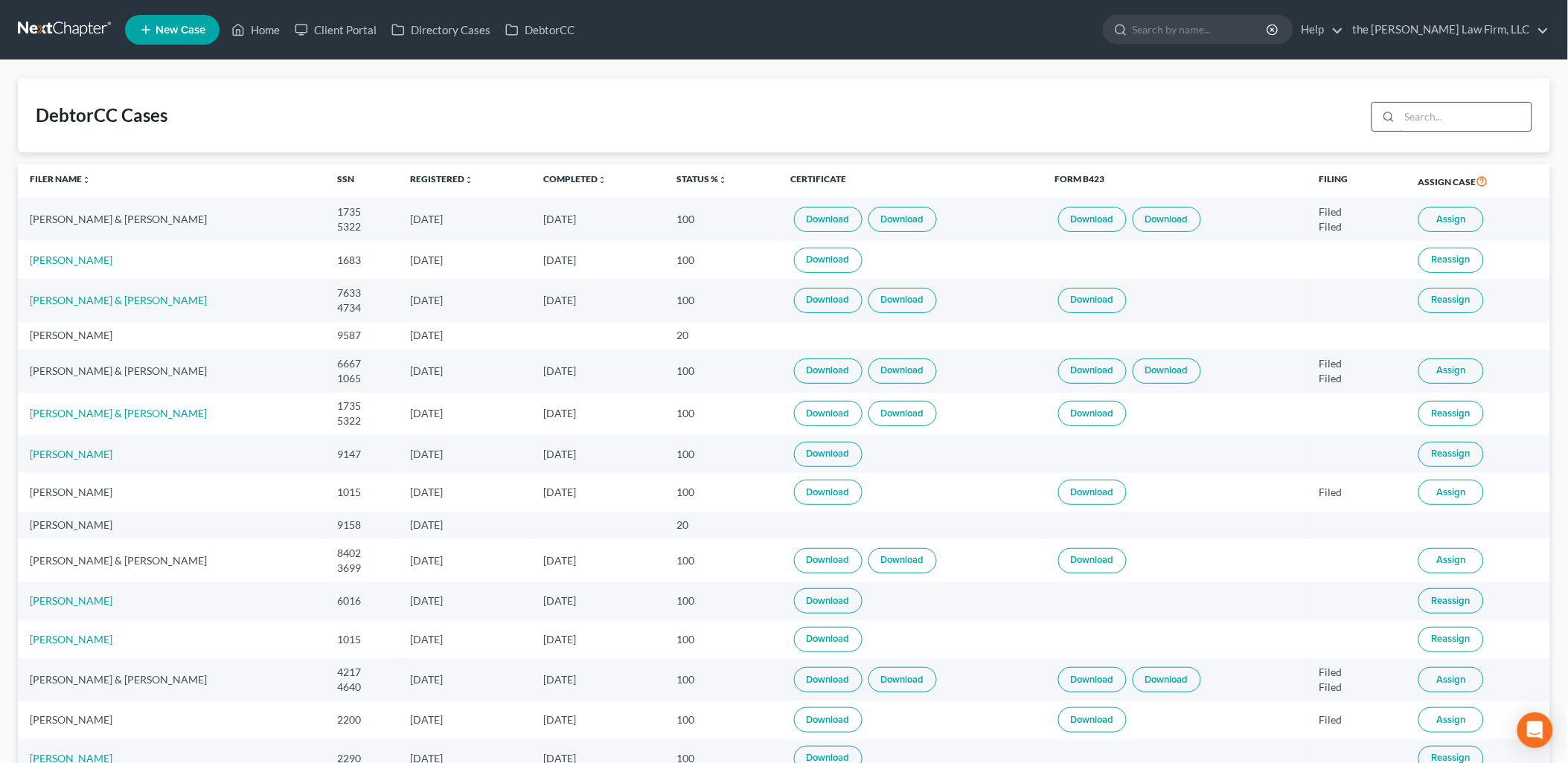
click at [1466, 120] on input "search" at bounding box center [1465, 117] width 132 height 28
type input "Johnson"
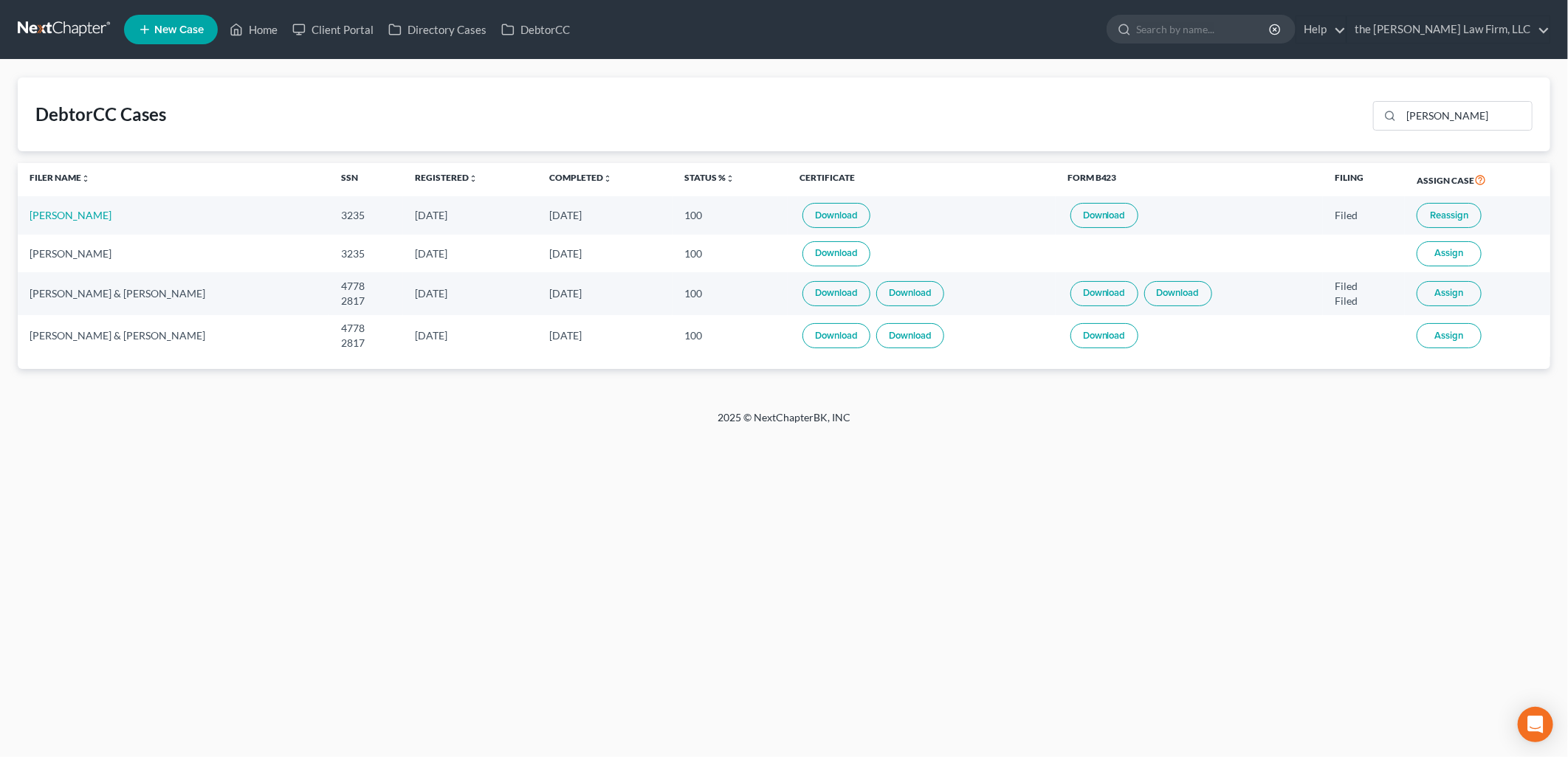
click at [1117, 211] on link "Download" at bounding box center [1104, 216] width 68 height 25
click at [1128, 207] on link "Download" at bounding box center [1104, 216] width 68 height 25
click at [837, 215] on link "Download" at bounding box center [836, 216] width 68 height 25
